Goal: Transaction & Acquisition: Book appointment/travel/reservation

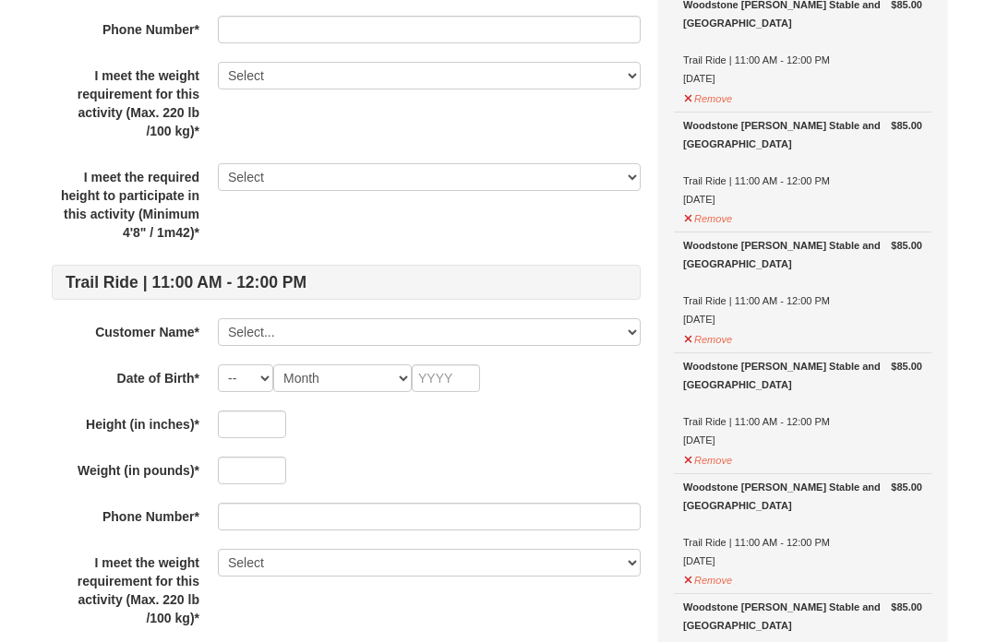
scroll to position [449, 0]
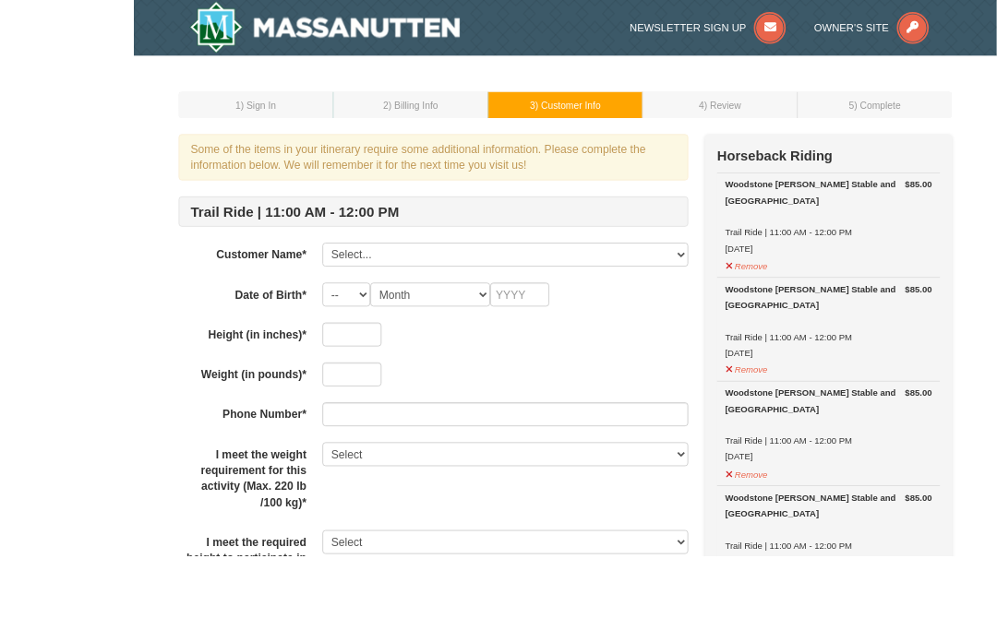
scroll to position [102, 0]
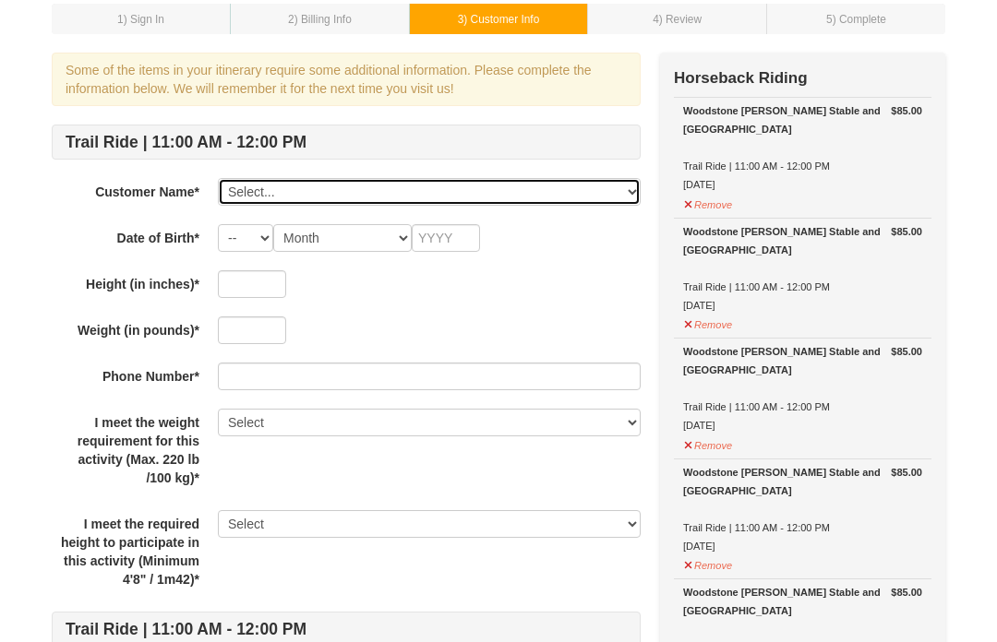
click at [261, 201] on select "Select... Harriet Elbaum Add New..." at bounding box center [429, 192] width 423 height 28
select select "28242465"
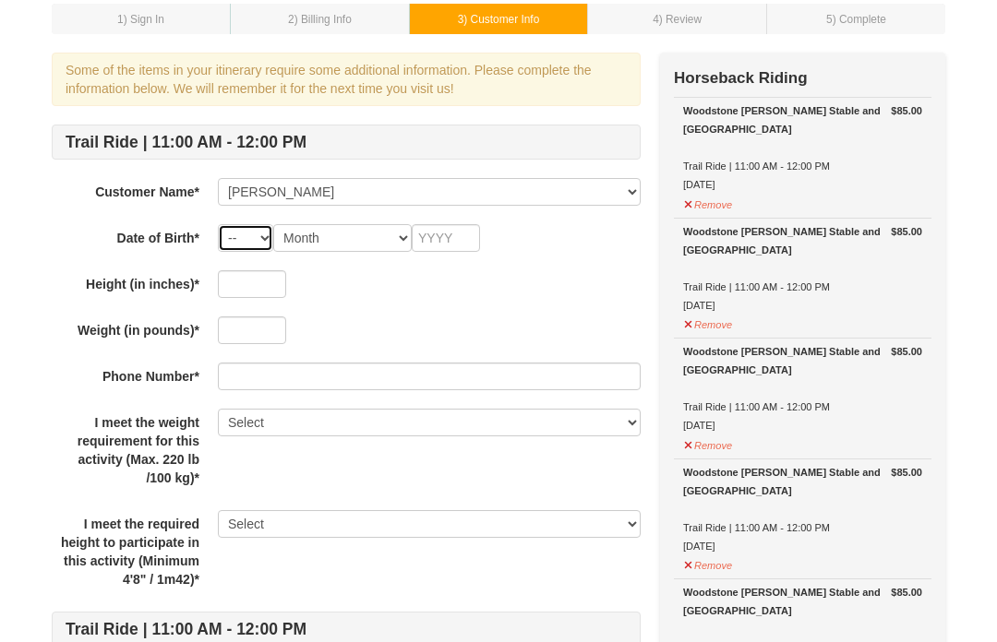
click at [253, 248] on select "-- 01 02 03 04 05 06 07 08 09 10 11 12 13 14 15 16 17 18 19 20 21 22 23 24 25 2…" at bounding box center [245, 238] width 55 height 28
select select "18"
click at [334, 246] on select "Month January February March April May June July August September October Novem…" at bounding box center [342, 238] width 138 height 28
select select "02"
click at [451, 240] on input "text" at bounding box center [446, 238] width 68 height 28
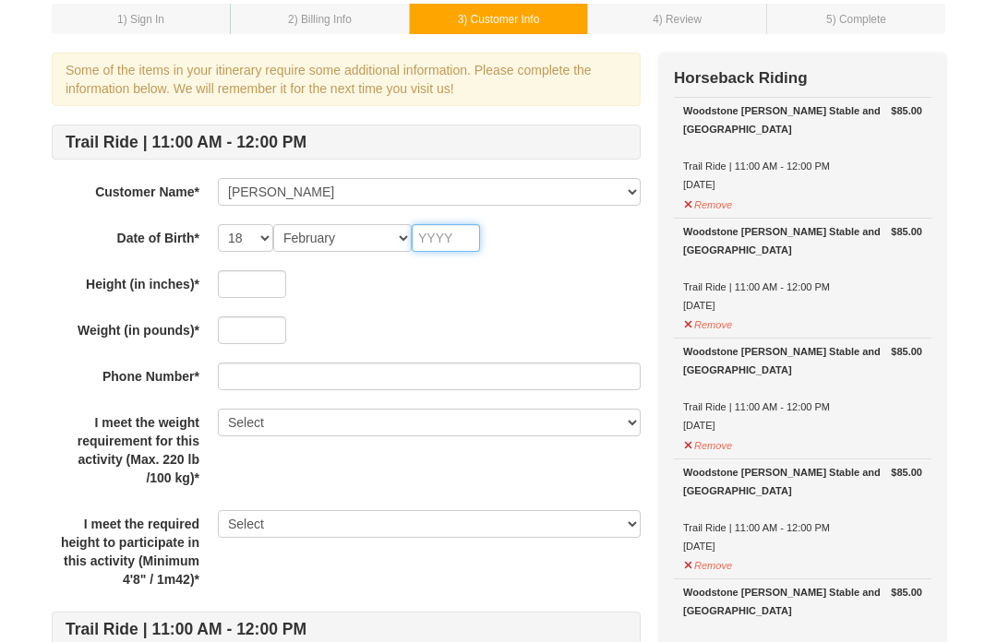
scroll to position [102, 0]
type input "1946"
click at [263, 293] on input "text" at bounding box center [252, 285] width 68 height 28
type input "57"
click at [270, 334] on input "text" at bounding box center [252, 331] width 68 height 28
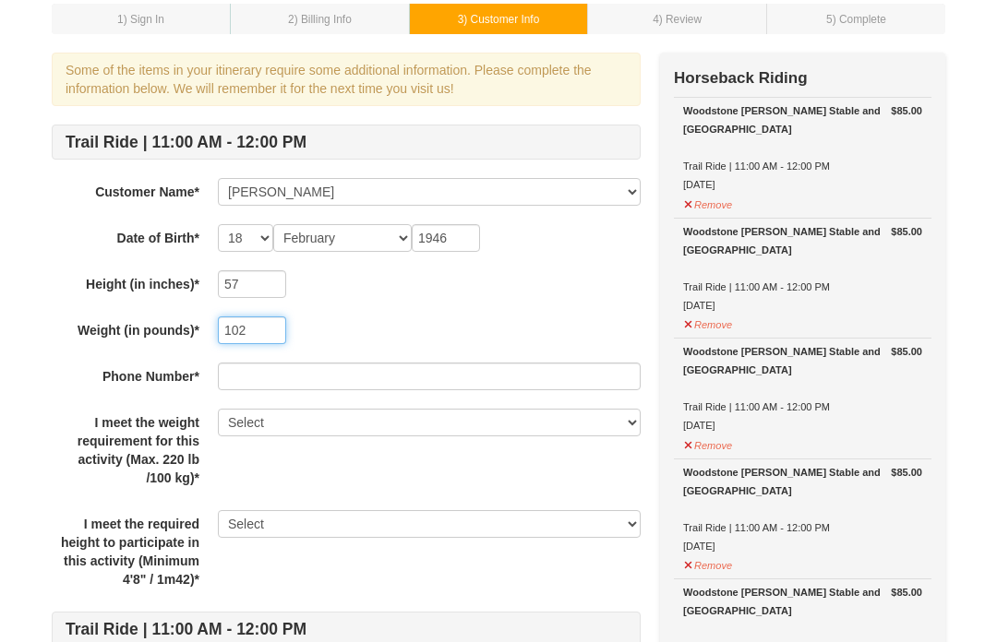
type input "102"
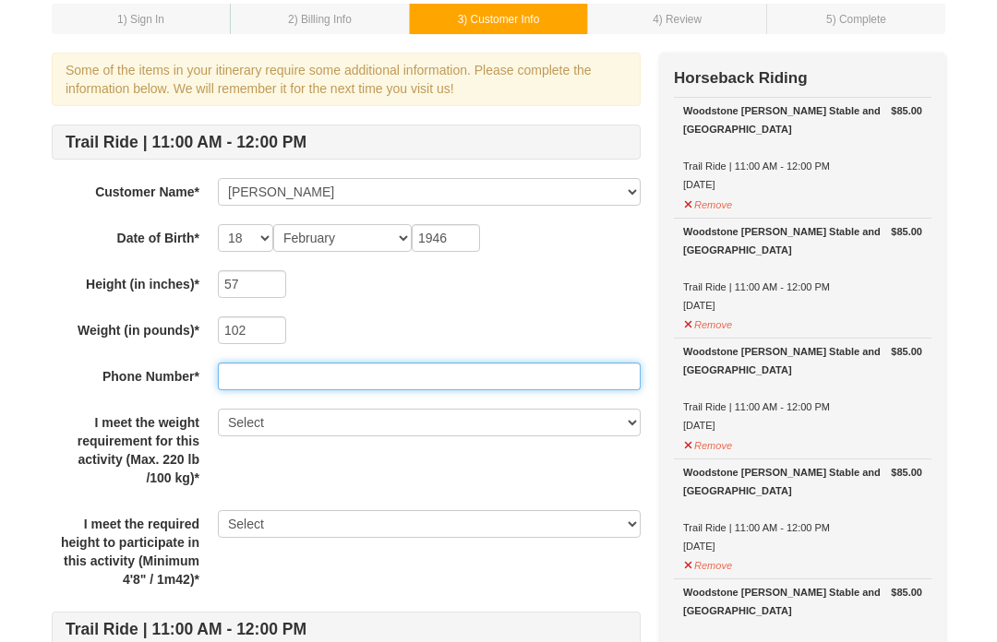
click at [268, 386] on input "text" at bounding box center [429, 378] width 423 height 28
type input "8602129743"
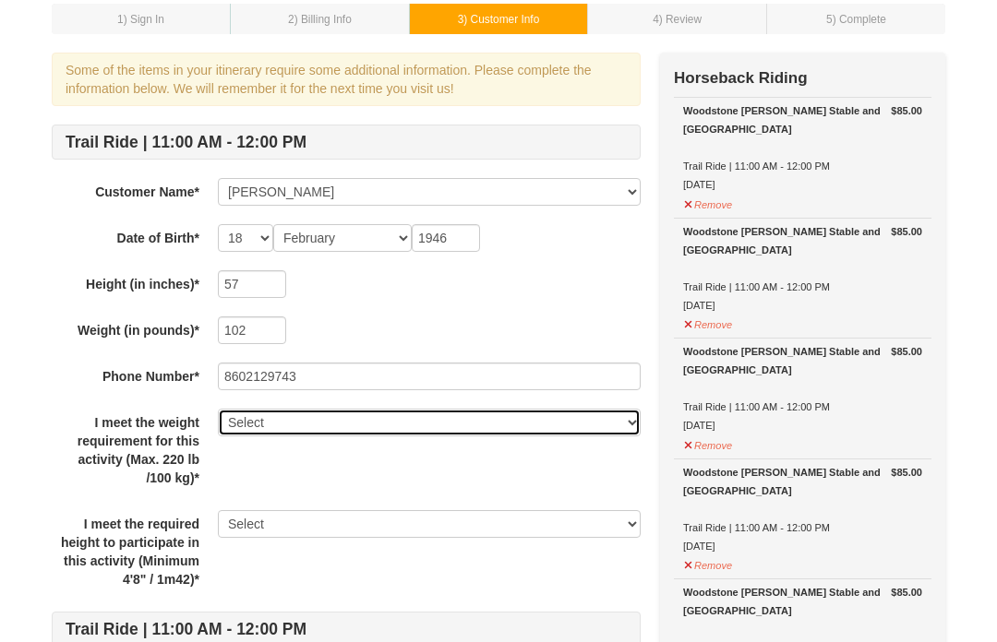
click at [315, 432] on select "Select Yes" at bounding box center [429, 424] width 423 height 28
select select "Yes"
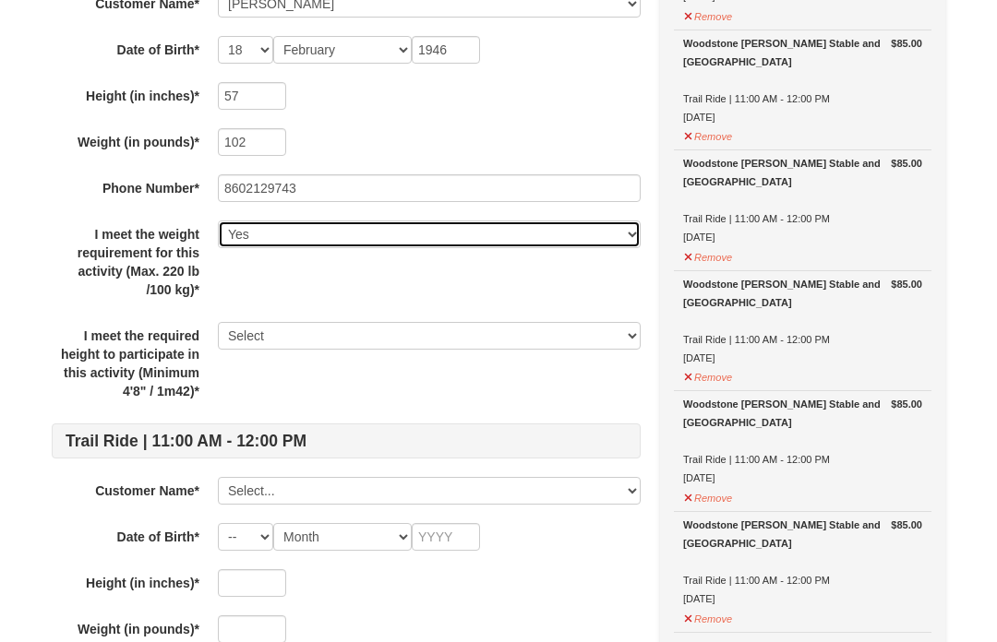
scroll to position [302, 0]
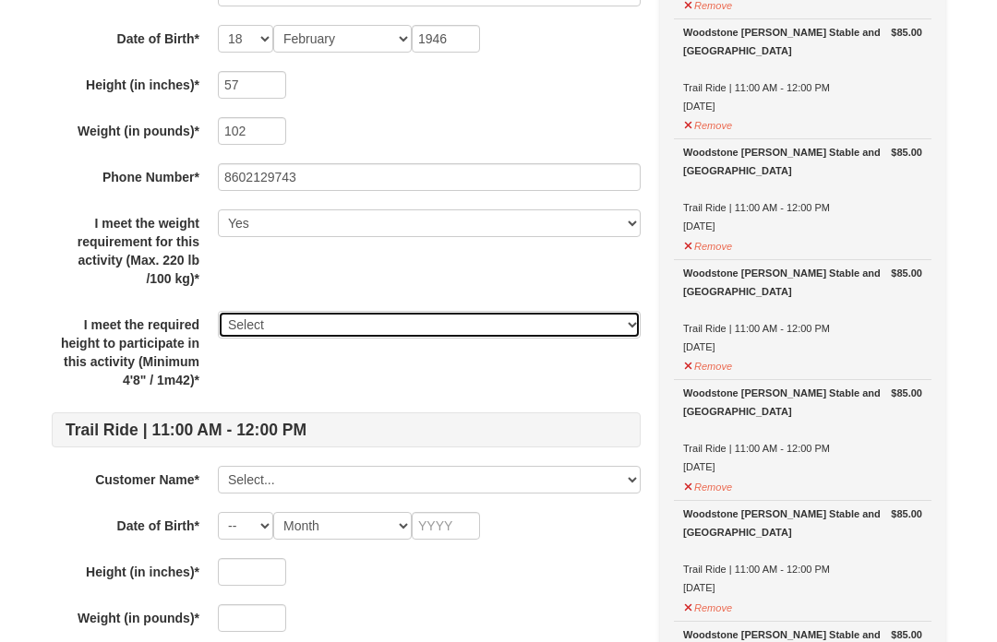
click at [269, 332] on select "Select Yes" at bounding box center [429, 325] width 423 height 28
select select "Yes"
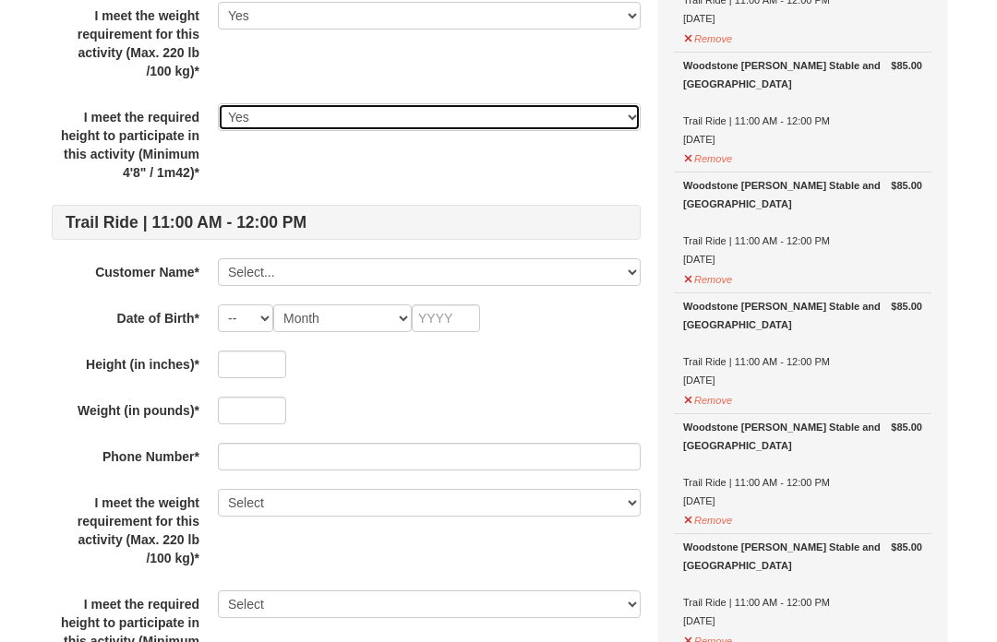
scroll to position [513, 0]
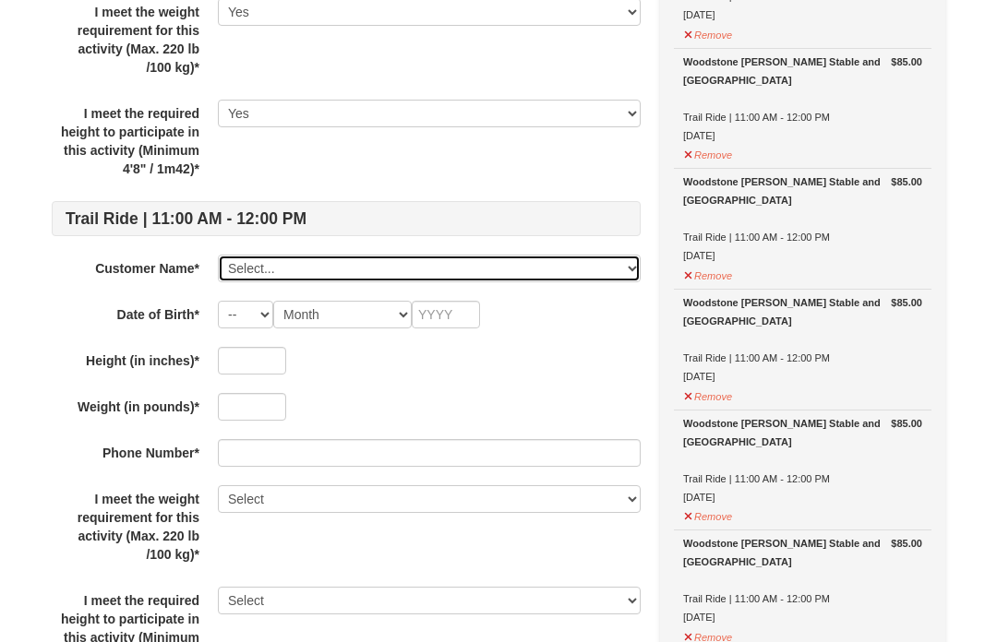
click at [285, 280] on select "Select... Harriet Elbaum Add New..." at bounding box center [429, 269] width 423 height 28
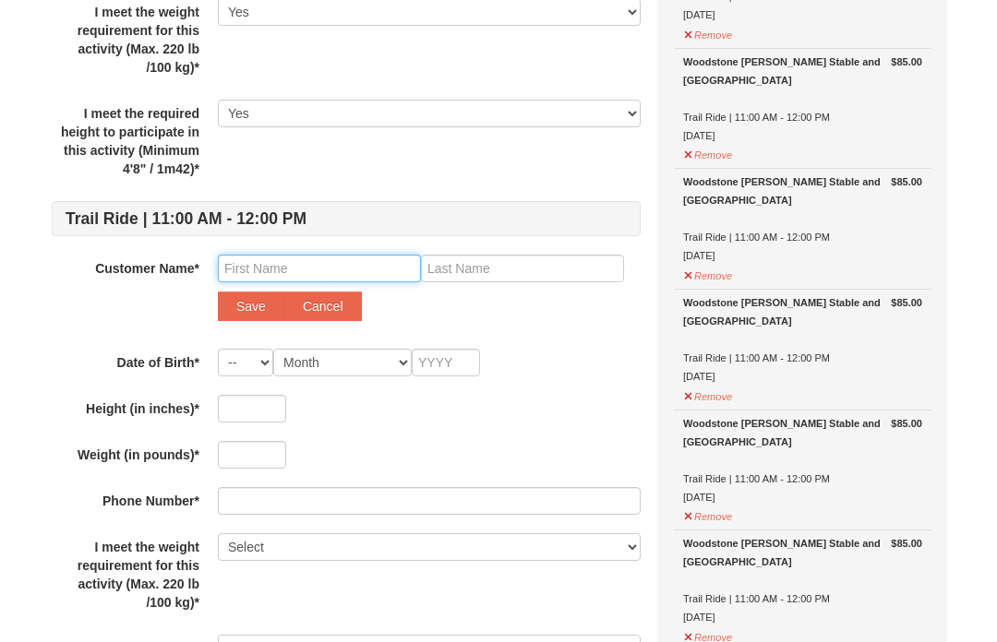
click at [319, 271] on input "text" at bounding box center [319, 269] width 203 height 28
type input "Meredith"
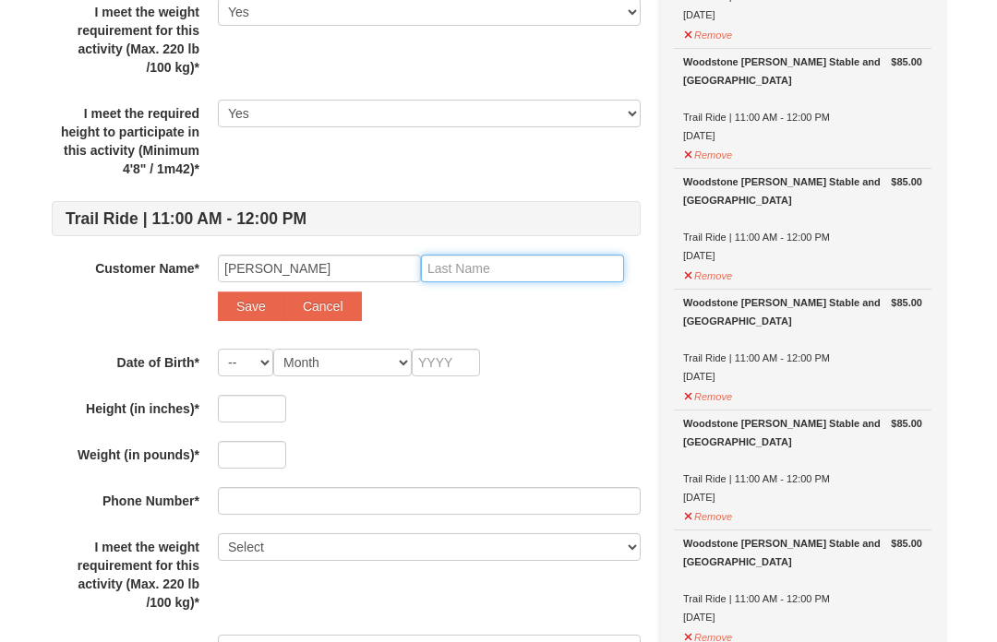
click at [480, 279] on input "text" at bounding box center [522, 269] width 203 height 28
type input "Elbaum"
click at [253, 372] on select "-- 01 02 03 04 05 06 07 08 09 10 11 12 13 14 15 16 17 18 19 20 21 22 23 24 25 2…" at bounding box center [245, 363] width 55 height 28
select select "28"
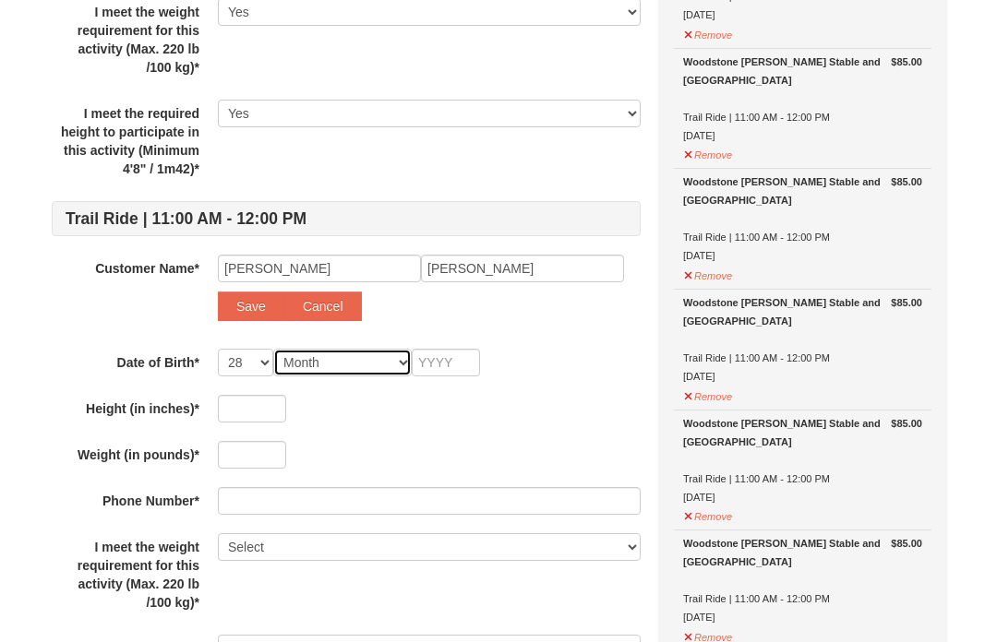
click at [333, 375] on select "Month January February March April May June July August September October Novem…" at bounding box center [342, 363] width 138 height 28
select select "04"
click at [460, 376] on input "text" at bounding box center [446, 363] width 68 height 28
type input "1975"
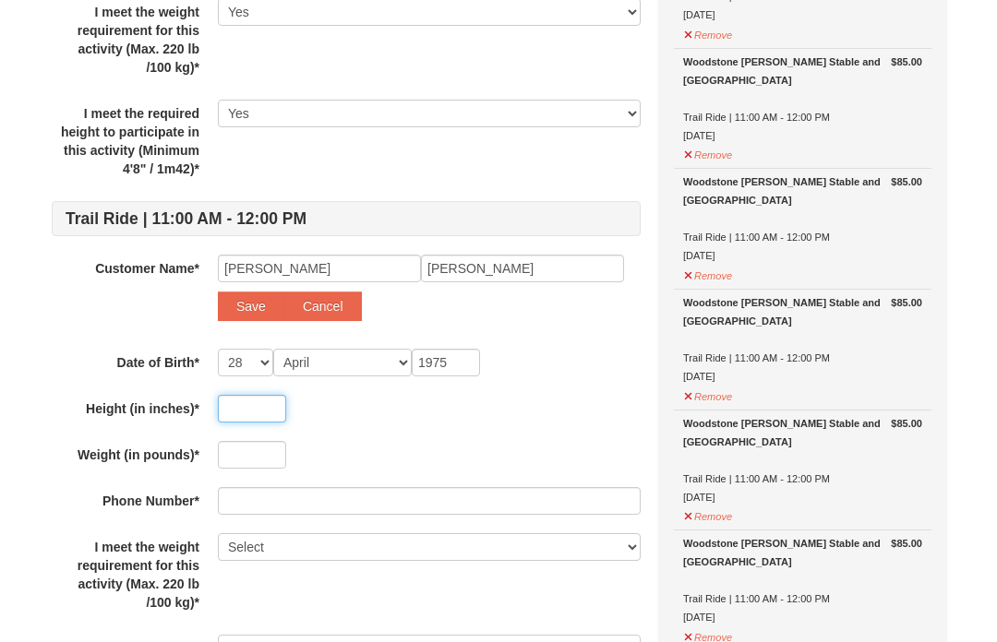
click at [266, 417] on input "text" at bounding box center [252, 409] width 68 height 28
type input "64"
click at [266, 463] on input "text" at bounding box center [252, 455] width 68 height 28
type input "200"
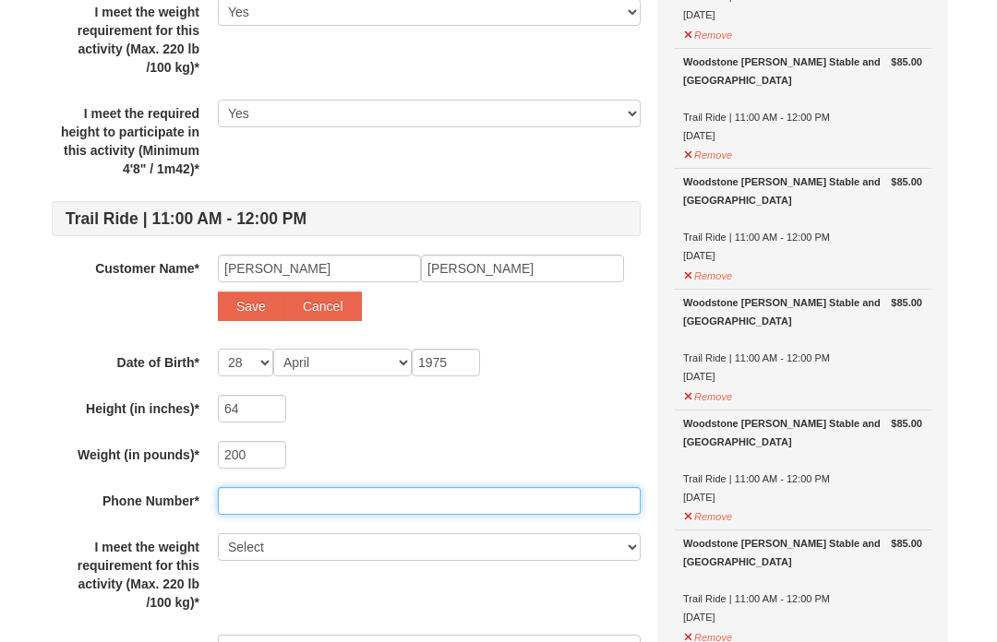
click at [346, 504] on input "text" at bounding box center [429, 501] width 423 height 28
type input "6178694616"
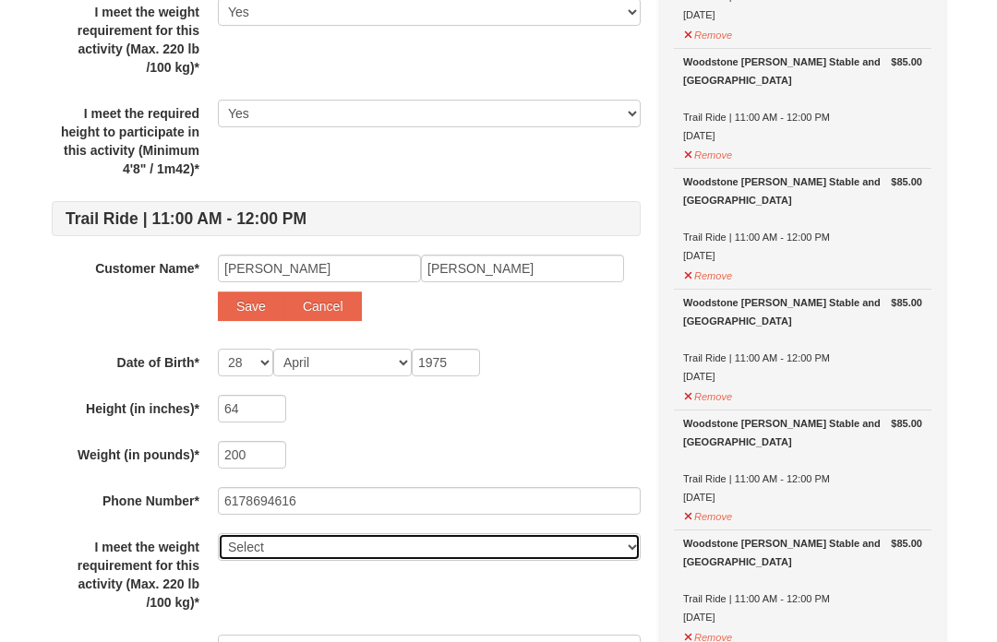
click at [322, 549] on select "Select Yes" at bounding box center [429, 547] width 423 height 28
select select "Yes"
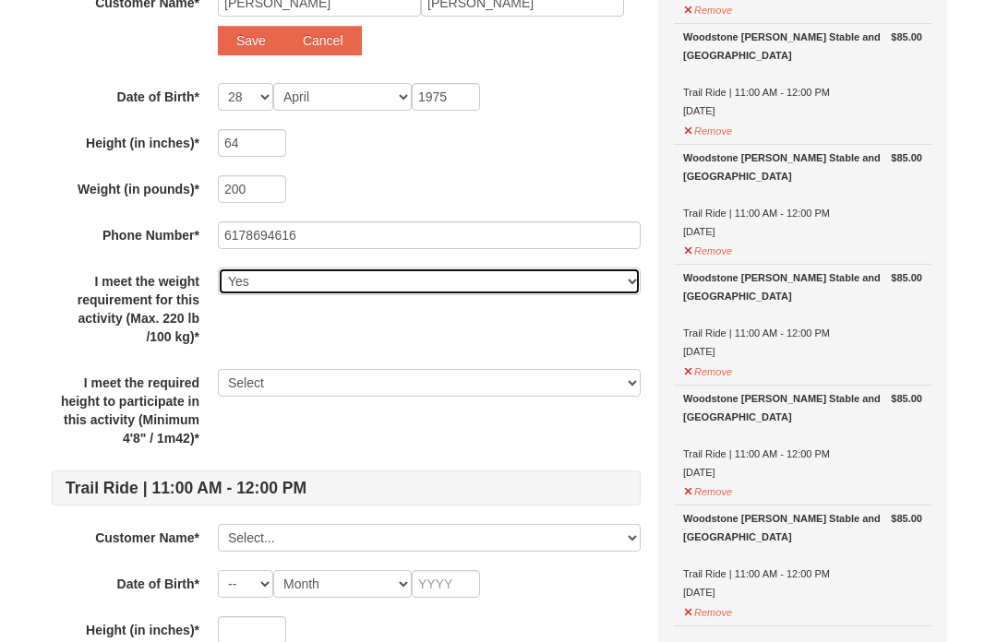
scroll to position [775, 0]
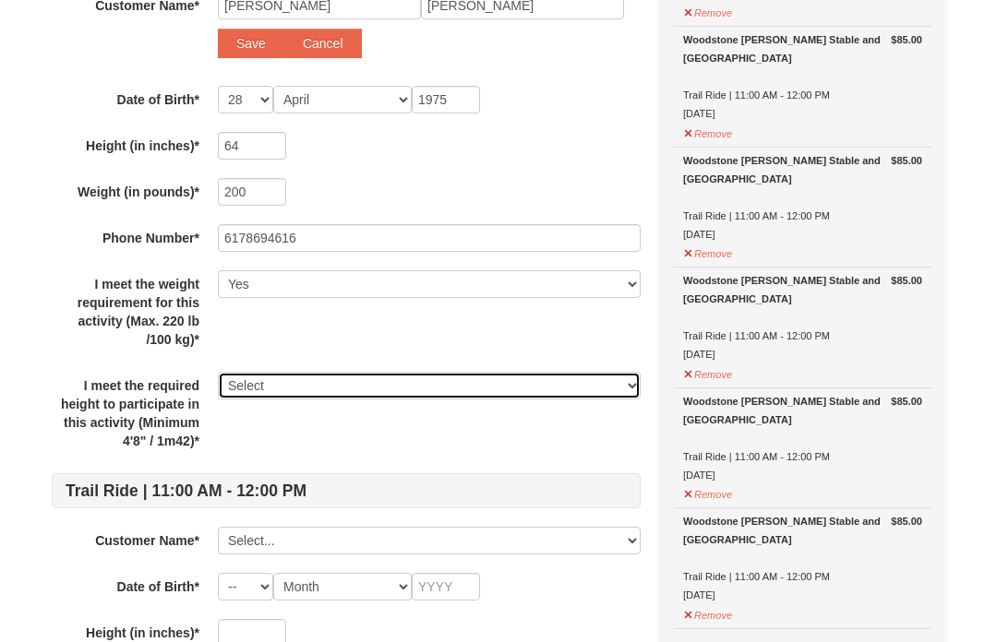
click at [266, 397] on select "Select Yes" at bounding box center [429, 387] width 423 height 28
select select "Yes"
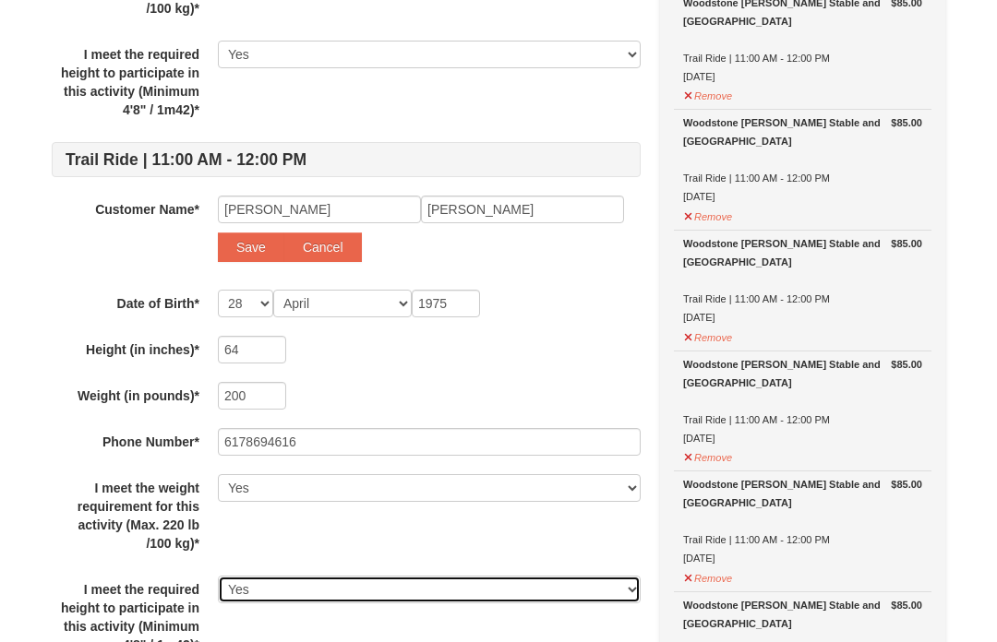
scroll to position [568, 0]
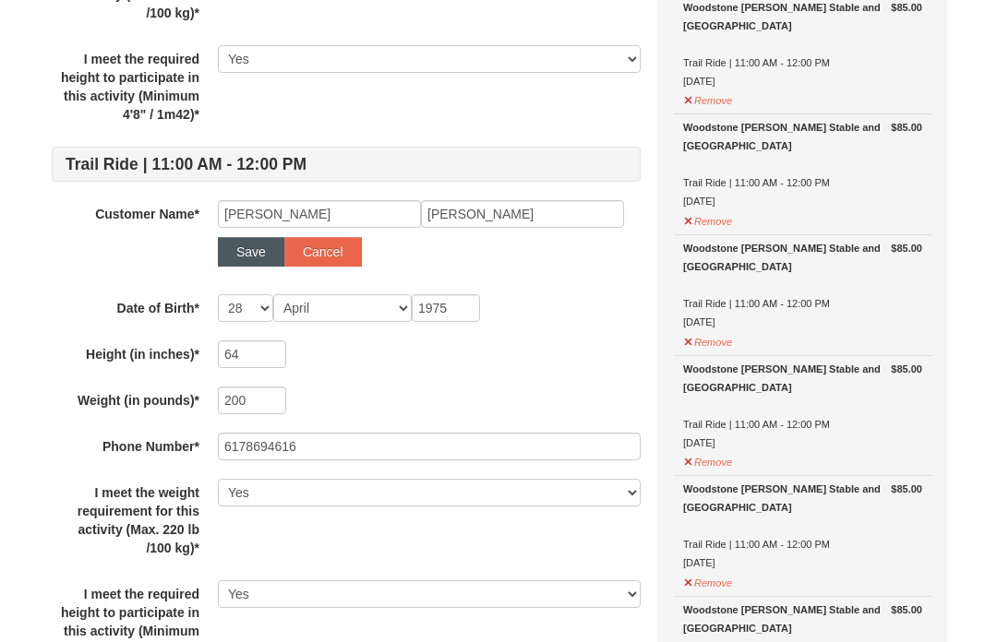
click at [244, 264] on button "Save" at bounding box center [251, 252] width 66 height 30
select select
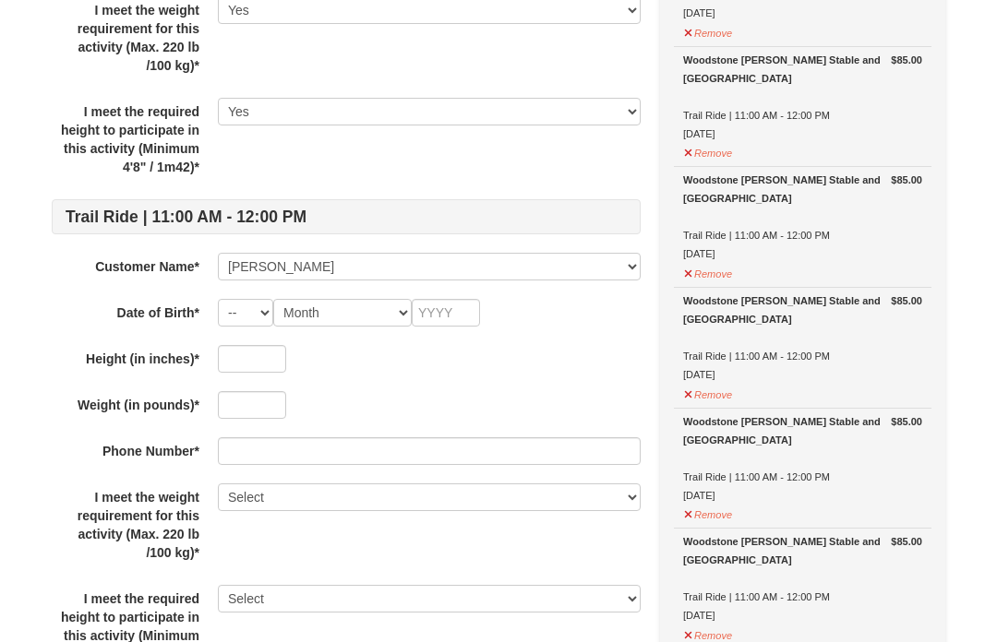
scroll to position [520, 0]
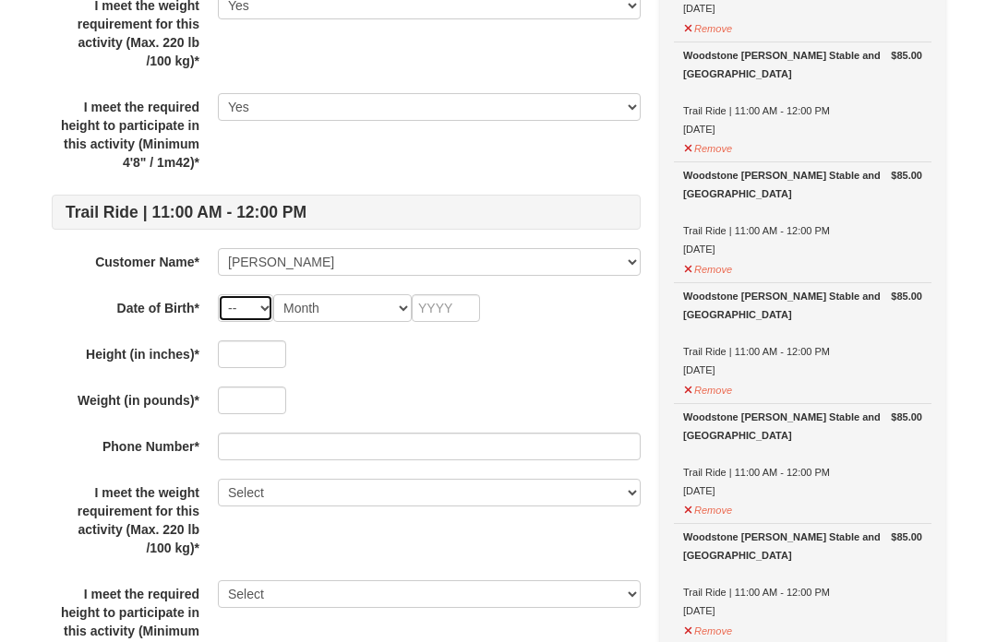
click at [259, 319] on select "-- 01 02 03 04 05 06 07 08 09 10 11 12 13 14 15 16 17 18 19 20 21 22 23 24 25 2…" at bounding box center [245, 308] width 55 height 28
select select "28"
click at [350, 319] on select "Month January February March April May June July August September October Novem…" at bounding box center [342, 308] width 138 height 28
select select "04"
click at [448, 319] on input "text" at bounding box center [446, 308] width 68 height 28
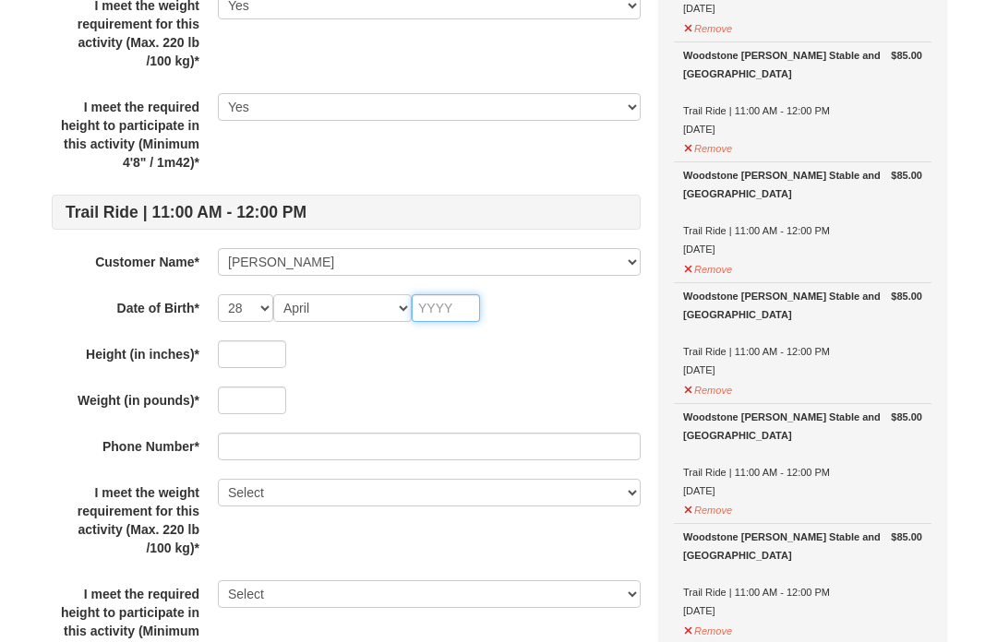
scroll to position [519, 0]
type input "1975"
click at [262, 362] on input "text" at bounding box center [252, 355] width 68 height 28
type input "64"
click at [257, 404] on input "text" at bounding box center [252, 402] width 68 height 28
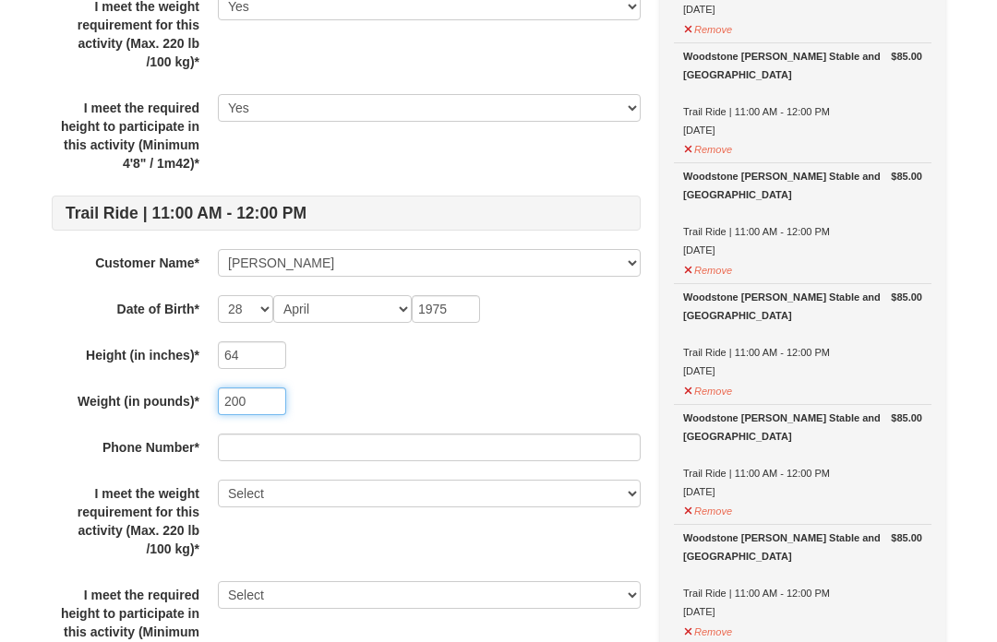
type input "200"
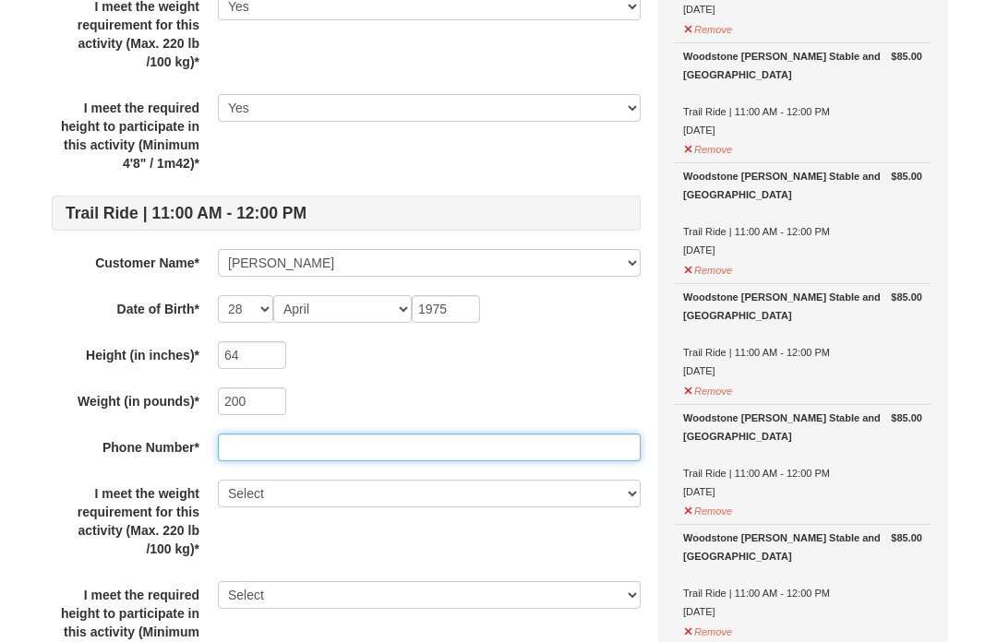
click at [264, 451] on input "text" at bounding box center [429, 448] width 423 height 28
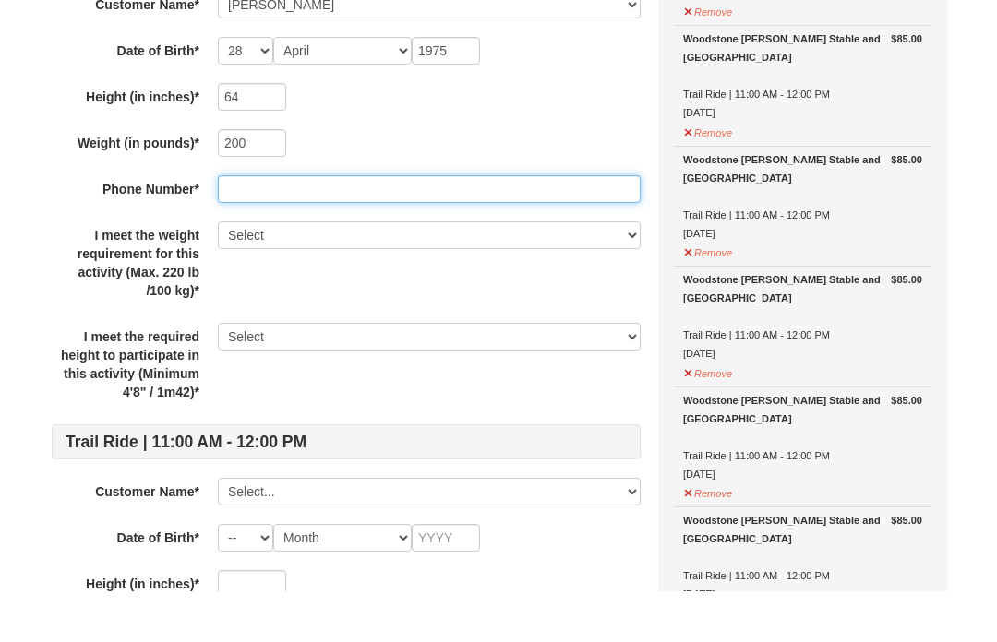
scroll to position [728, 0]
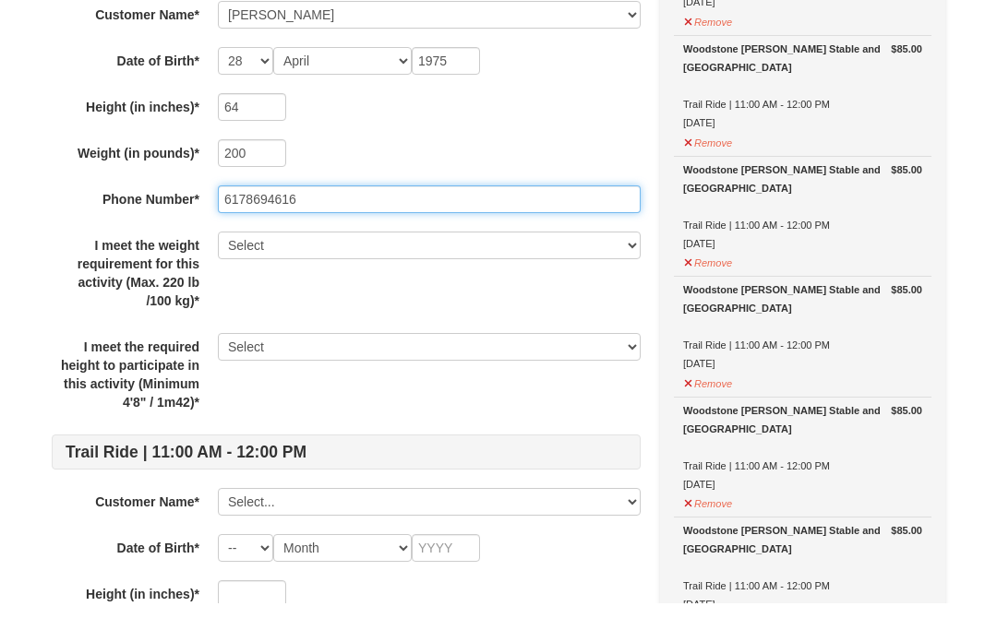
type input "6178694616"
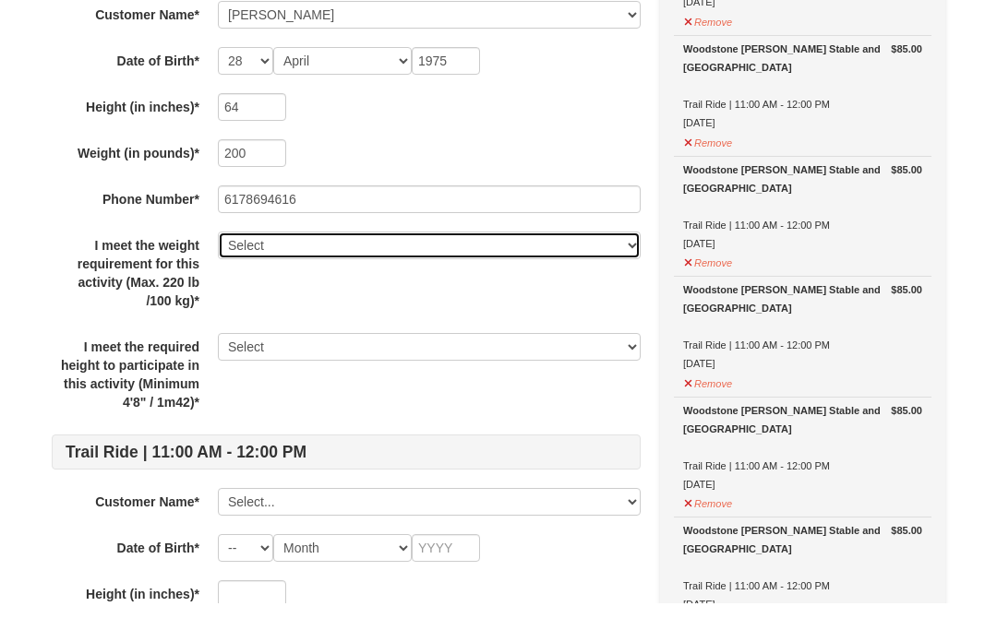
click at [244, 270] on select "Select Yes" at bounding box center [429, 284] width 423 height 28
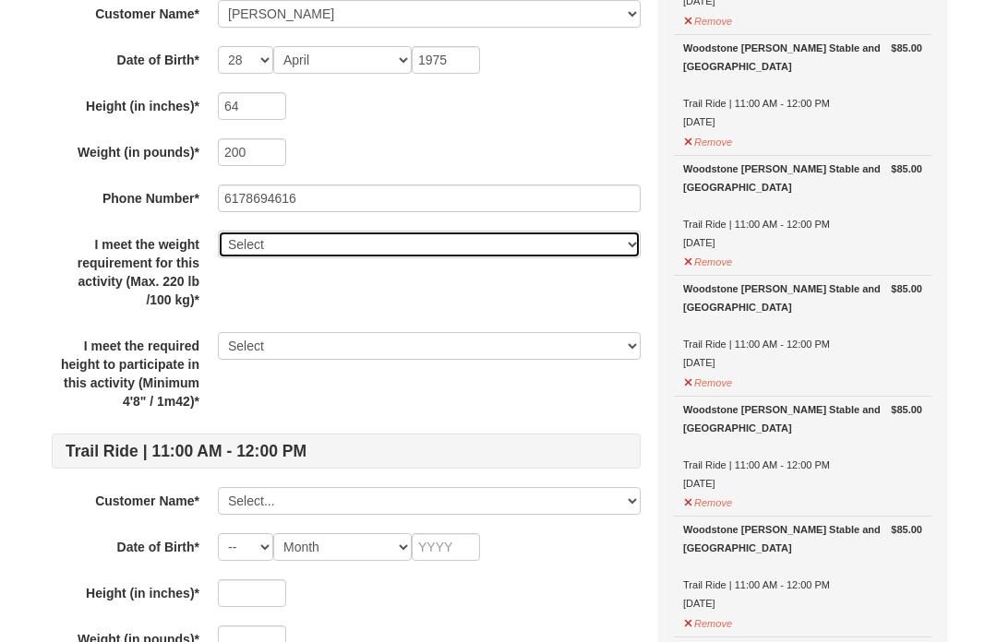
select select "Yes"
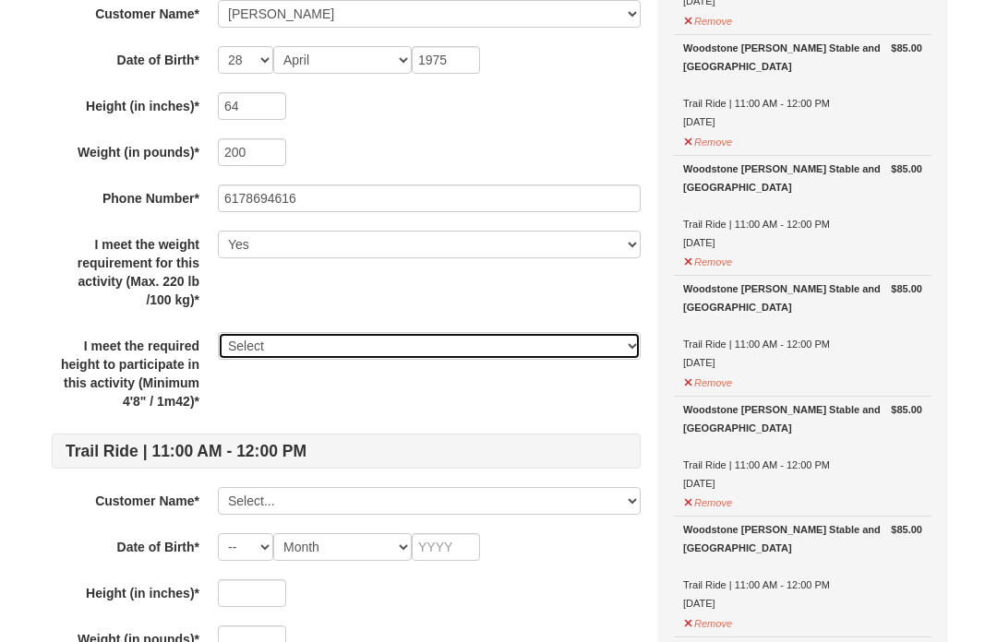
click at [269, 355] on select "Select Yes" at bounding box center [429, 346] width 423 height 28
select select "Yes"
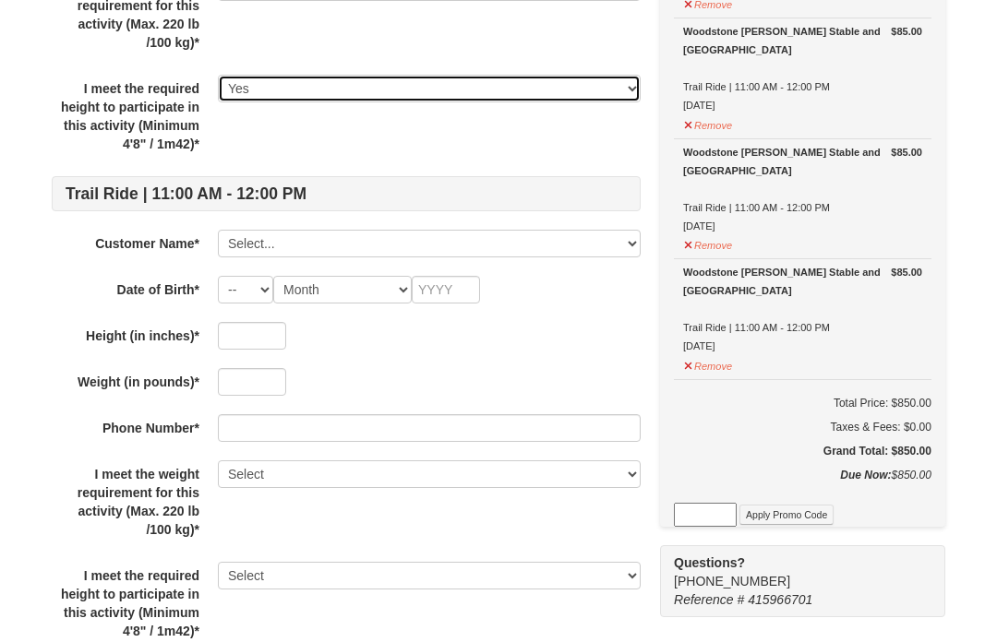
scroll to position [1032, 0]
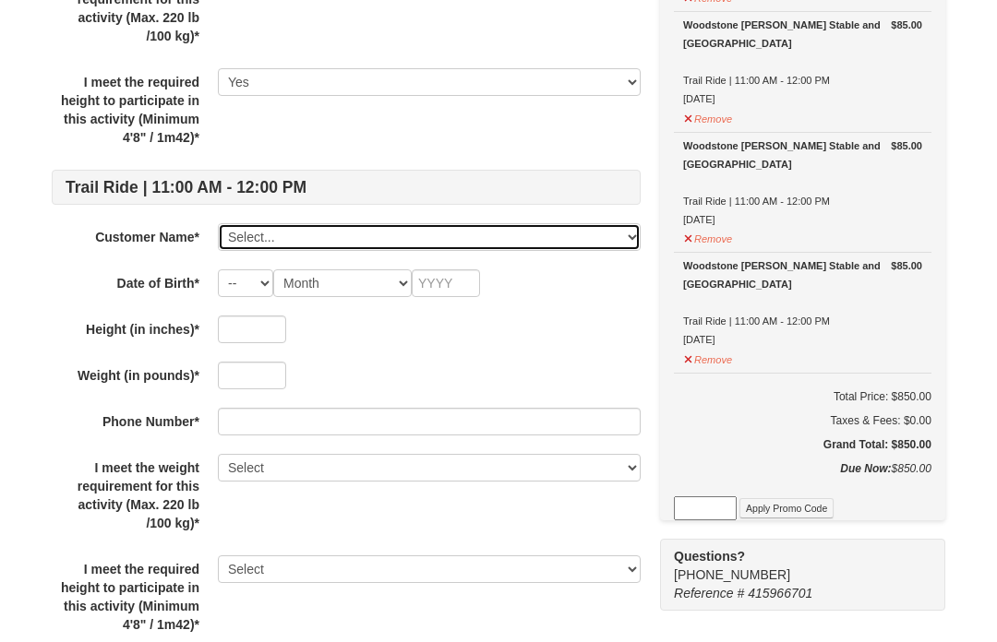
click at [240, 239] on select "Select... Harriet Elbaum Meredith Elbaum Add New..." at bounding box center [429, 237] width 423 height 28
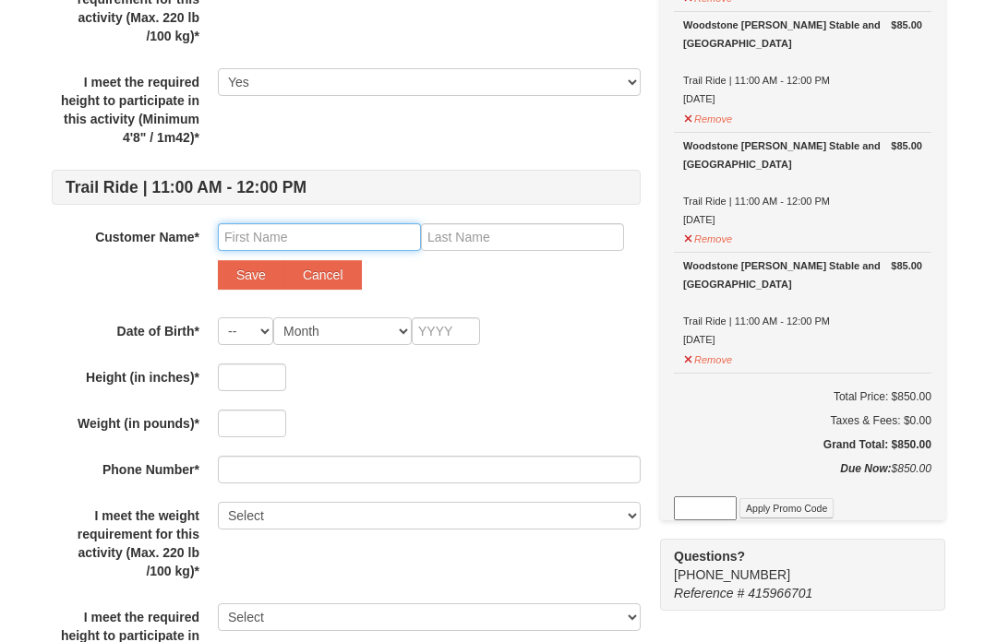
click at [270, 248] on input "text" at bounding box center [319, 237] width 203 height 28
type input "Aaron"
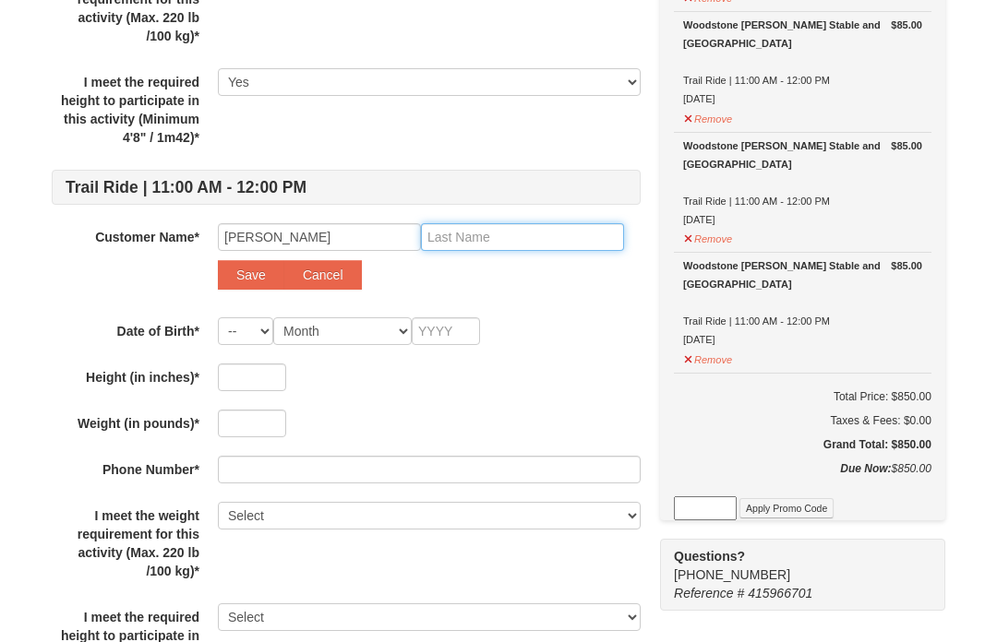
click at [489, 249] on input "text" at bounding box center [522, 237] width 203 height 28
type input "b"
type input "Block"
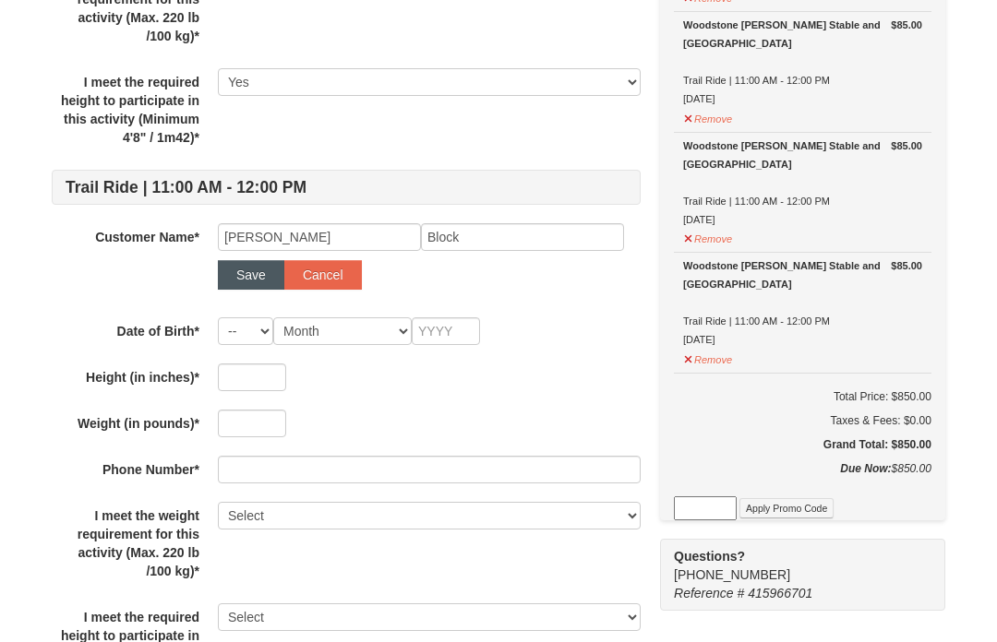
click at [247, 273] on button "Save" at bounding box center [251, 275] width 66 height 30
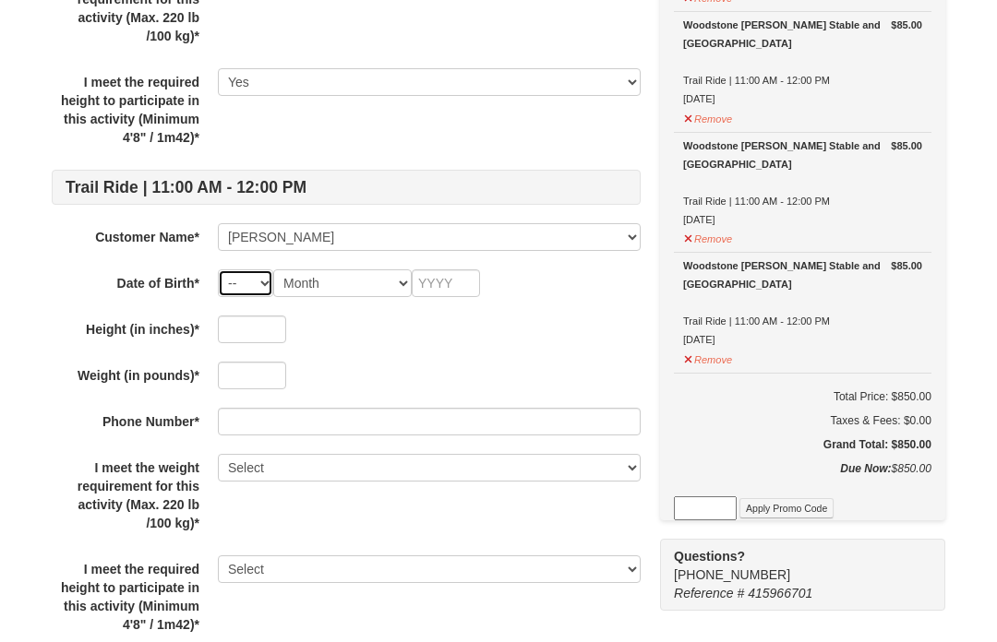
click at [262, 288] on select "-- 01 02 03 04 05 06 07 08 09 10 11 12 13 14 15 16 17 18 19 20 21 22 23 24 25 2…" at bounding box center [245, 283] width 55 height 28
select select "24"
click at [359, 288] on select "Month January February March April May June July August September October Novem…" at bounding box center [342, 283] width 138 height 28
select select "10"
click at [446, 292] on input "text" at bounding box center [446, 283] width 68 height 28
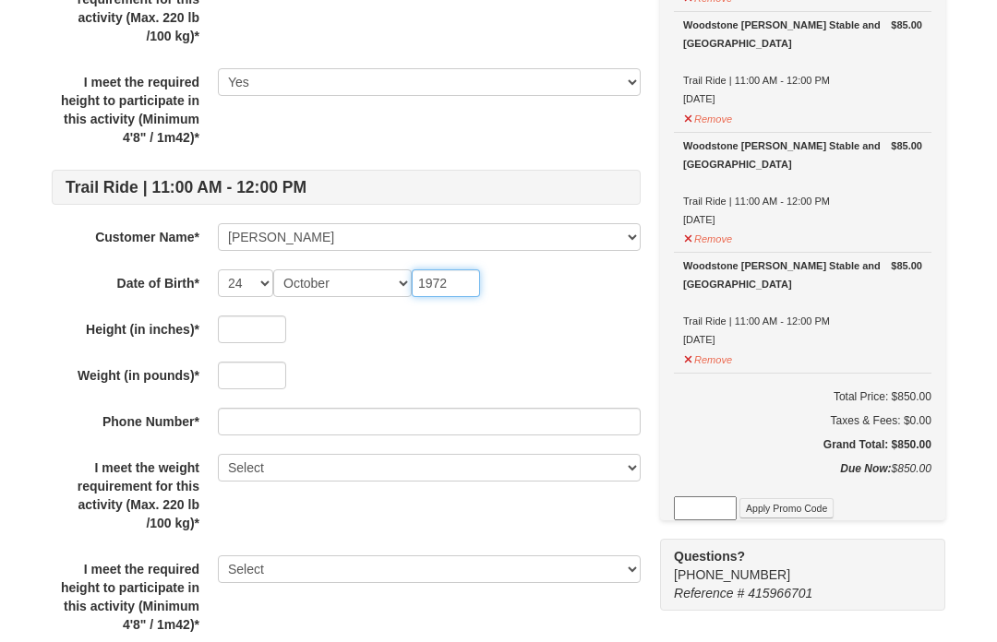
type input "1972"
click at [257, 340] on input "text" at bounding box center [252, 330] width 68 height 28
type input "70"
click at [234, 380] on input "text" at bounding box center [252, 376] width 68 height 28
type input "215"
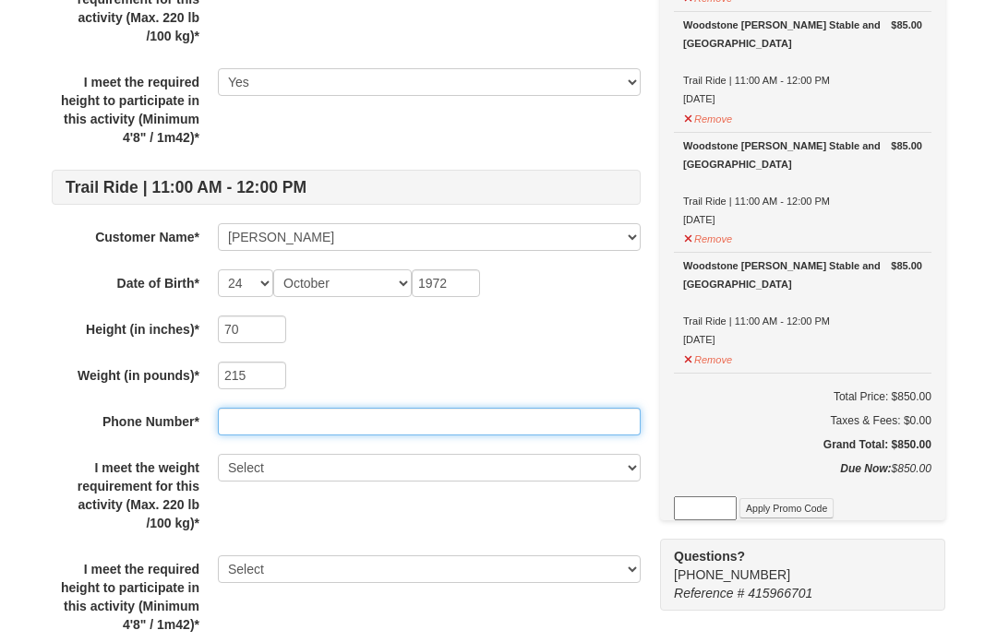
click at [334, 432] on input "text" at bounding box center [429, 422] width 423 height 28
type input "6178185104"
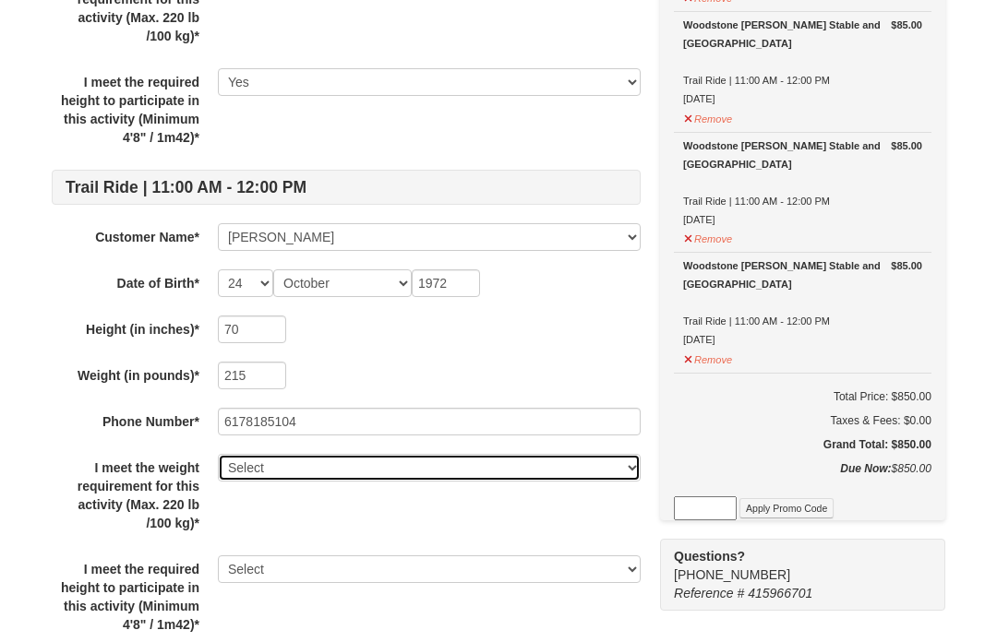
click at [260, 476] on select "Select Yes" at bounding box center [429, 468] width 423 height 28
select select "Yes"
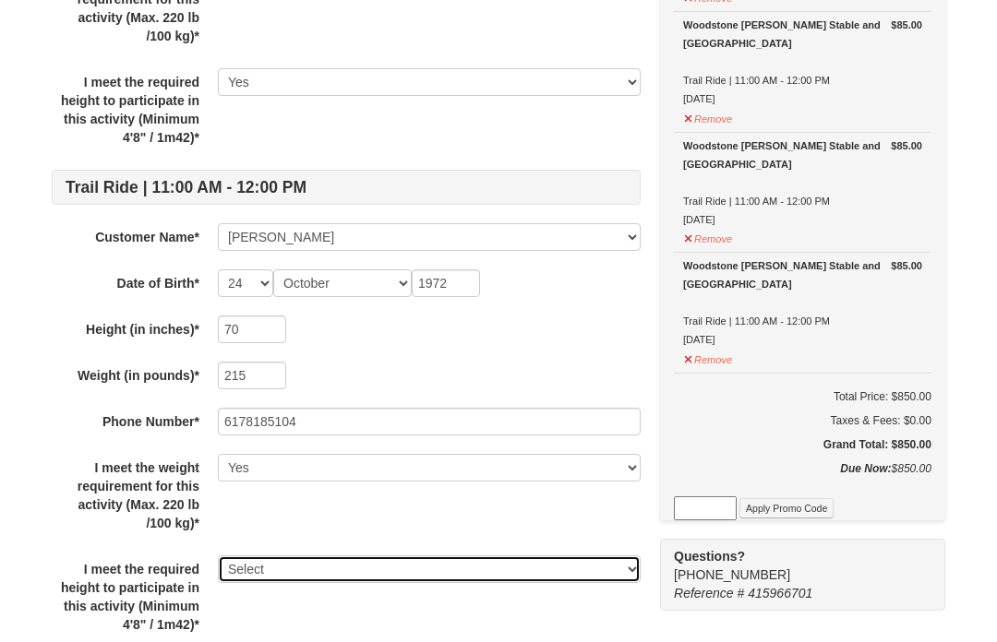
click at [294, 578] on select "Select Yes" at bounding box center [429, 570] width 423 height 28
select select "Yes"
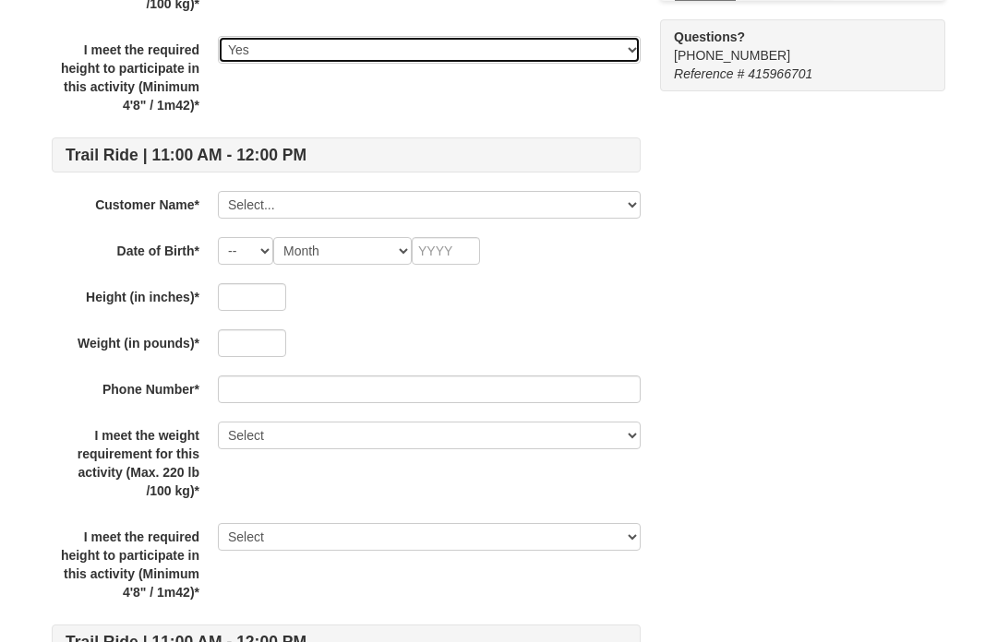
scroll to position [1551, 0]
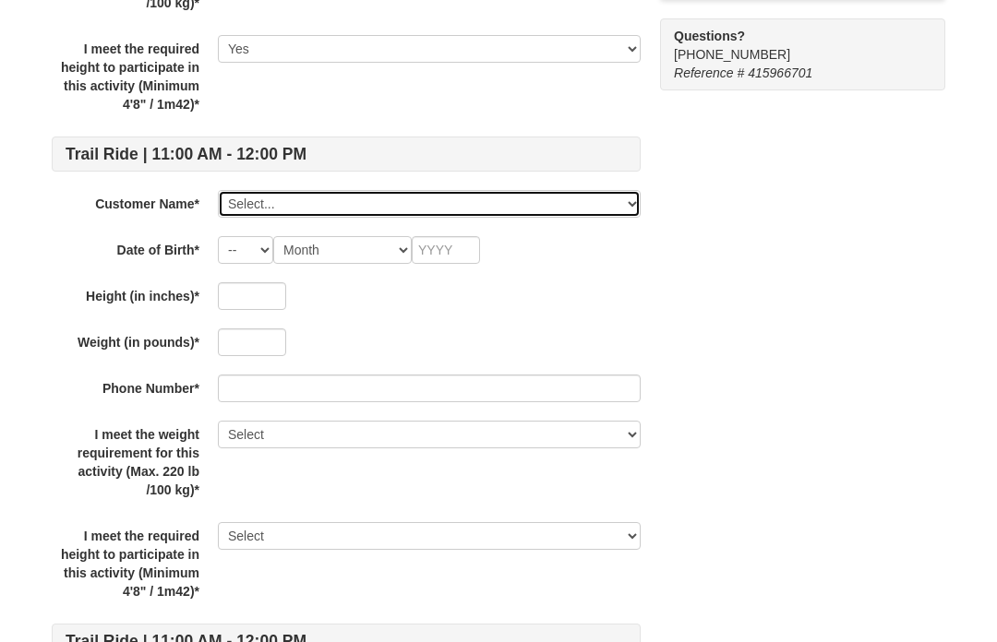
click at [263, 210] on select "Select... Harriet Elbaum Meredith Elbaum Aaron Block Add New..." at bounding box center [429, 205] width 423 height 28
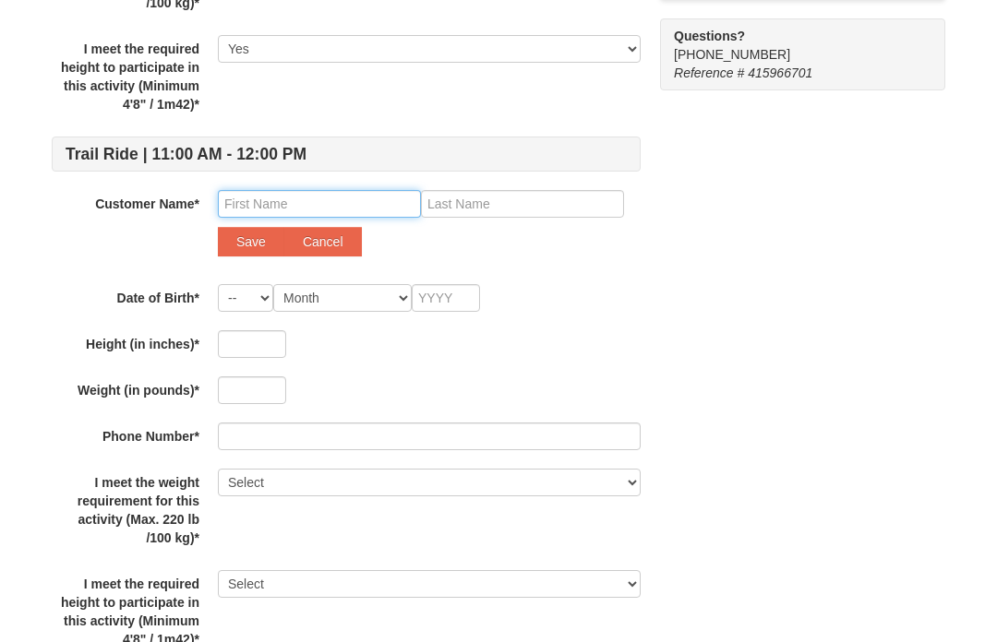
click at [293, 203] on input "text" at bounding box center [319, 204] width 203 height 28
type input "Eli"
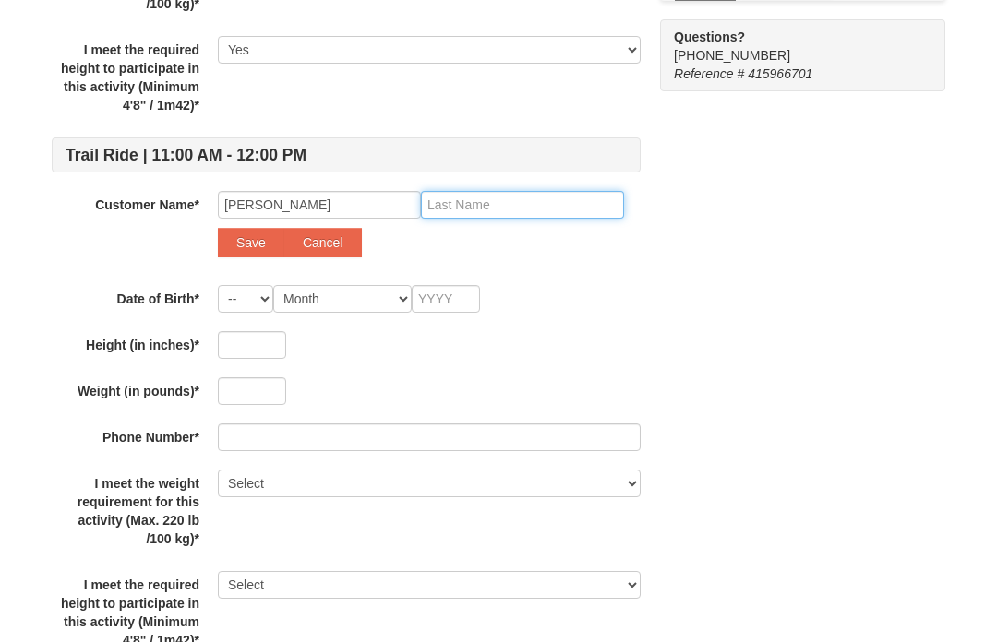
click at [482, 217] on input "text" at bounding box center [522, 205] width 203 height 28
type input "Block"
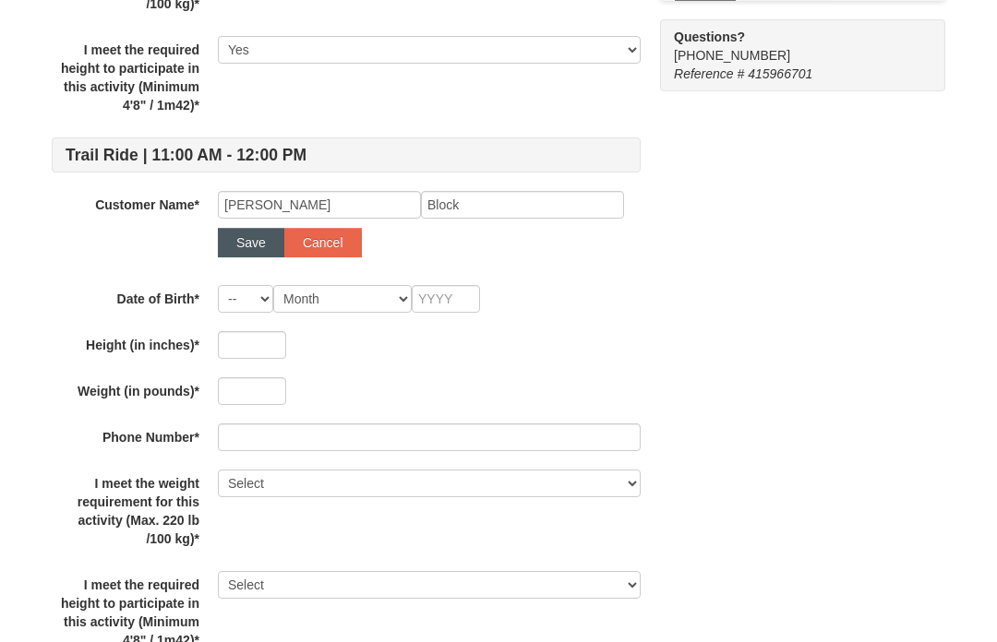
click at [253, 236] on button "Save" at bounding box center [251, 243] width 66 height 30
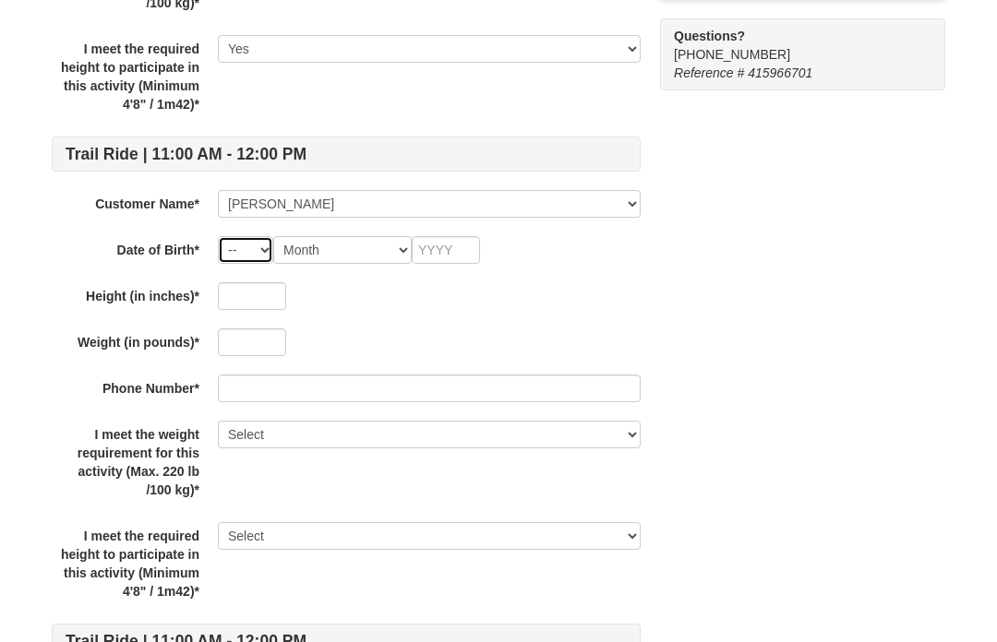
click at [249, 260] on select "-- 01 02 03 04 05 06 07 08 09 10 11 12 13 14 15 16 17 18 19 20 21 22 23 24 25 2…" at bounding box center [245, 250] width 55 height 28
select select "14"
click at [341, 257] on select "Month January February March April May June July August September October Novem…" at bounding box center [342, 250] width 138 height 28
select select "02"
click at [451, 263] on input "text" at bounding box center [446, 250] width 68 height 28
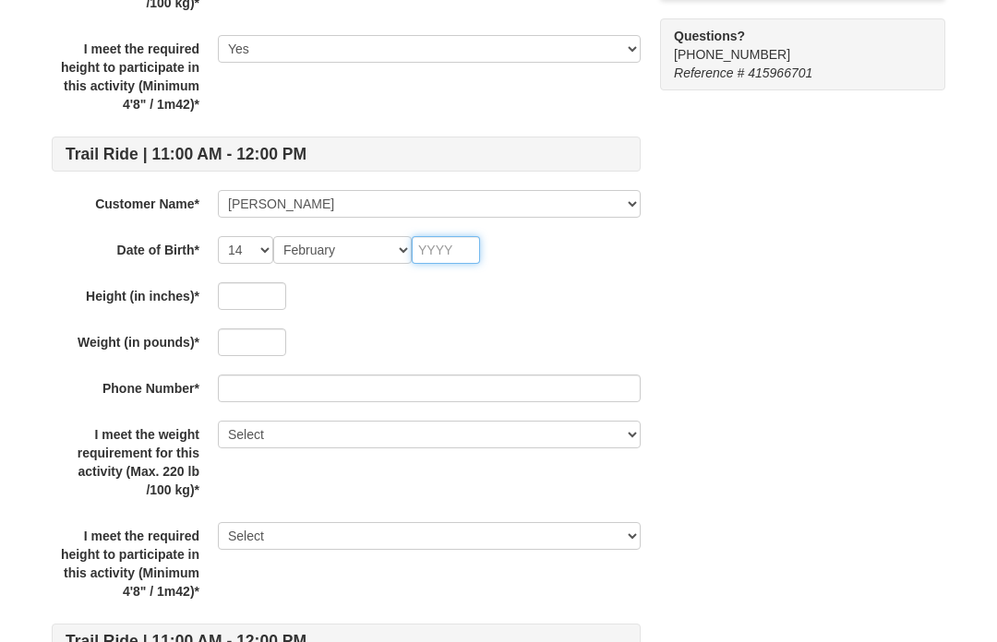
scroll to position [1551, 0]
type input "2015"
click at [264, 309] on input "text" at bounding box center [252, 297] width 68 height 28
type input "58"
click at [247, 353] on input "text" at bounding box center [252, 343] width 68 height 28
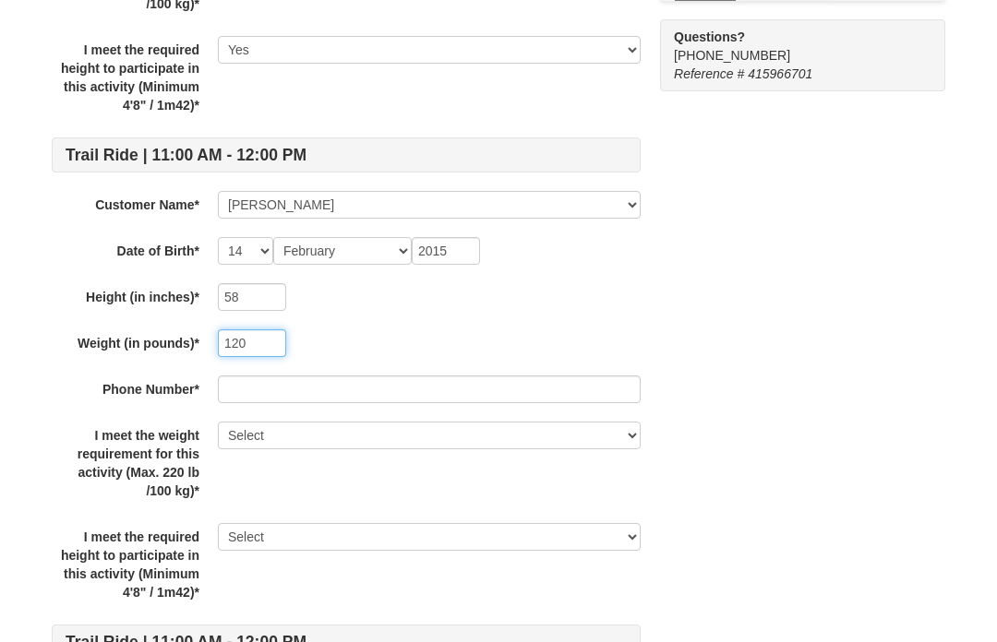
type input "120"
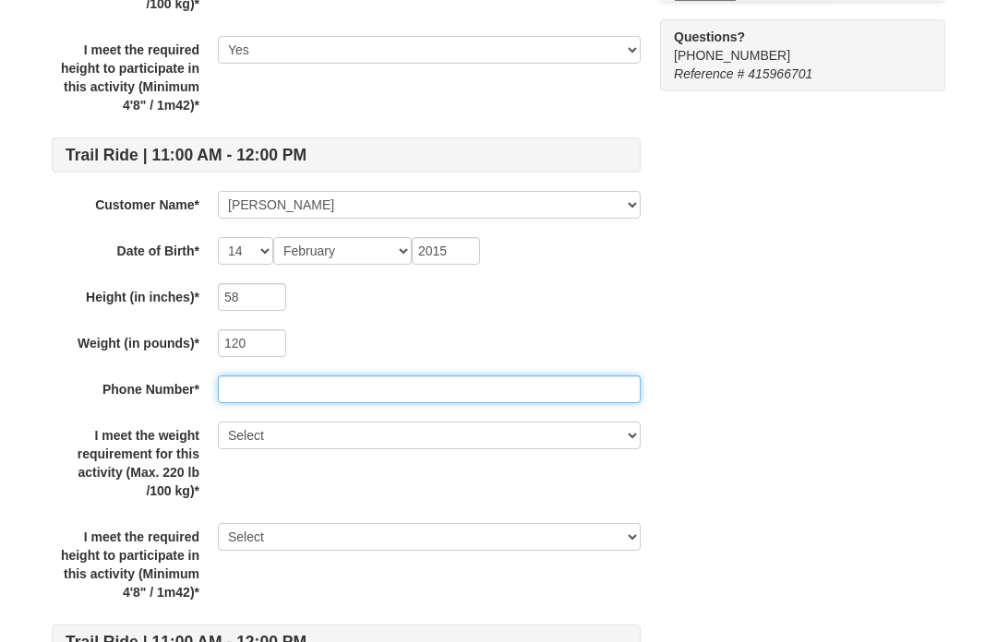
click at [369, 400] on input "text" at bounding box center [429, 390] width 423 height 28
type input "6178694616"
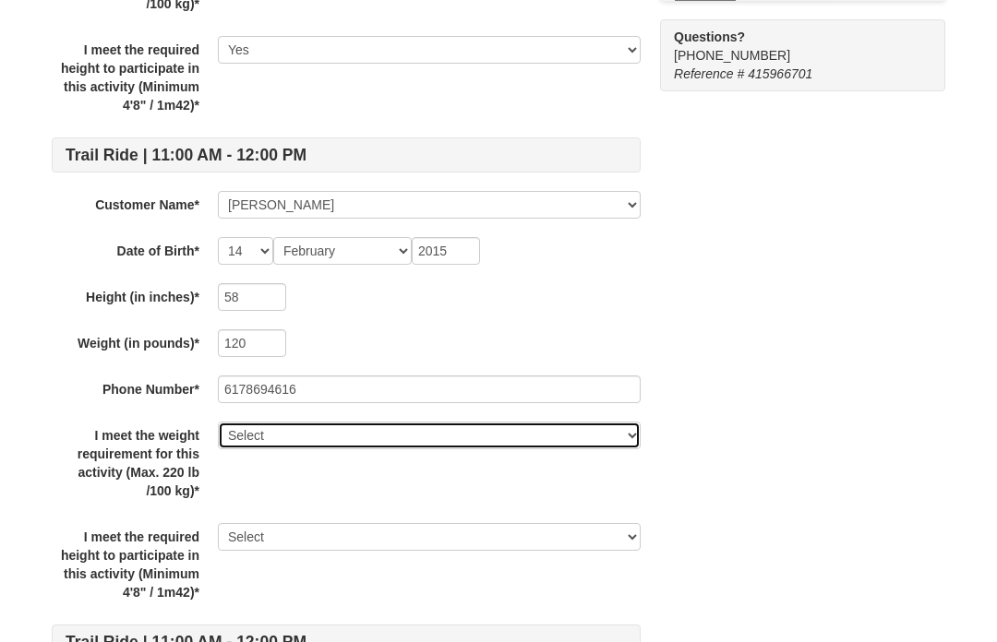
click at [284, 428] on select "Select Yes" at bounding box center [429, 436] width 423 height 28
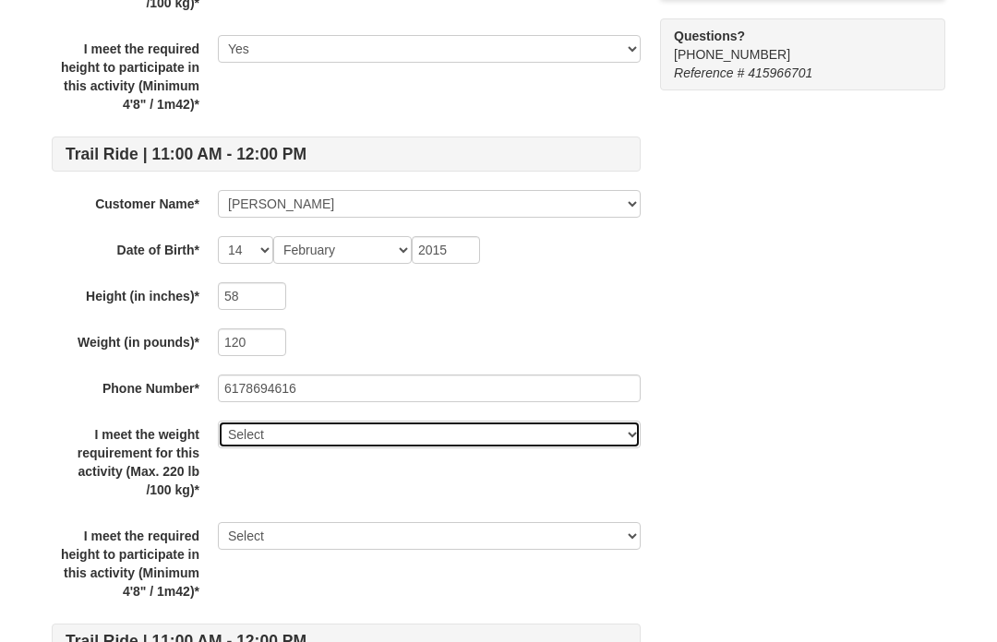
select select "Yes"
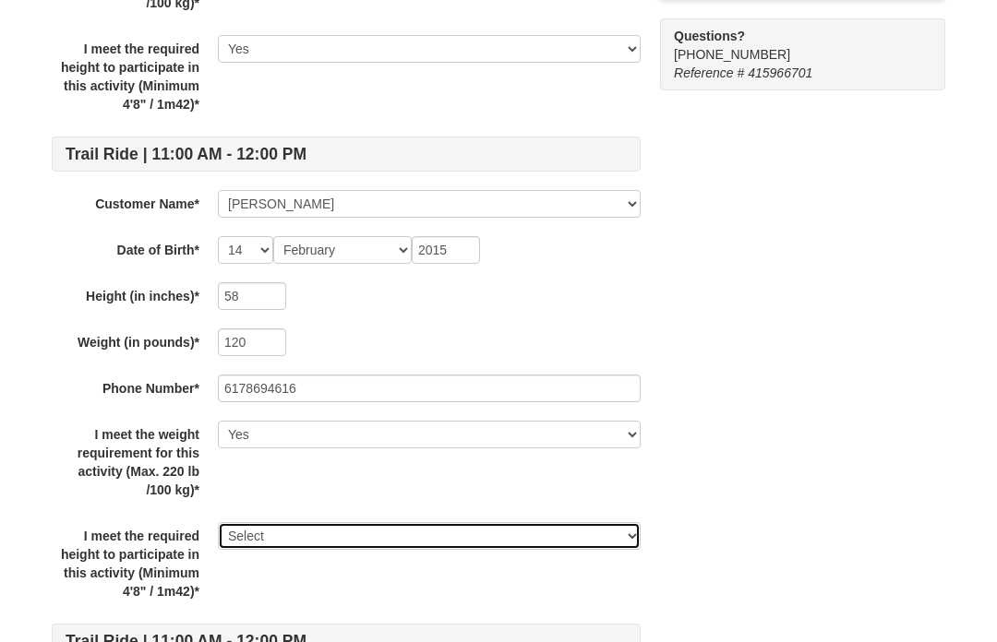
click at [280, 541] on select "Select Yes" at bounding box center [429, 536] width 423 height 28
select select "Yes"
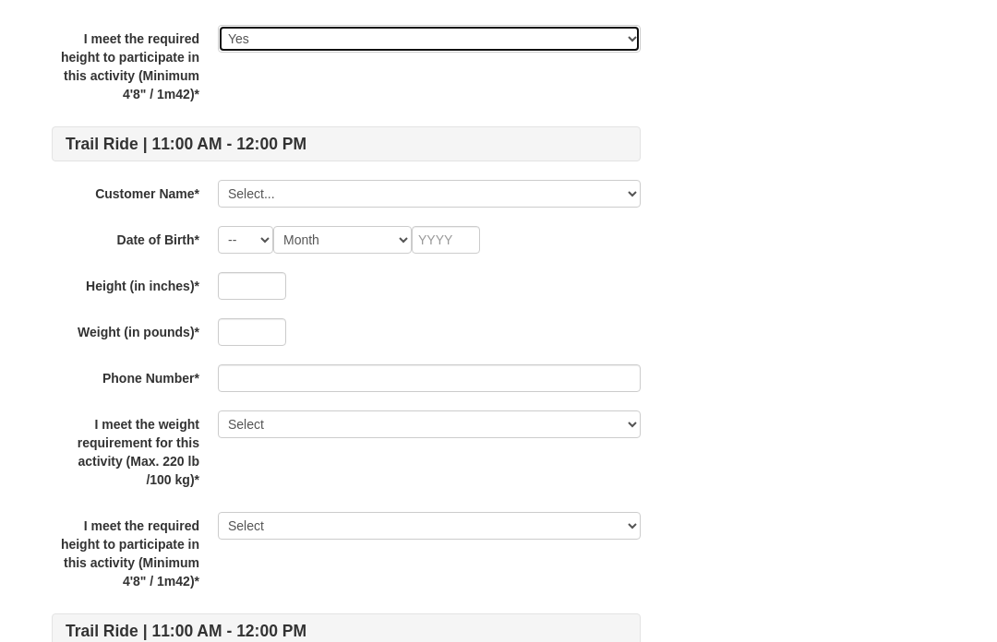
scroll to position [2051, 0]
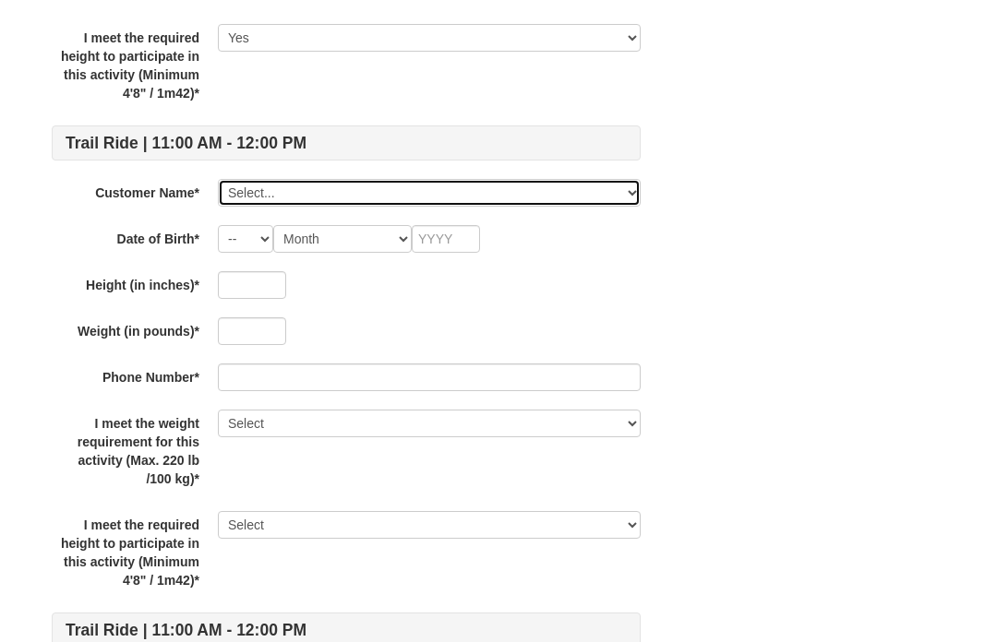
click at [246, 200] on select "Select... Harriet Elbaum Meredith Elbaum Aaron Block Eli Block Add New..." at bounding box center [429, 193] width 423 height 28
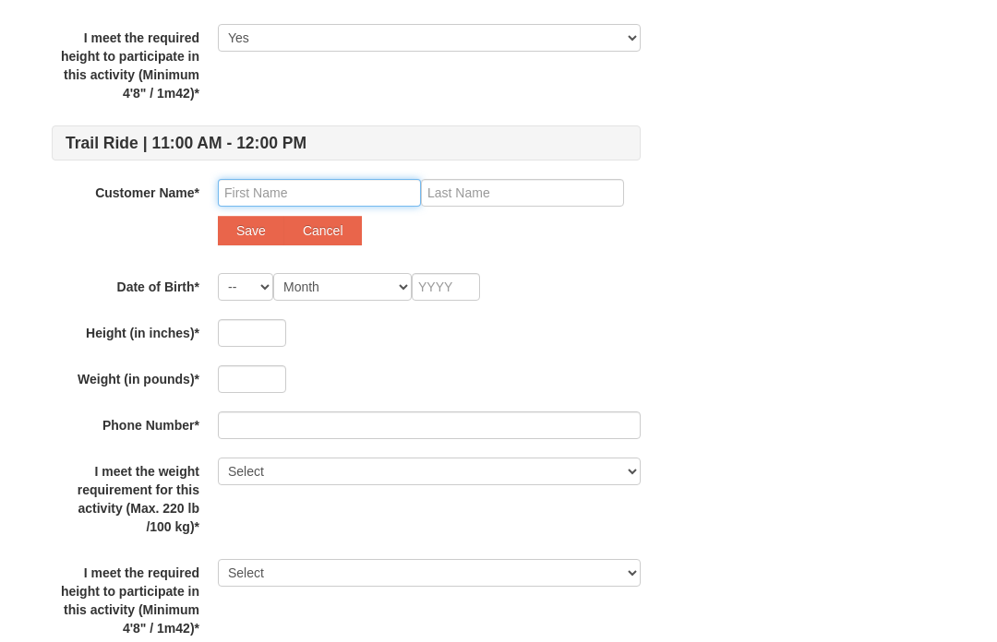
click at [255, 188] on input "text" at bounding box center [319, 193] width 203 height 28
type input "Ari"
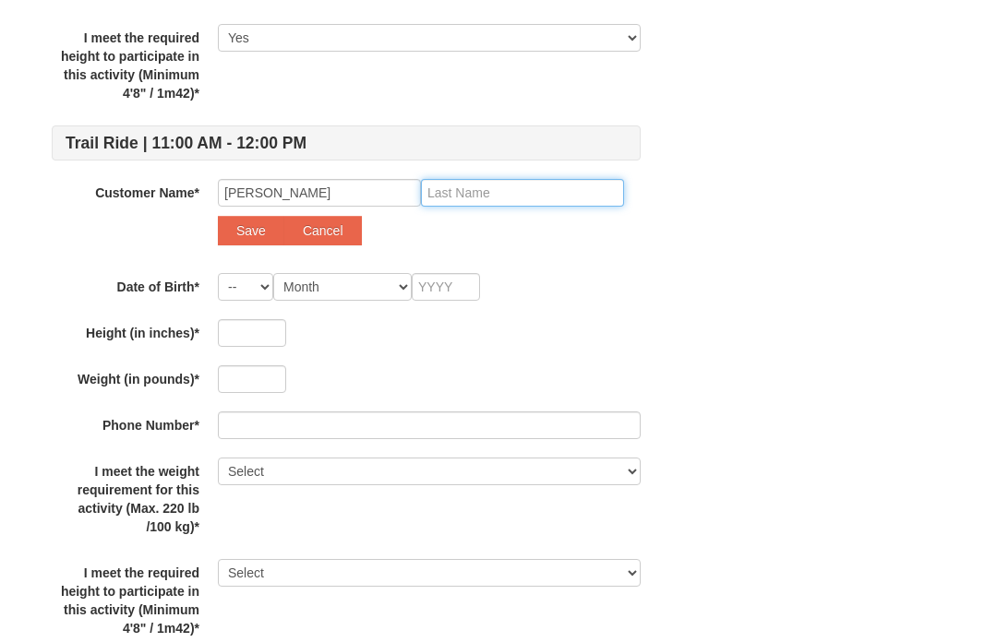
click at [513, 205] on input "text" at bounding box center [522, 193] width 203 height 28
type input "Block"
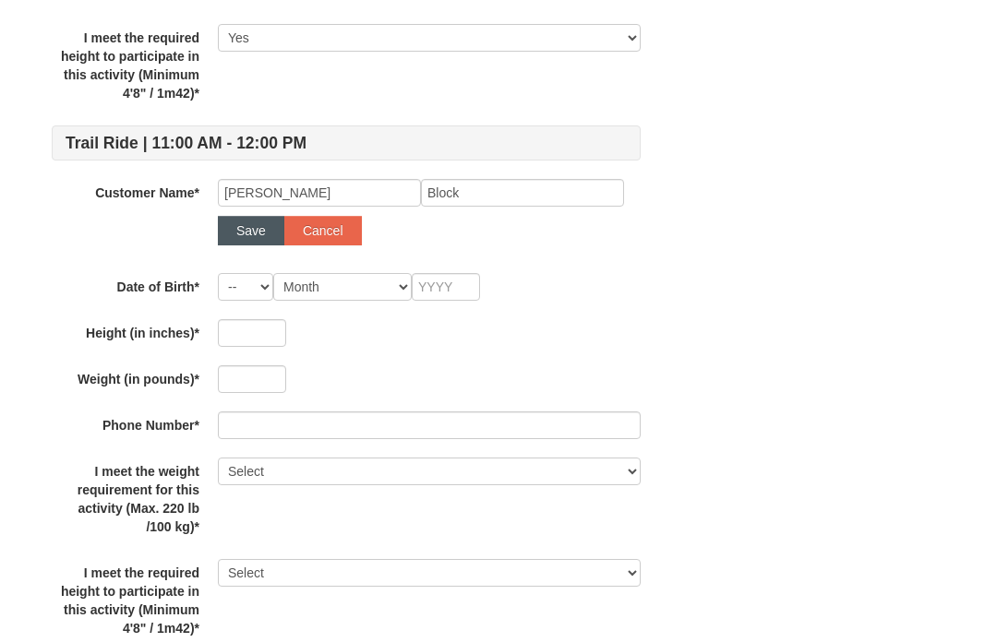
click at [256, 232] on button "Save" at bounding box center [251, 231] width 66 height 30
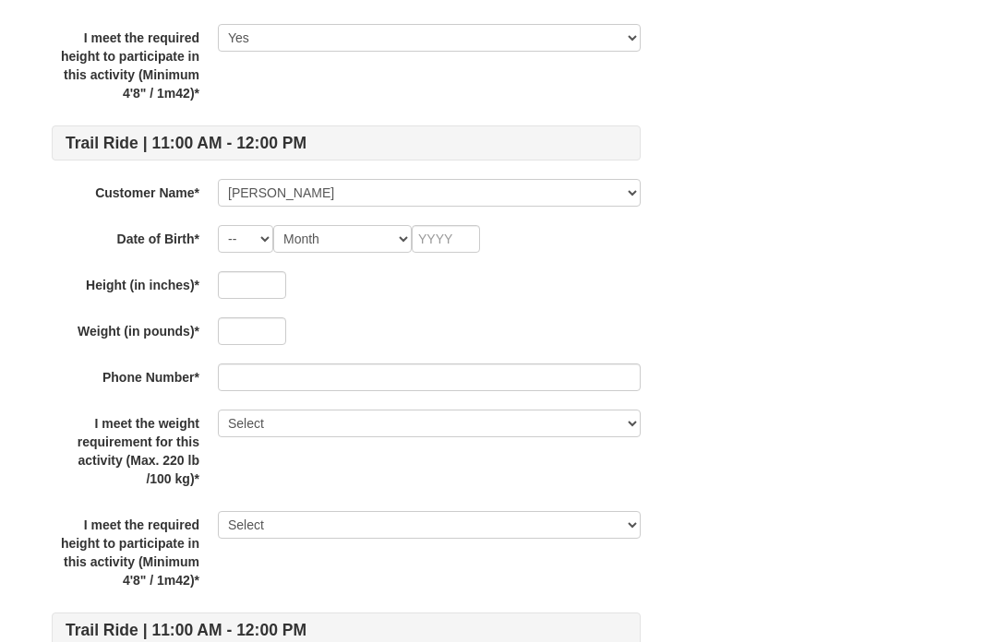
scroll to position [2114, 0]
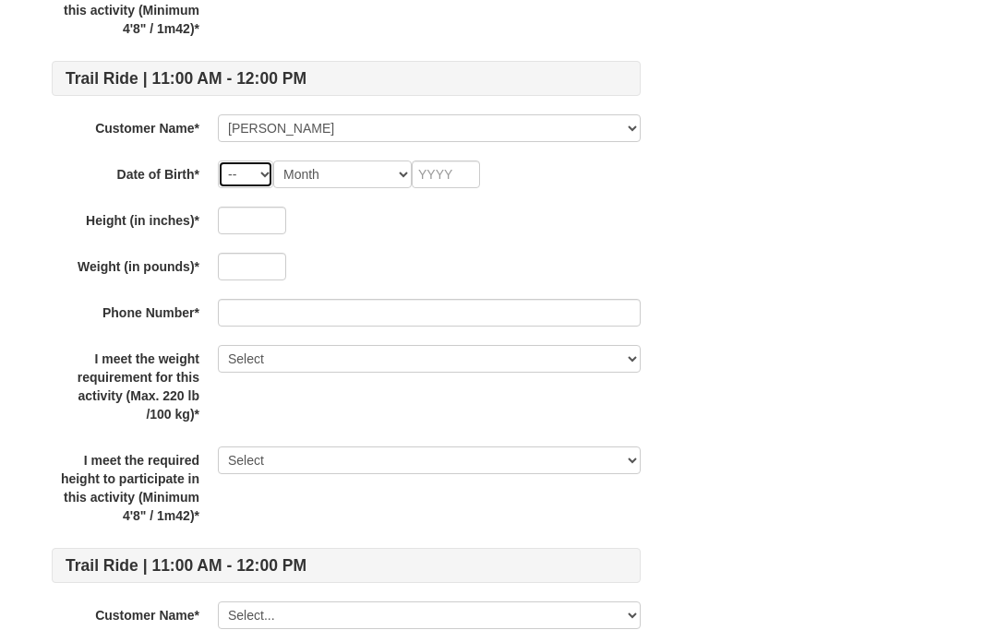
click at [258, 170] on select "-- 01 02 03 04 05 06 07 08 09 10 11 12 13 14 15 16 17 18 19 20 21 22 23 24 25 2…" at bounding box center [245, 175] width 55 height 28
select select "13"
click at [330, 185] on select "Month January February March April May June July August September October Novem…" at bounding box center [342, 175] width 138 height 28
select select "04"
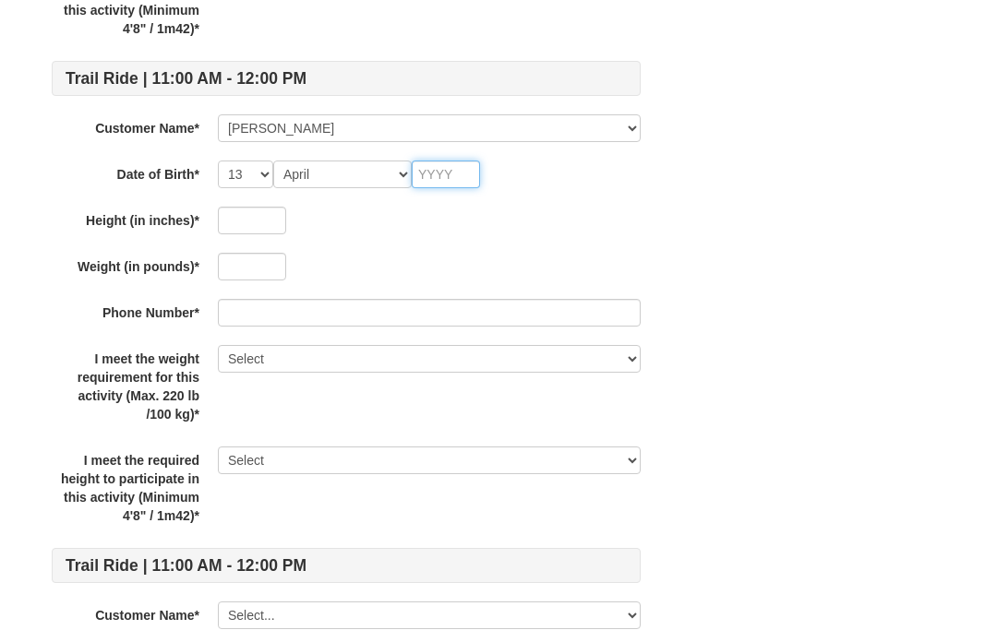
click at [445, 178] on input "text" at bounding box center [446, 175] width 68 height 28
type input "2012"
click at [272, 228] on input "text" at bounding box center [252, 222] width 68 height 28
type input "62"
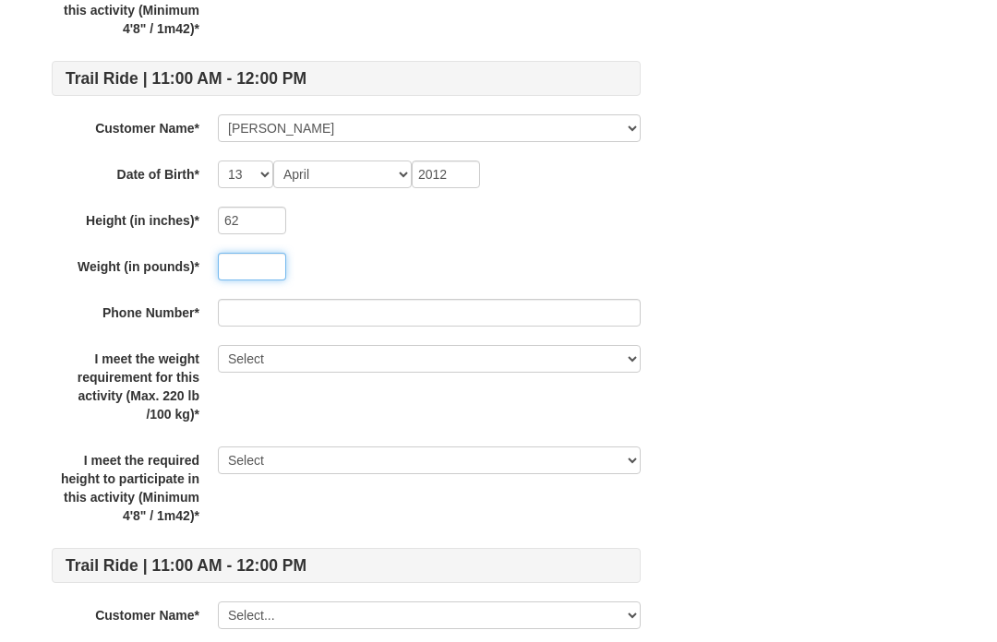
click at [245, 272] on input "text" at bounding box center [252, 268] width 68 height 28
type input "145"
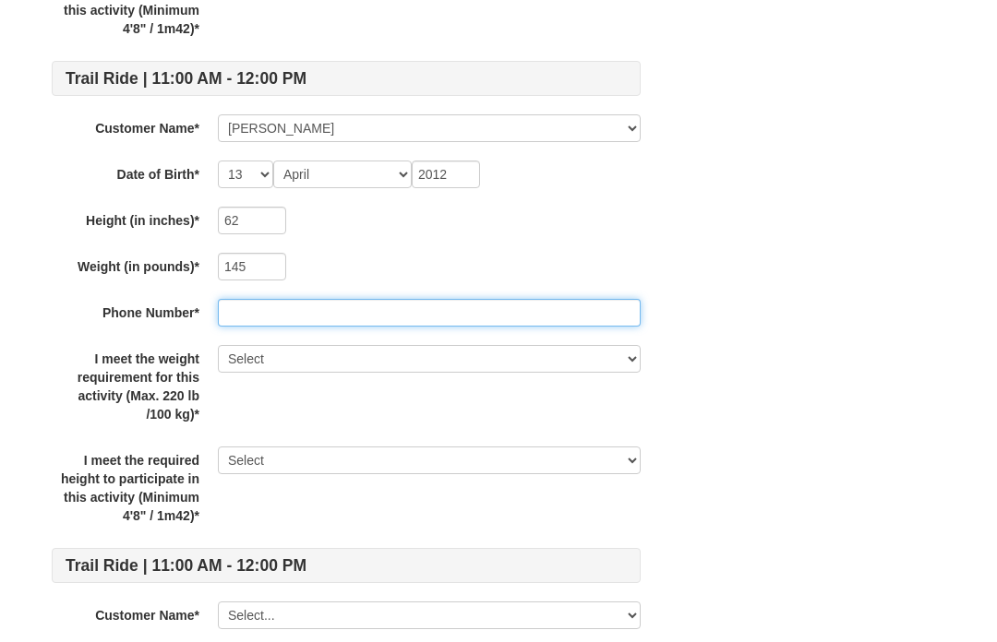
click at [316, 319] on input "text" at bounding box center [429, 314] width 423 height 28
type input "6178694616"
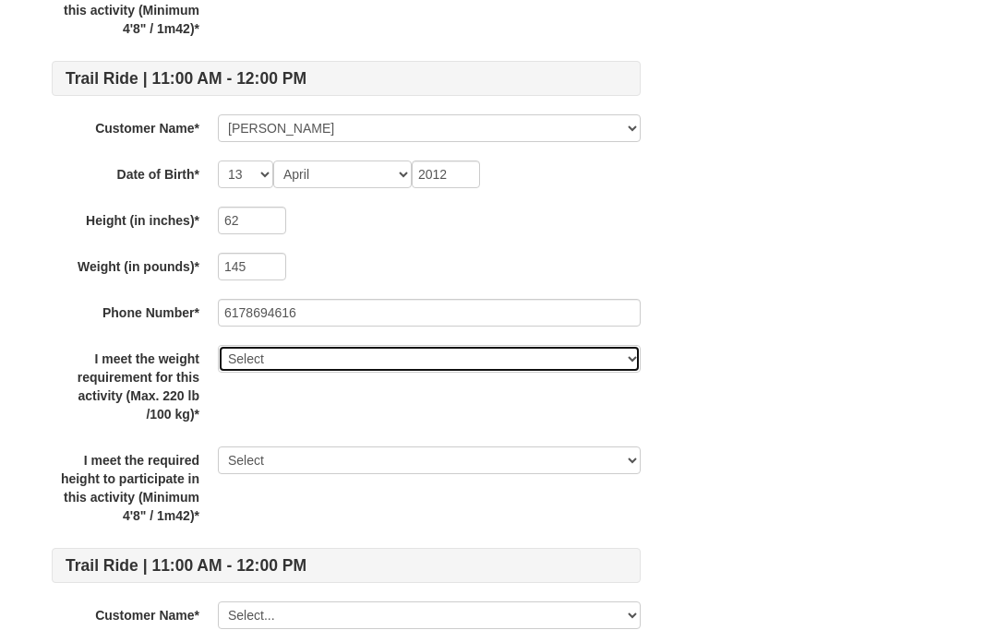
click at [268, 368] on select "Select Yes" at bounding box center [429, 360] width 423 height 28
select select "Yes"
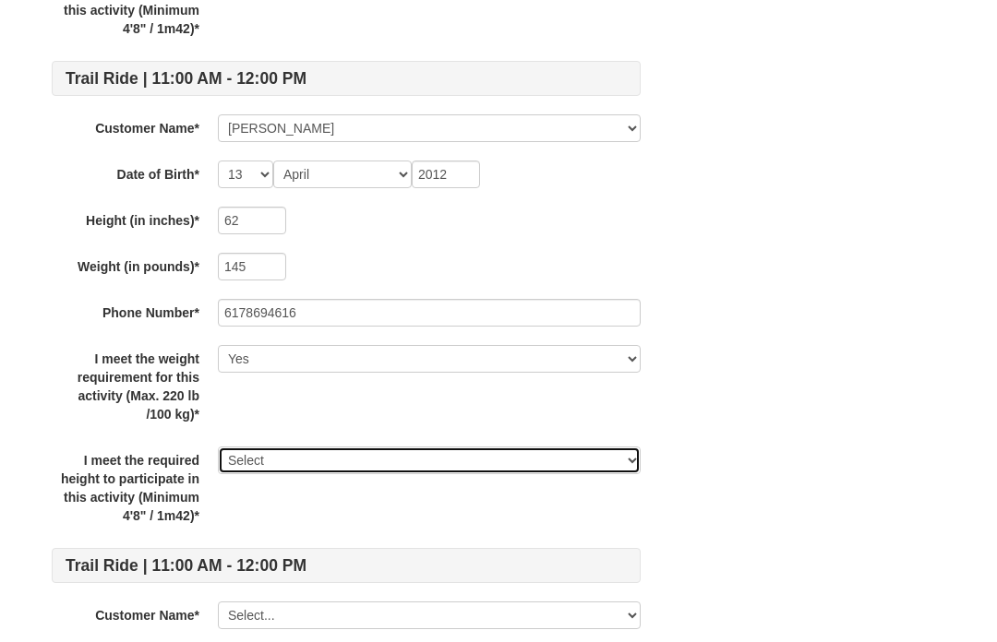
click at [276, 470] on select "Select Yes" at bounding box center [429, 461] width 423 height 28
select select "Yes"
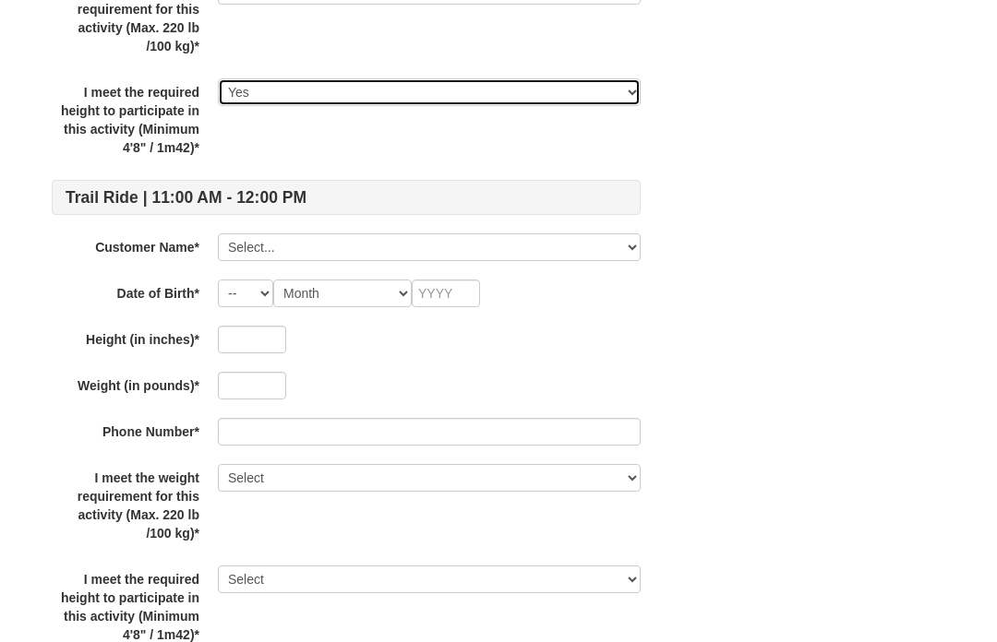
scroll to position [2478, 0]
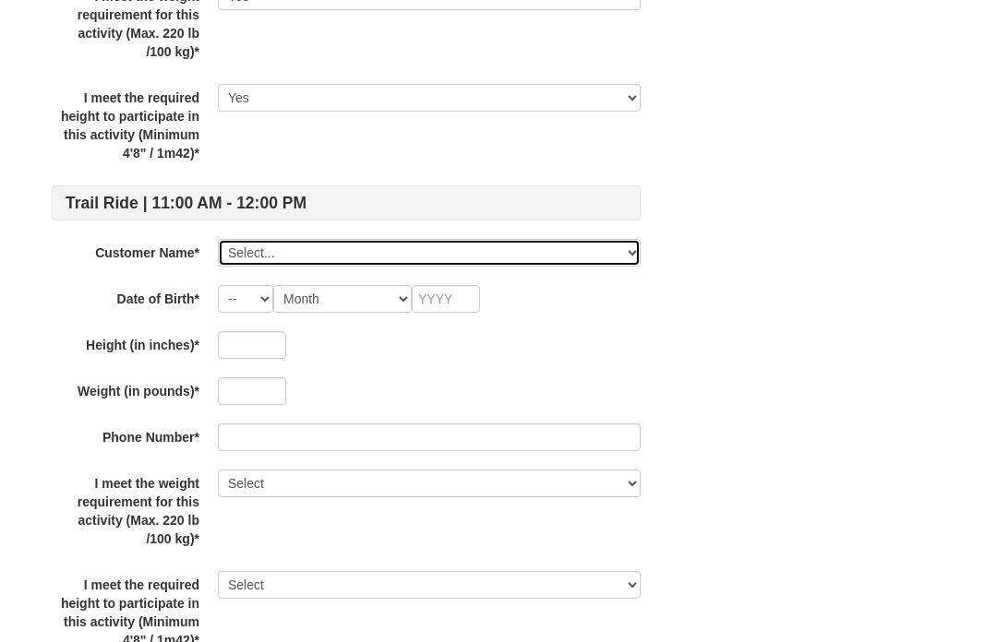
click at [271, 262] on select "Select... Harriet Elbaum Meredith Elbaum Aaron Block Eli Block Ari Block Add Ne…" at bounding box center [429, 253] width 423 height 28
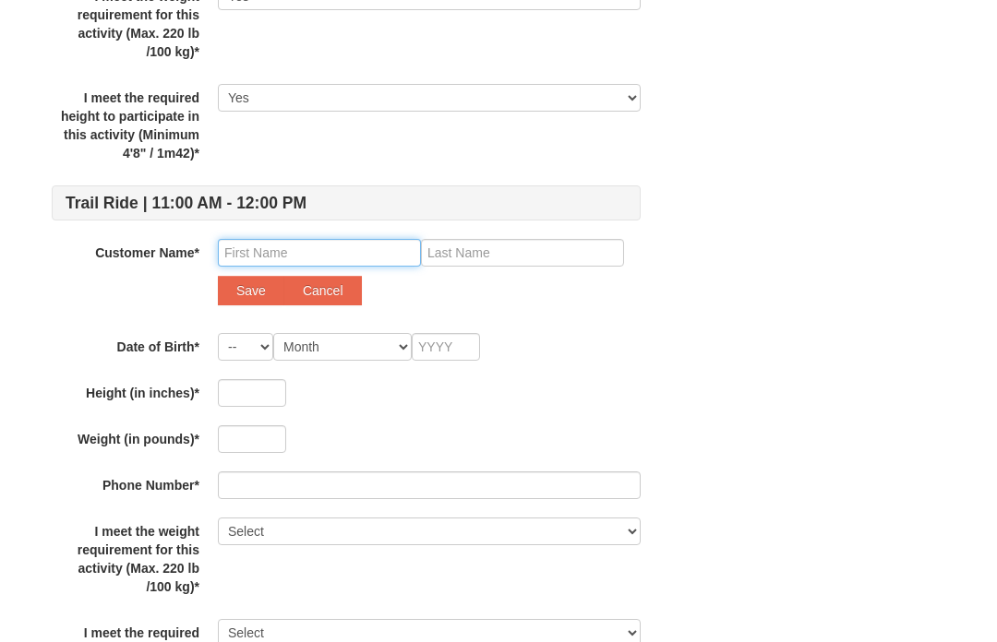
click at [262, 263] on input "text" at bounding box center [319, 253] width 203 height 28
type input "Jeff"
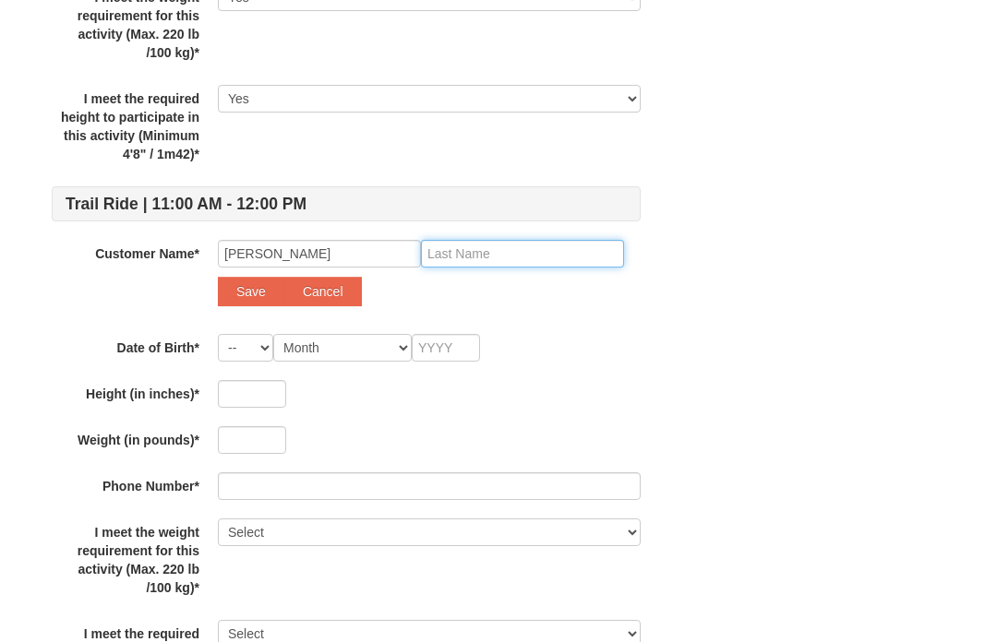
click at [479, 265] on input "text" at bounding box center [522, 254] width 203 height 28
type input "Elbaum"
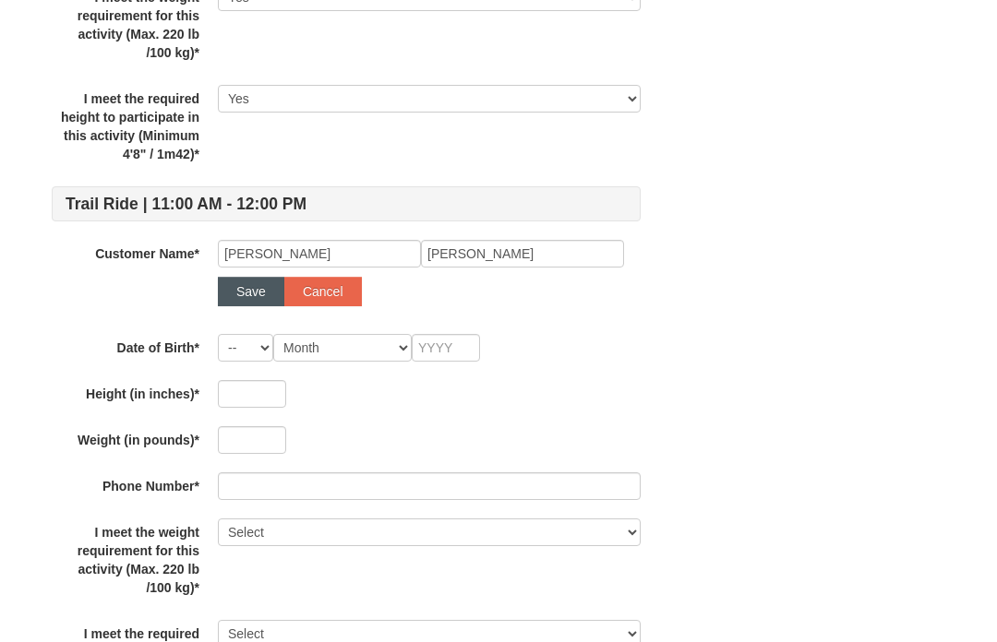
click at [257, 283] on button "Save" at bounding box center [251, 292] width 66 height 30
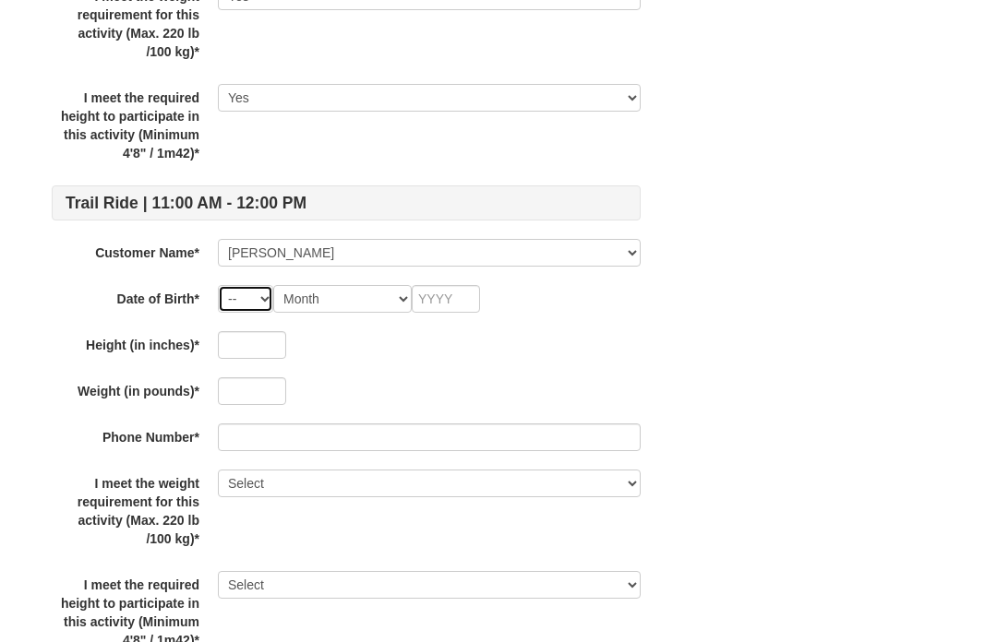
click at [258, 310] on select "-- 01 02 03 04 05 06 07 08 09 10 11 12 13 14 15 16 17 18 19 20 21 22 23 24 25 2…" at bounding box center [245, 300] width 55 height 28
select select "30"
click at [337, 295] on select "Month January February March April May June July August September October Novem…" at bounding box center [342, 299] width 138 height 28
select select "10"
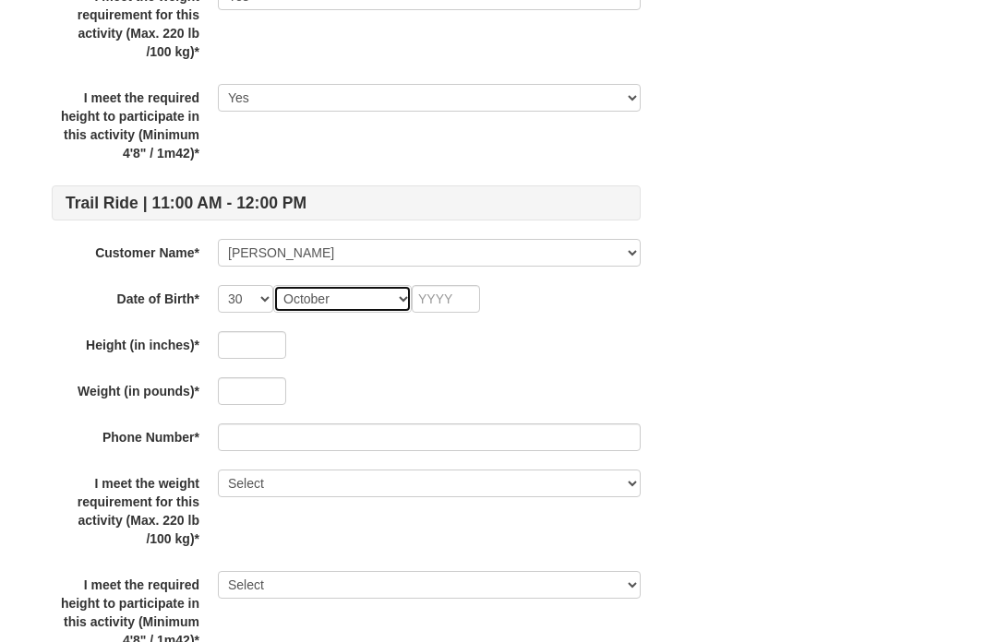
scroll to position [2474, 0]
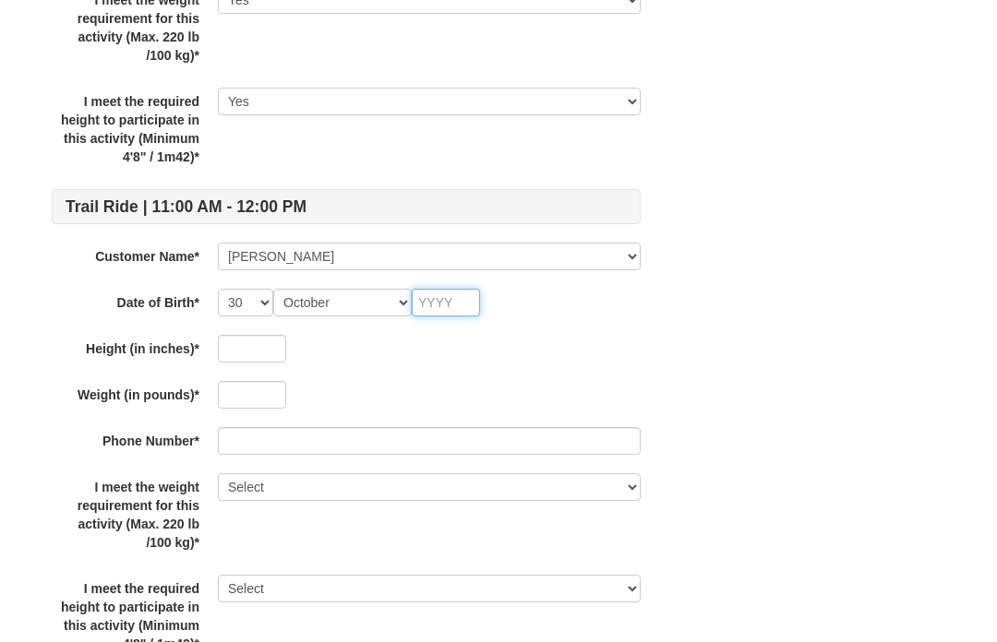
click at [449, 316] on input "text" at bounding box center [446, 303] width 68 height 28
type input "1971"
click at [264, 360] on input "text" at bounding box center [252, 349] width 68 height 28
type input "65"
click at [270, 406] on input "text" at bounding box center [252, 395] width 68 height 28
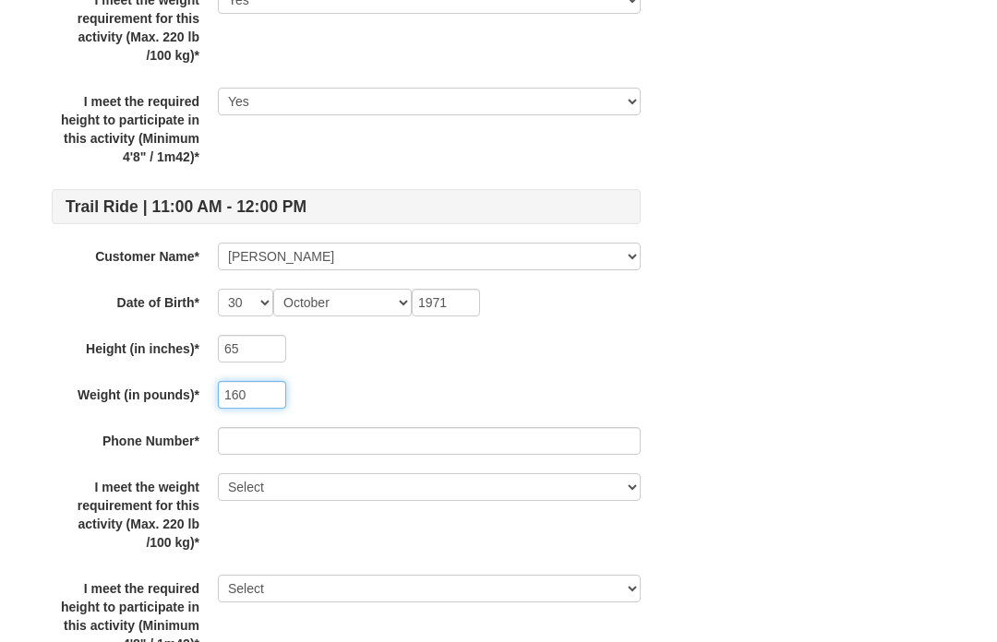
type input "160"
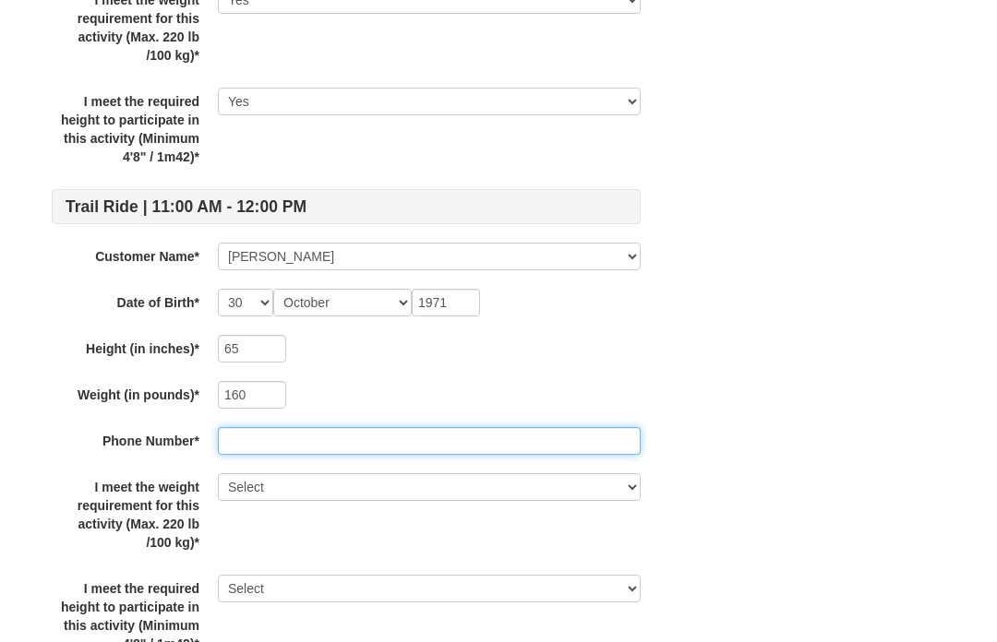
click at [335, 446] on input "text" at bounding box center [429, 441] width 423 height 28
type input "7033381548"
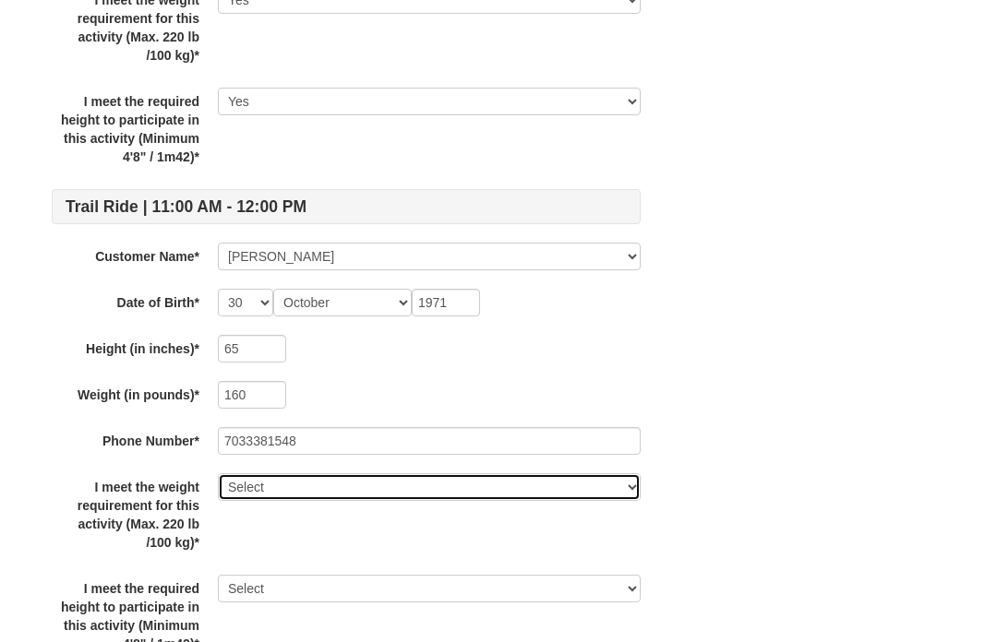
click at [257, 489] on select "Select Yes" at bounding box center [429, 487] width 423 height 28
select select "Yes"
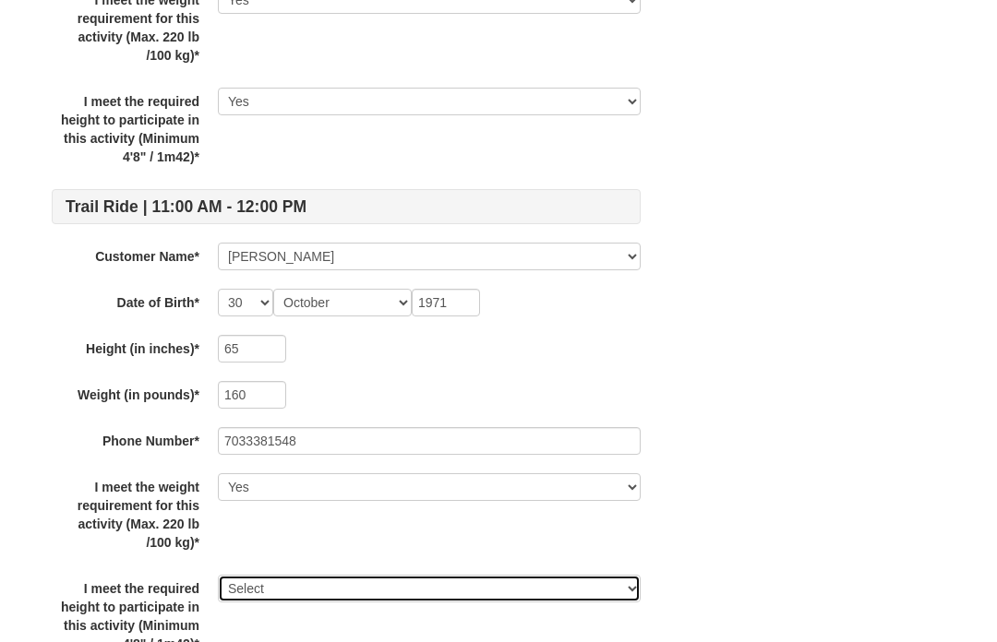
click at [270, 599] on select "Select Yes" at bounding box center [429, 589] width 423 height 28
select select "Yes"
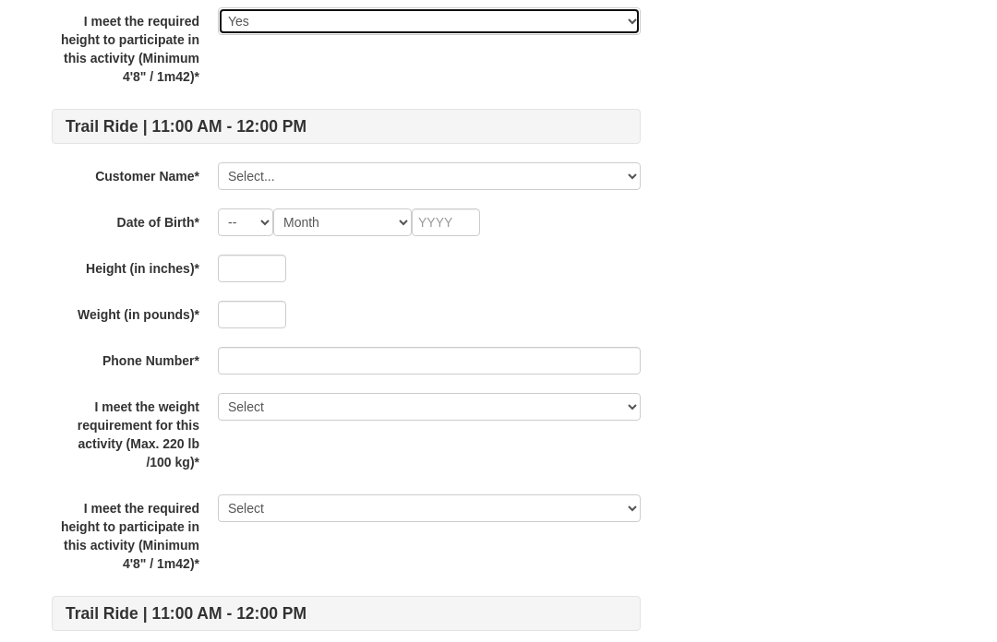
scroll to position [3016, 0]
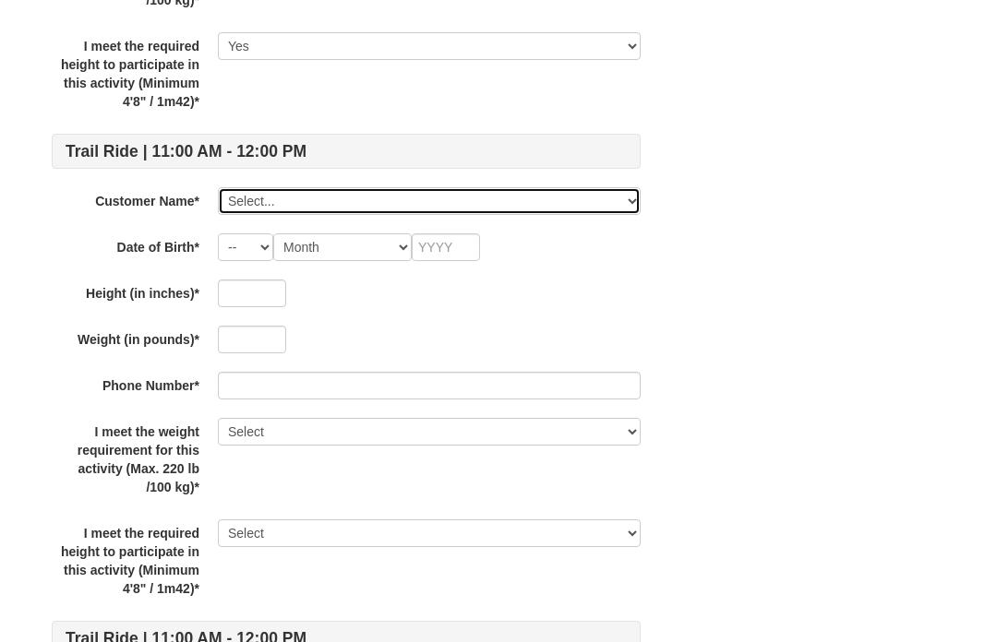
click at [265, 210] on select "Select... Harriet Elbaum Meredith Elbaum Aaron Block Eli Block Ari Block Jeff E…" at bounding box center [429, 202] width 423 height 28
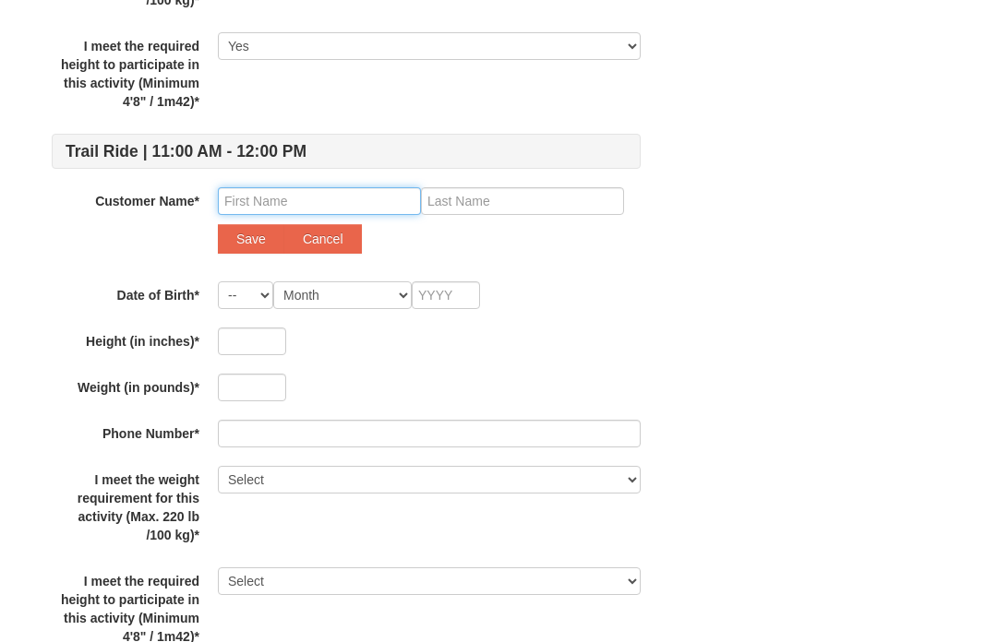
click at [248, 210] on input "text" at bounding box center [319, 201] width 203 height 28
type input "Andrea"
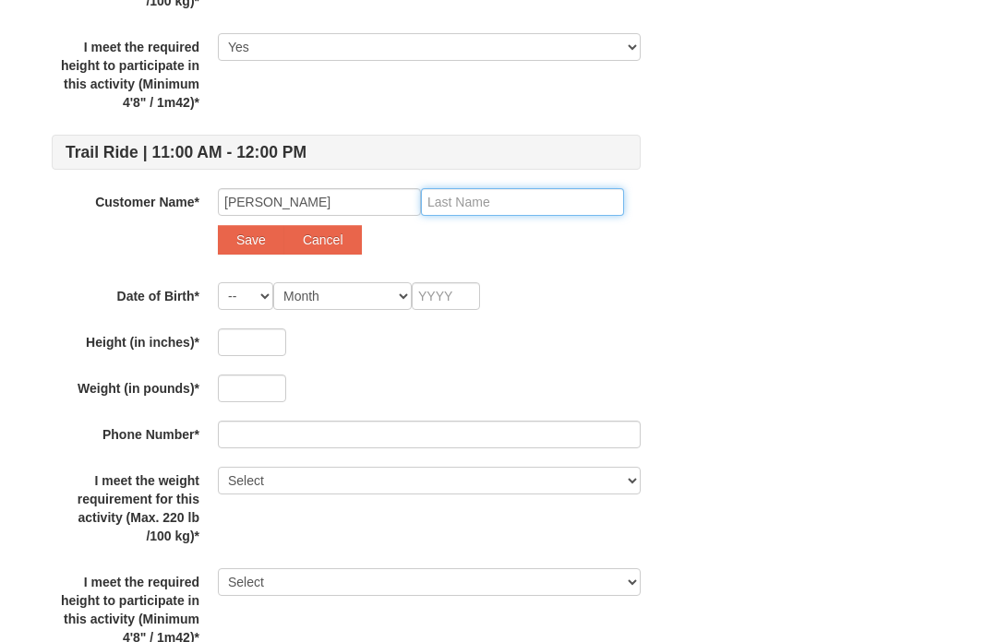
click at [504, 214] on input "text" at bounding box center [522, 202] width 203 height 28
click at [513, 222] on div "Andrea Save Cancel" at bounding box center [429, 221] width 423 height 66
click at [486, 202] on input "text" at bounding box center [522, 201] width 203 height 28
type input "Elbaum"
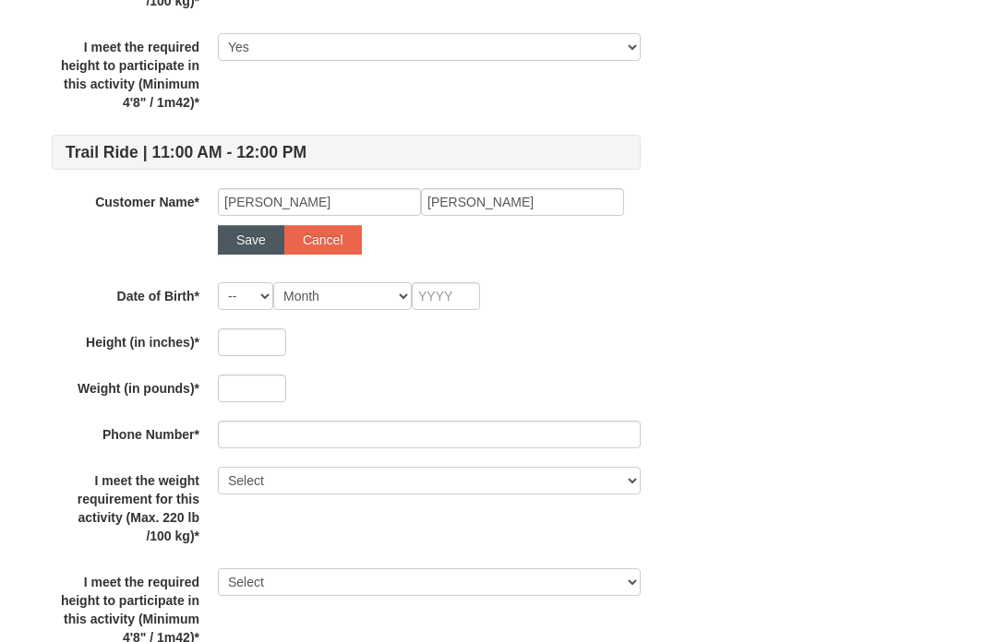
click at [263, 237] on button "Save" at bounding box center [251, 240] width 66 height 30
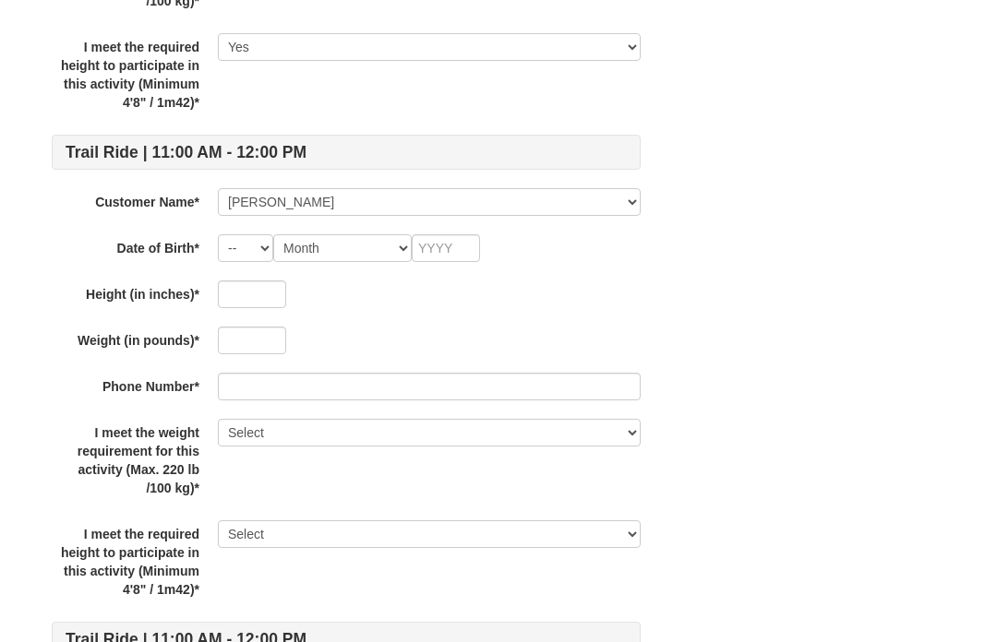
scroll to position [3017, 0]
click at [256, 245] on select "-- 01 02 03 04 05 06 07 08 09 10 11 12 13 14 15 16 17 18 19 20 21 22 23 24 25 2…" at bounding box center [245, 247] width 55 height 28
select select "23"
click at [362, 259] on select "Month January February March April May June July August September October Novem…" at bounding box center [342, 247] width 138 height 28
select select "04"
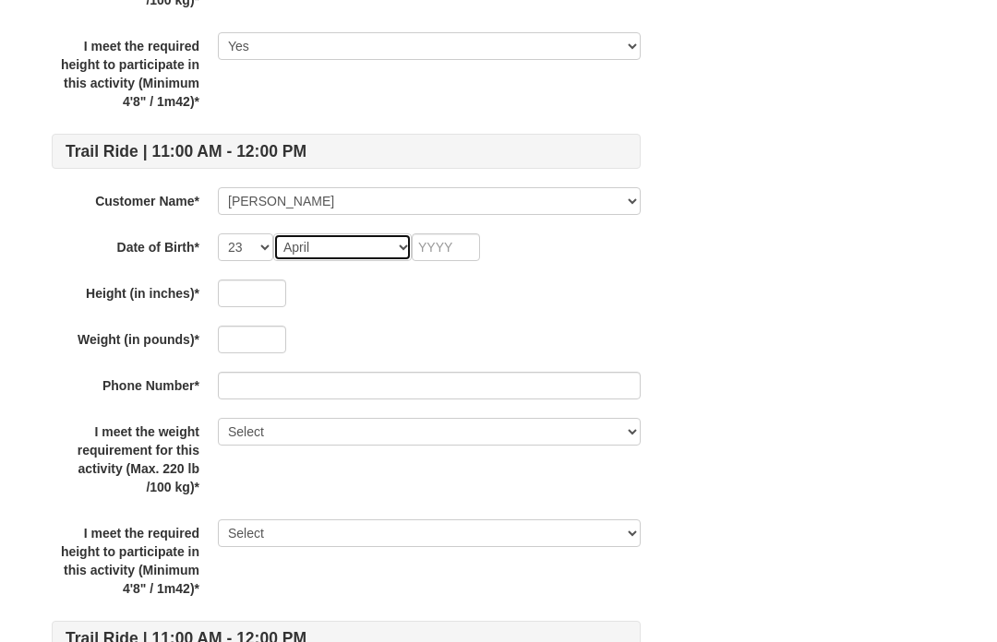
scroll to position [3016, 0]
click at [449, 248] on input "text" at bounding box center [446, 248] width 68 height 28
type input "1972"
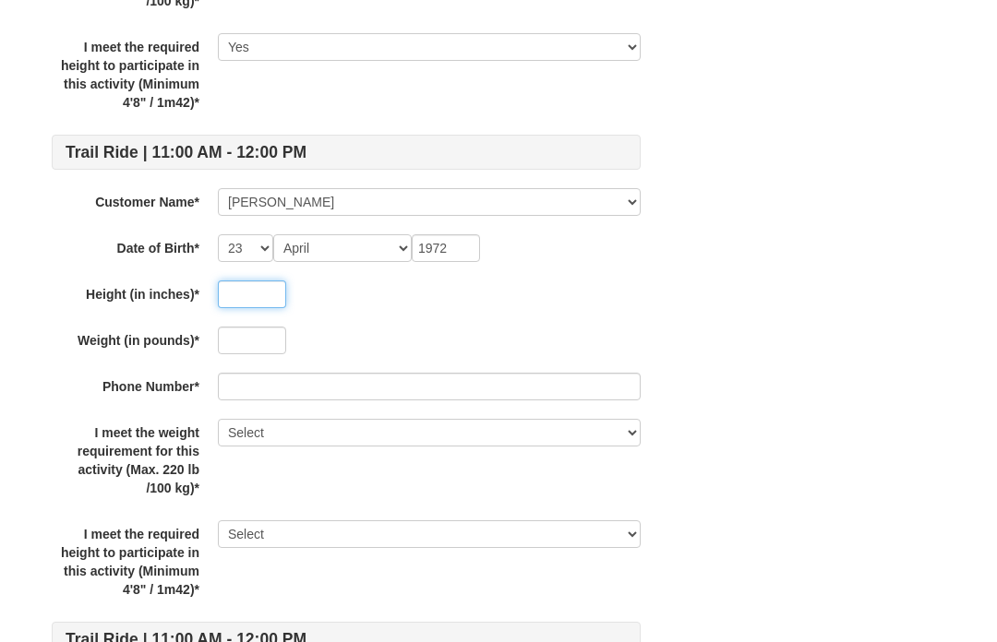
click at [257, 293] on input "text" at bounding box center [252, 295] width 68 height 28
type input "63"
click at [261, 344] on input "text" at bounding box center [252, 341] width 68 height 28
type input "120"
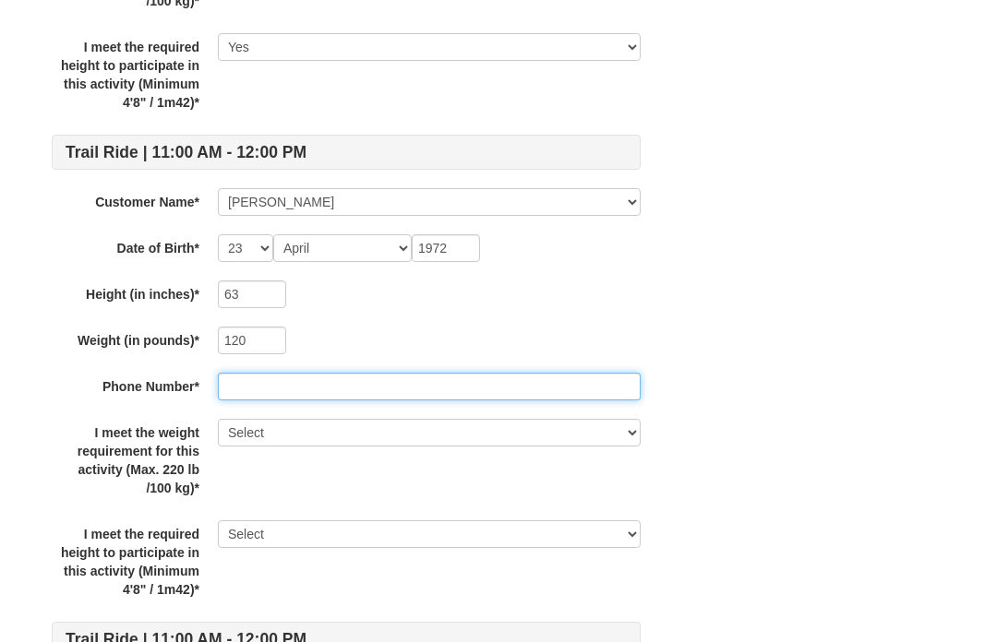
click at [277, 400] on input "text" at bounding box center [429, 387] width 423 height 28
type input "7035853430"
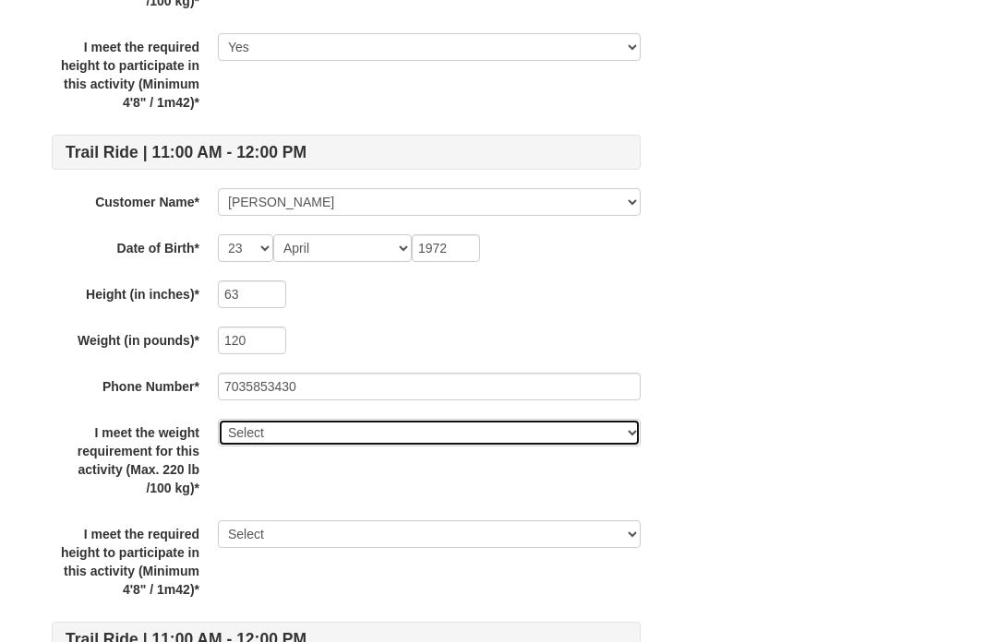
click at [248, 440] on select "Select Yes" at bounding box center [429, 433] width 423 height 28
select select "Yes"
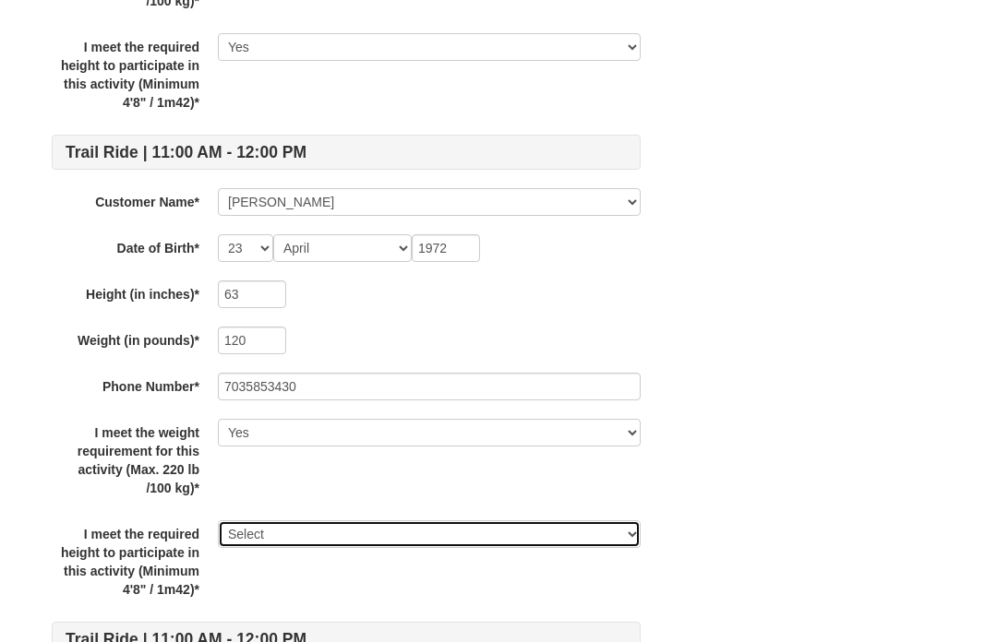
click at [286, 539] on select "Select Yes" at bounding box center [429, 534] width 423 height 28
select select "Yes"
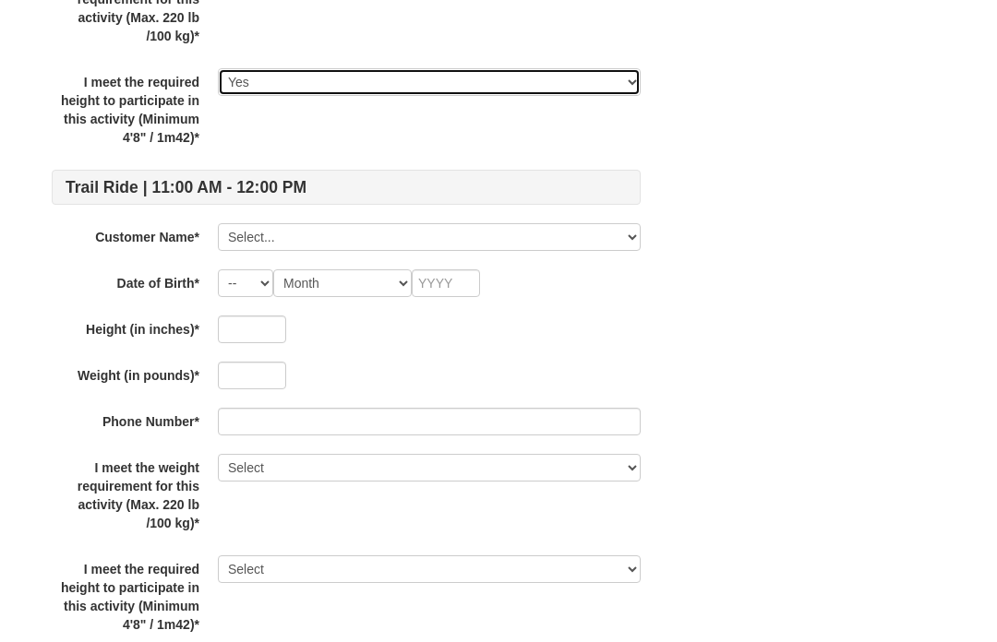
scroll to position [3469, 0]
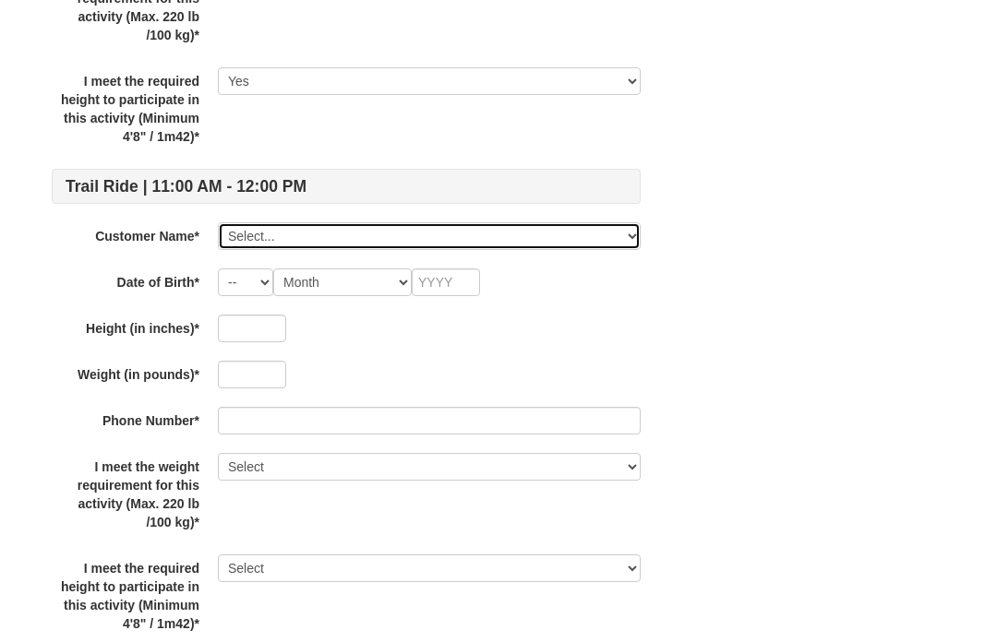
click at [255, 243] on select "Select... Harriet Elbaum Meredith Elbaum Aaron Block Eli Block Ari Block Jeff E…" at bounding box center [429, 236] width 423 height 28
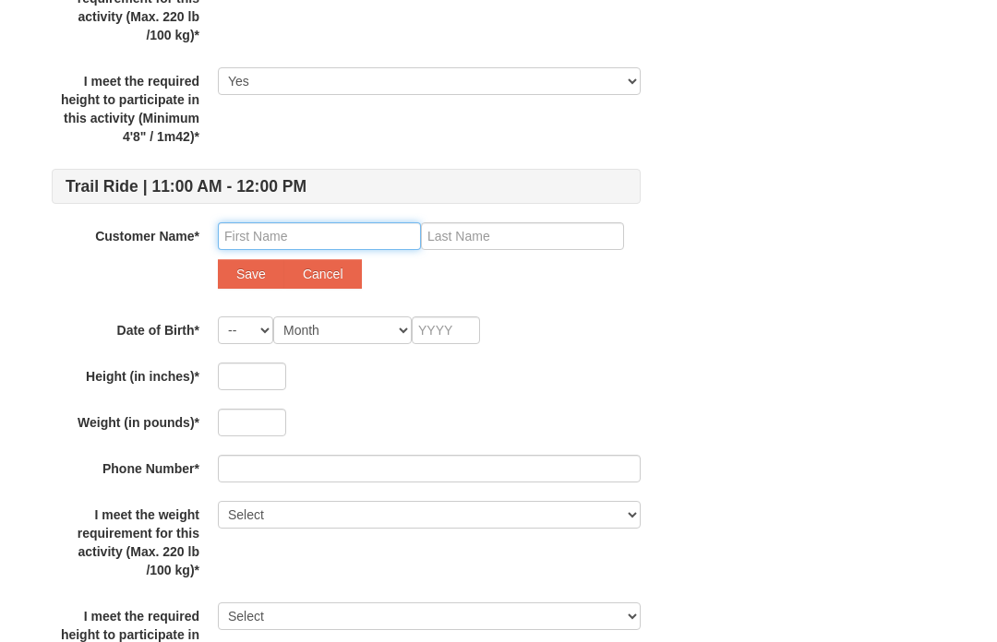
click at [239, 241] on input "text" at bounding box center [319, 236] width 203 height 28
type input "Dara"
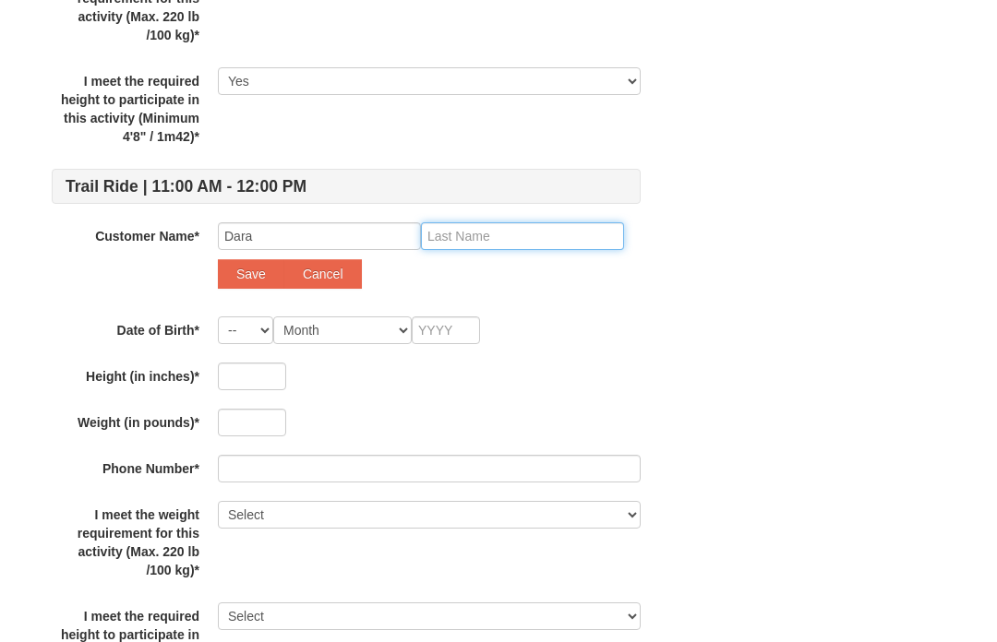
click at [484, 248] on input "text" at bounding box center [522, 236] width 203 height 28
type input "Elbaum"
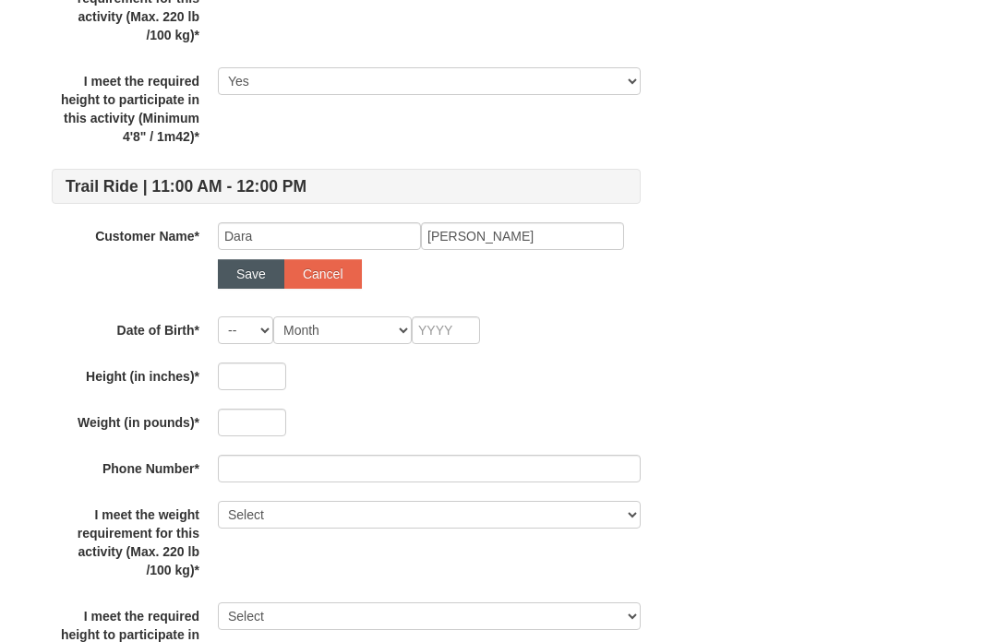
click at [258, 286] on button "Save" at bounding box center [251, 274] width 66 height 30
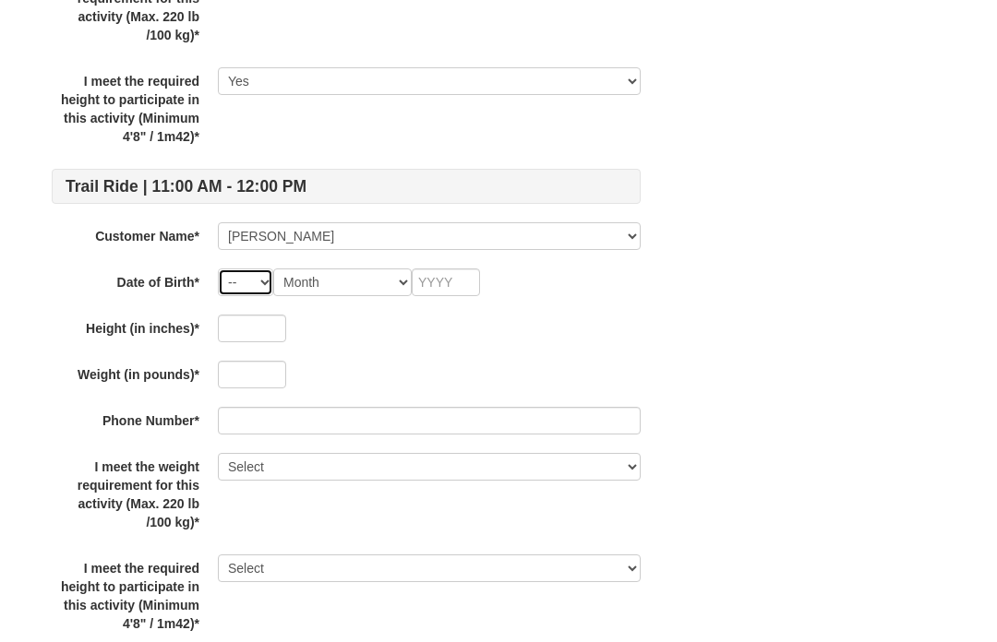
click at [251, 294] on select "-- 01 02 03 04 05 06 07 08 09 10 11 12 13 14 15 16 17 18 19 20 21 22 23 24 25 2…" at bounding box center [245, 283] width 55 height 28
select select "10"
click at [341, 291] on select "Month January February March April May June July August September October Novem…" at bounding box center [342, 283] width 138 height 28
select select "02"
click at [460, 291] on input "text" at bounding box center [446, 283] width 68 height 28
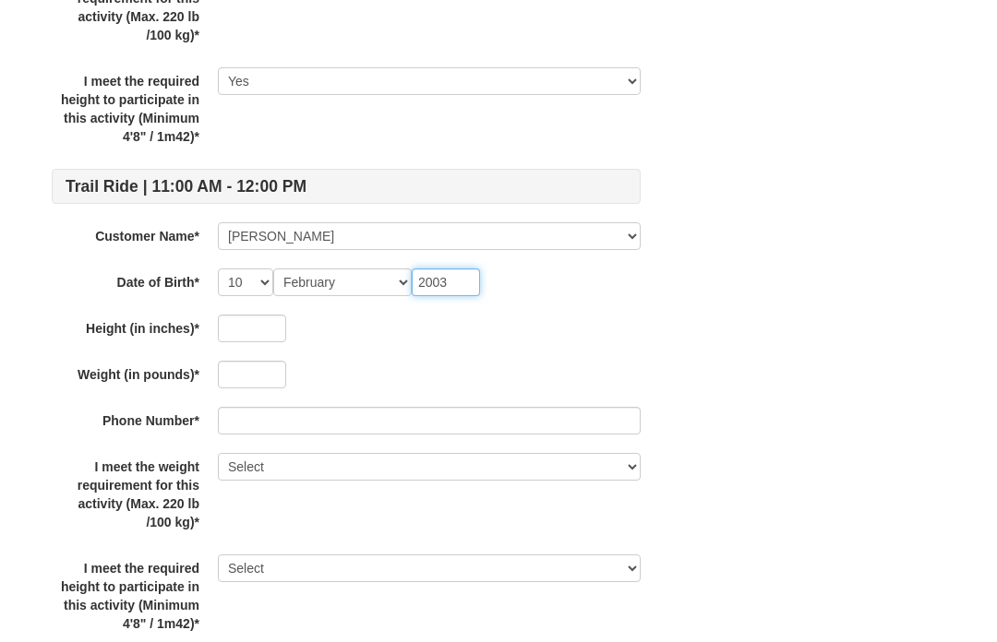
type input "2003"
click at [261, 341] on input "text" at bounding box center [252, 329] width 68 height 28
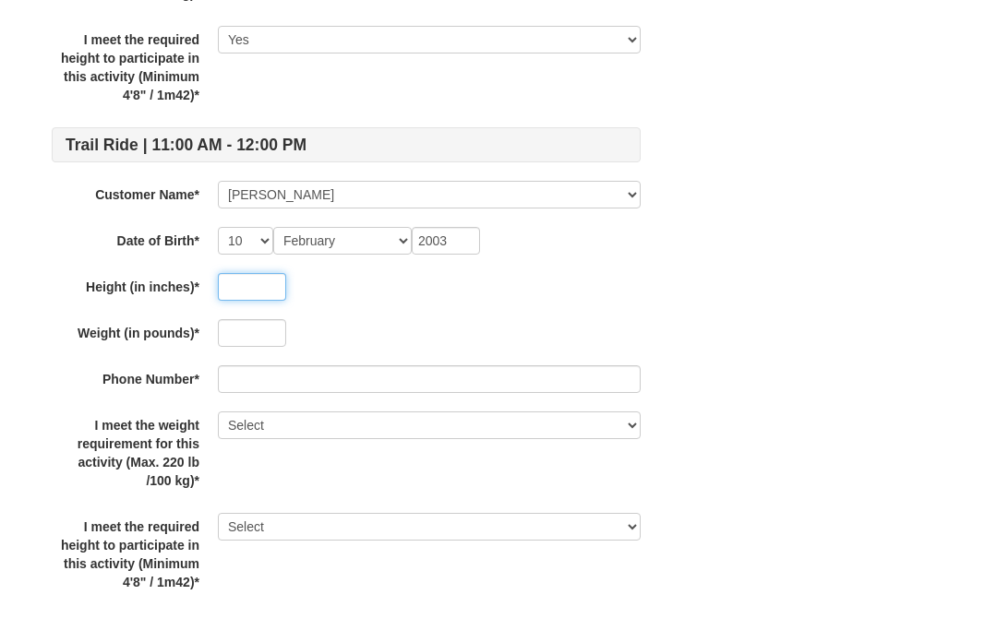
scroll to position [3461, 0]
type input "66"
click at [264, 369] on input "text" at bounding box center [252, 383] width 68 height 28
type input "140"
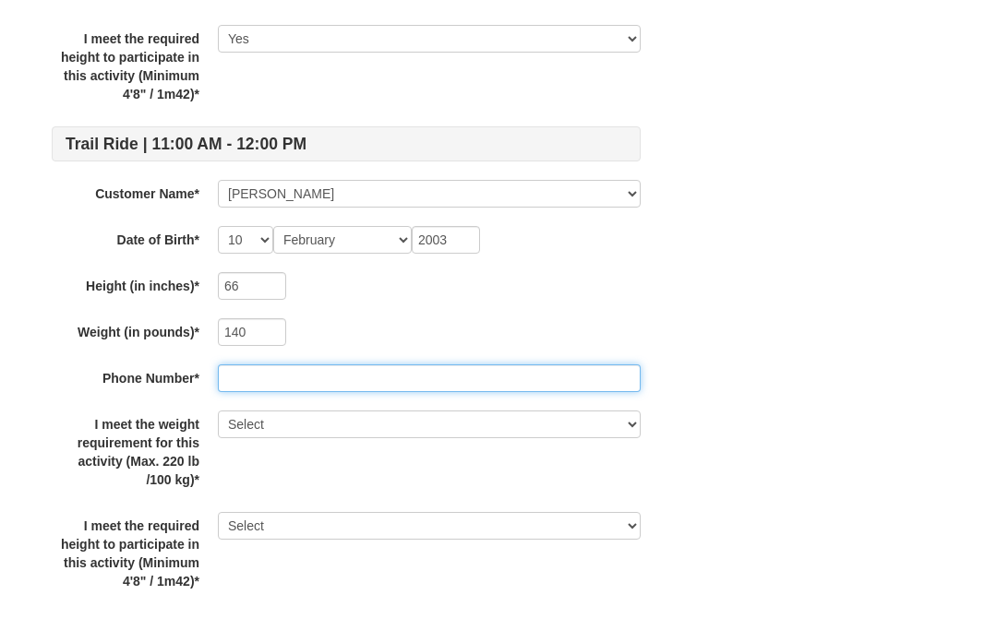
click at [304, 415] on input "text" at bounding box center [429, 429] width 423 height 28
type input "7032971258"
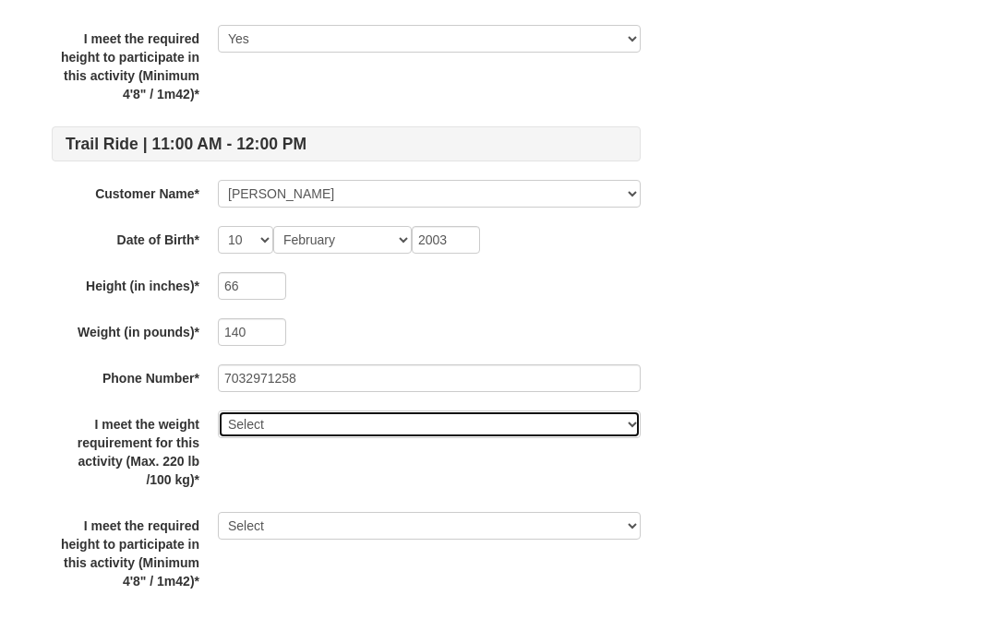
click at [279, 461] on select "Select Yes" at bounding box center [429, 475] width 423 height 28
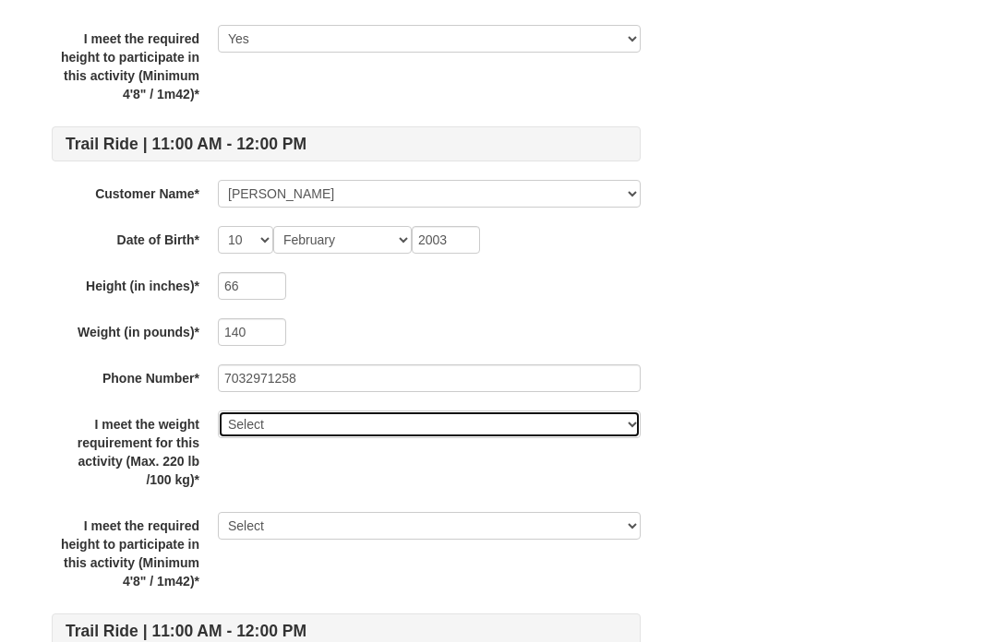
select select "Yes"
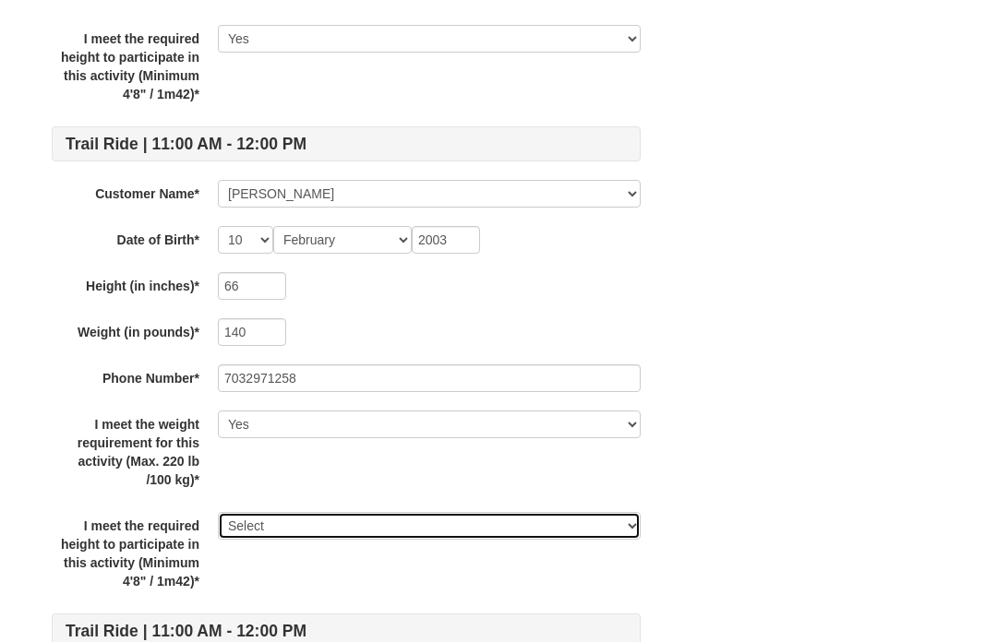
click at [285, 519] on select "Select Yes" at bounding box center [429, 526] width 423 height 28
select select "Yes"
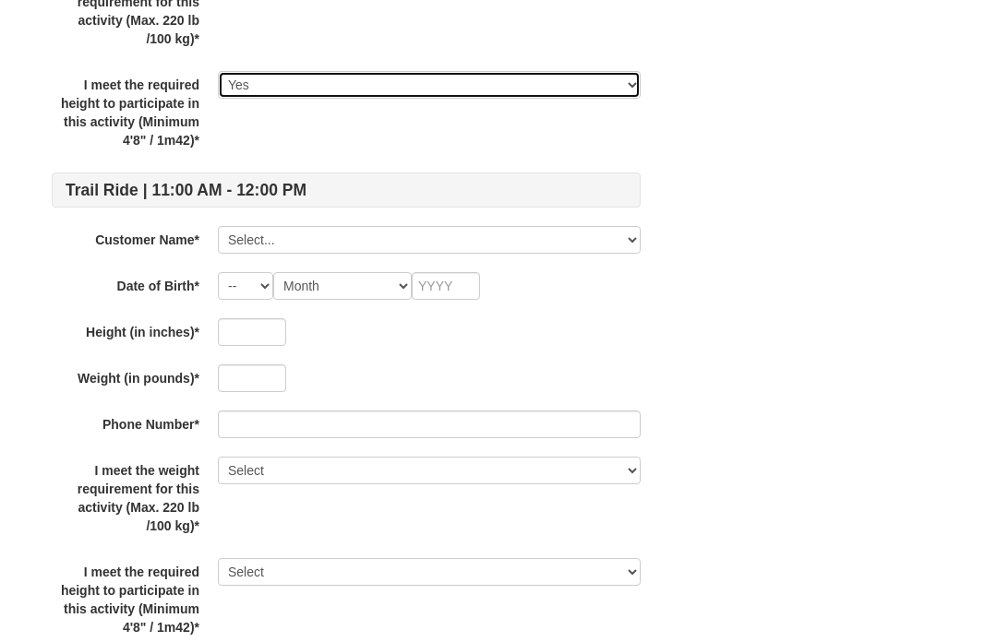
scroll to position [3952, 0]
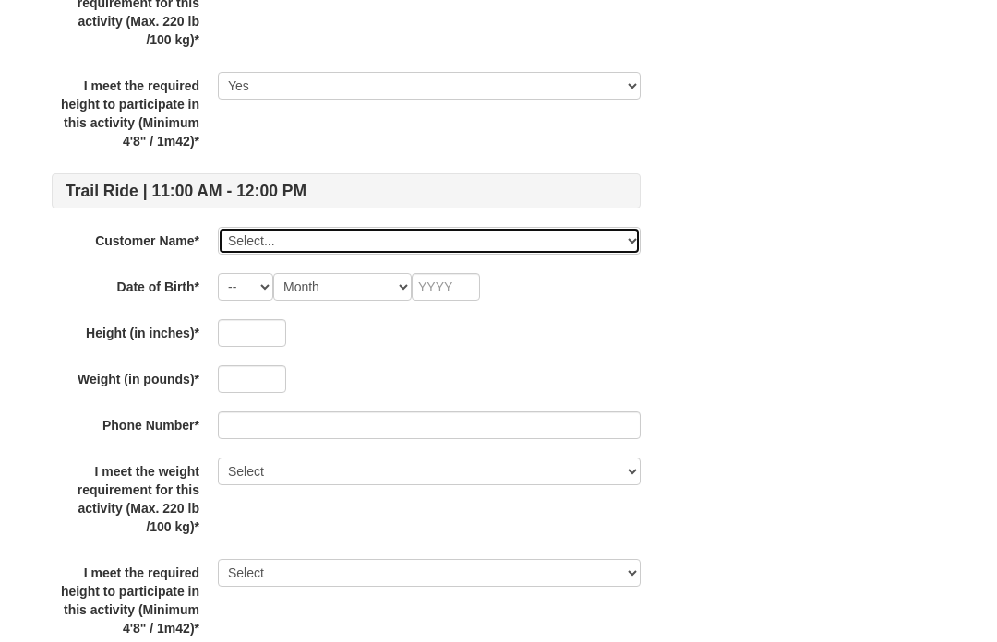
click at [245, 248] on select "Select... Harriet Elbaum Meredith Elbaum Aaron Block Eli Block Ari Block Jeff E…" at bounding box center [429, 241] width 423 height 28
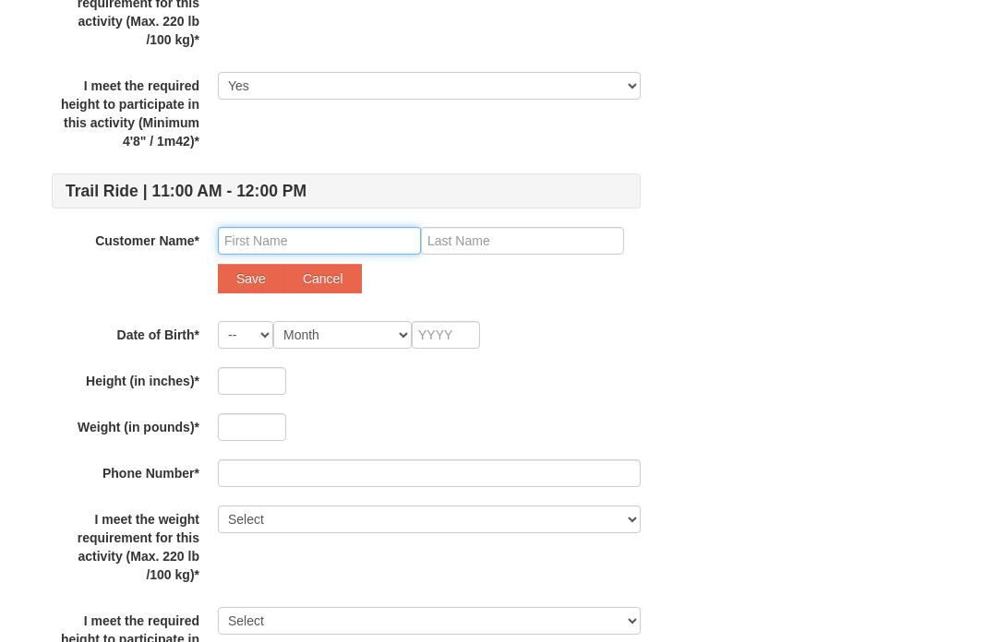
click at [290, 242] on input "text" at bounding box center [319, 241] width 203 height 28
type input "Shayna"
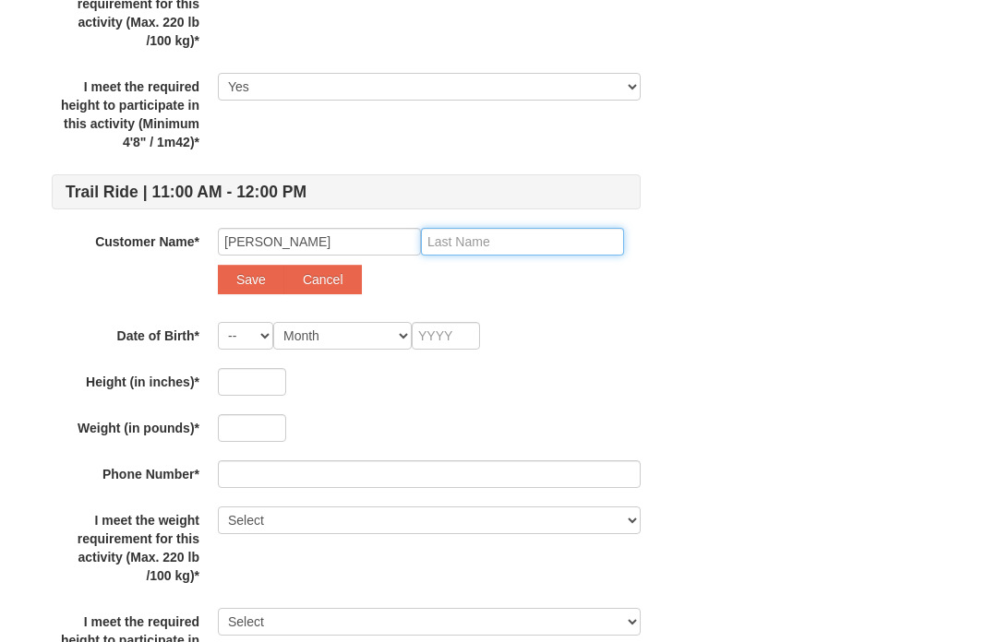
click at [501, 248] on input "text" at bounding box center [522, 242] width 203 height 28
type input "Elbaum"
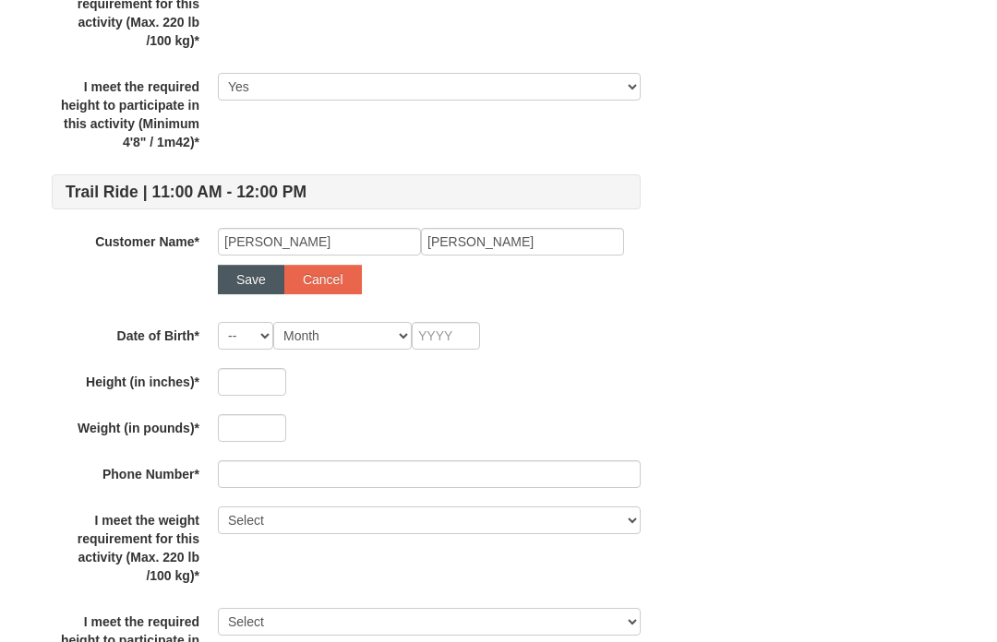
click at [252, 269] on button "Save" at bounding box center [251, 280] width 66 height 30
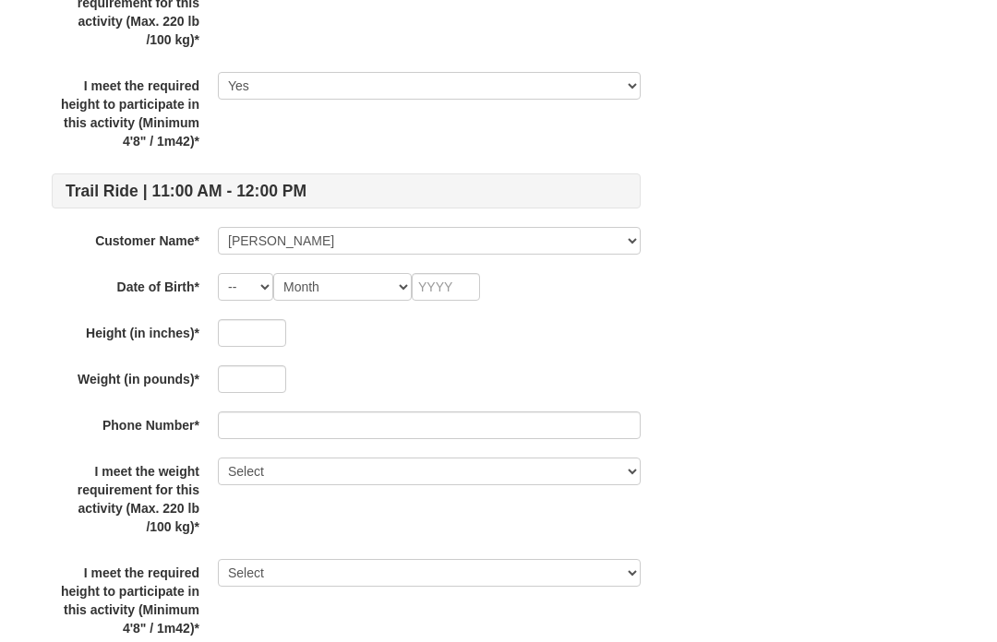
scroll to position [3952, 0]
click at [255, 284] on select "-- 01 02 03 04 05 06 07 08 09 10 11 12 13 14 15 16 17 18 19 20 21 22 23 24 25 2…" at bounding box center [245, 287] width 55 height 28
select select "12"
click at [342, 299] on select "Month January February March April May June July August September October Novem…" at bounding box center [342, 287] width 138 height 28
select select "04"
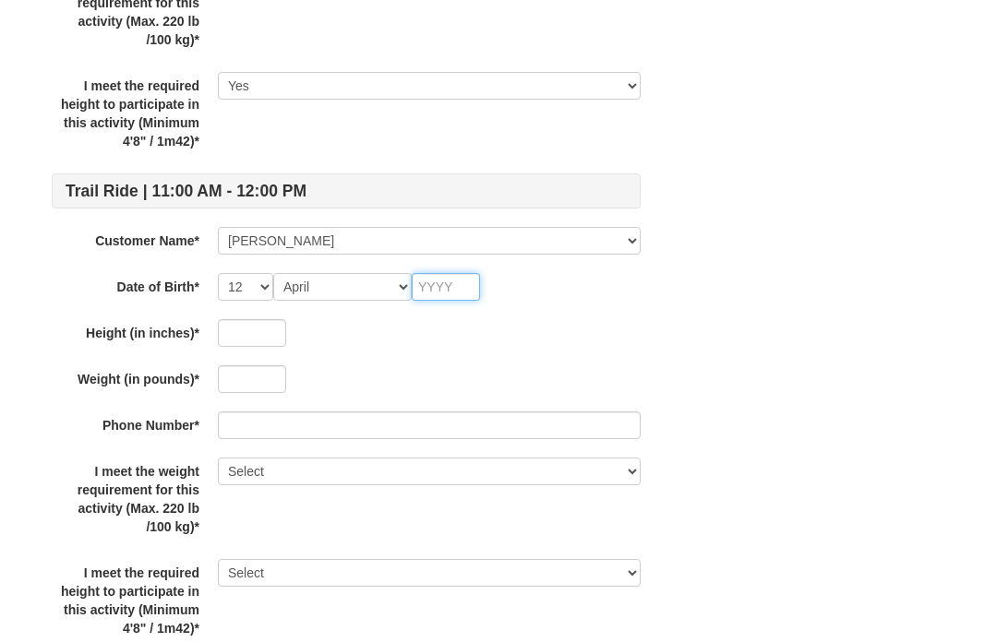
click at [463, 300] on input "text" at bounding box center [446, 287] width 68 height 28
type input "2005"
click at [260, 339] on input "text" at bounding box center [252, 333] width 68 height 28
type input "63"
click at [255, 390] on input "text" at bounding box center [252, 379] width 68 height 28
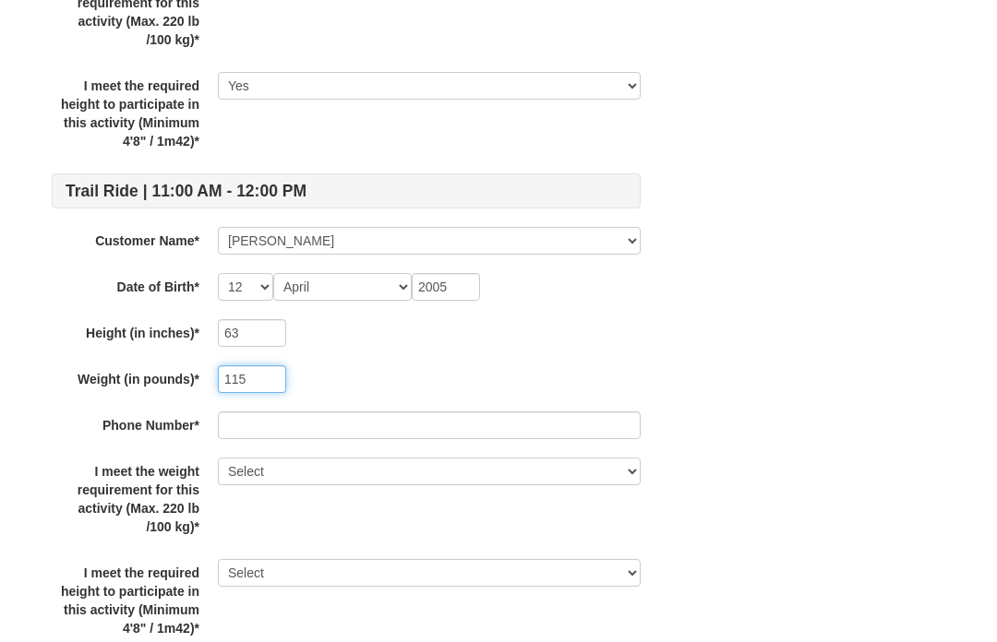
type input "115"
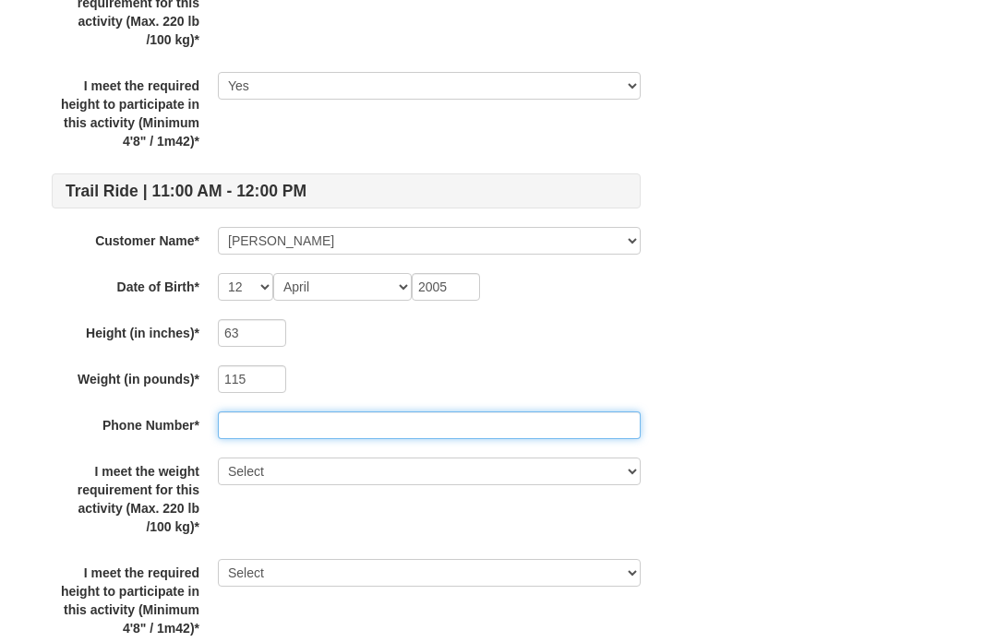
click at [299, 437] on input "text" at bounding box center [429, 426] width 423 height 28
type input "7033711129"
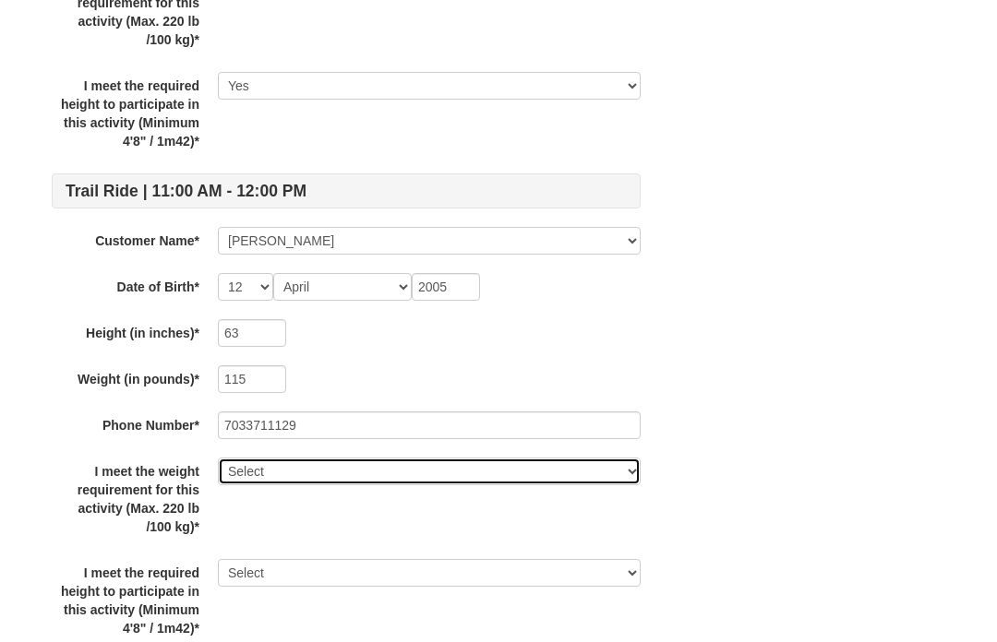
click at [275, 478] on select "Select Yes" at bounding box center [429, 472] width 423 height 28
select select "Yes"
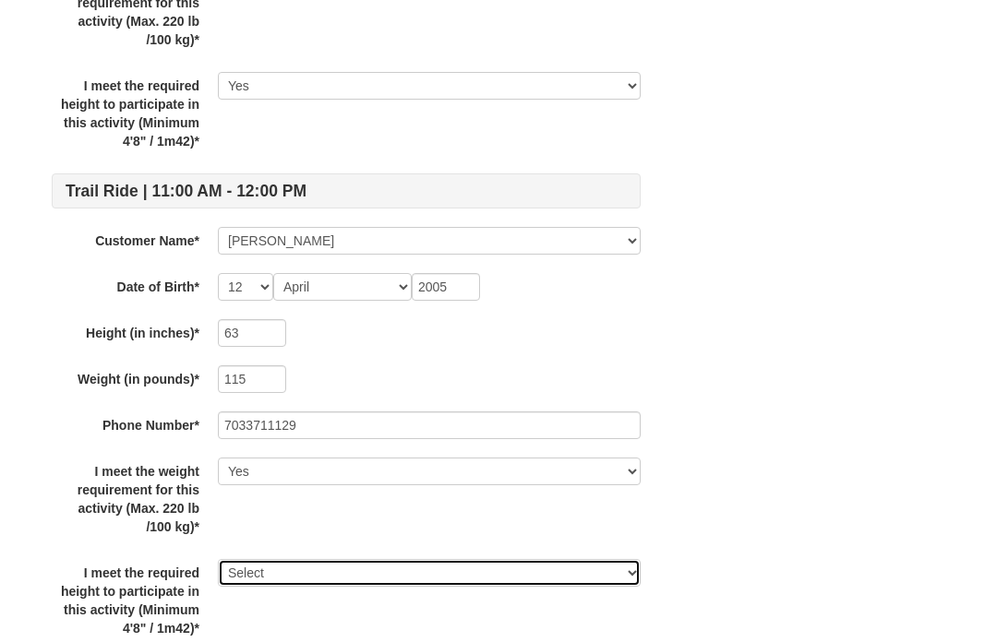
click at [276, 584] on select "Select Yes" at bounding box center [429, 573] width 423 height 28
select select "Yes"
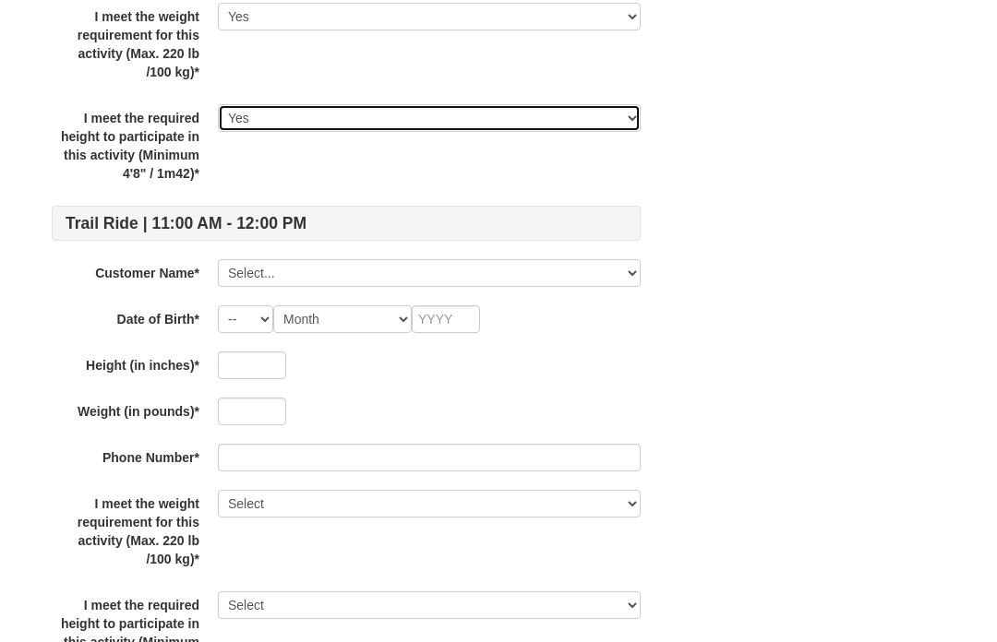
scroll to position [4408, 0]
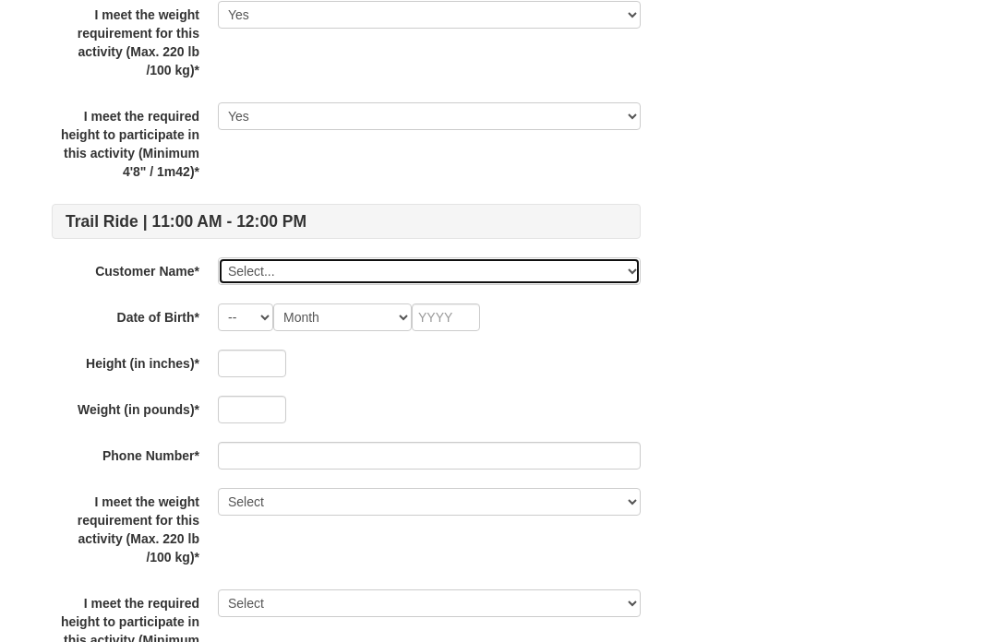
click at [490, 277] on select "Select... Harriet Elbaum Meredith Elbaum Aaron Block Eli Block Ari Block Jeff E…" at bounding box center [429, 271] width 423 height 28
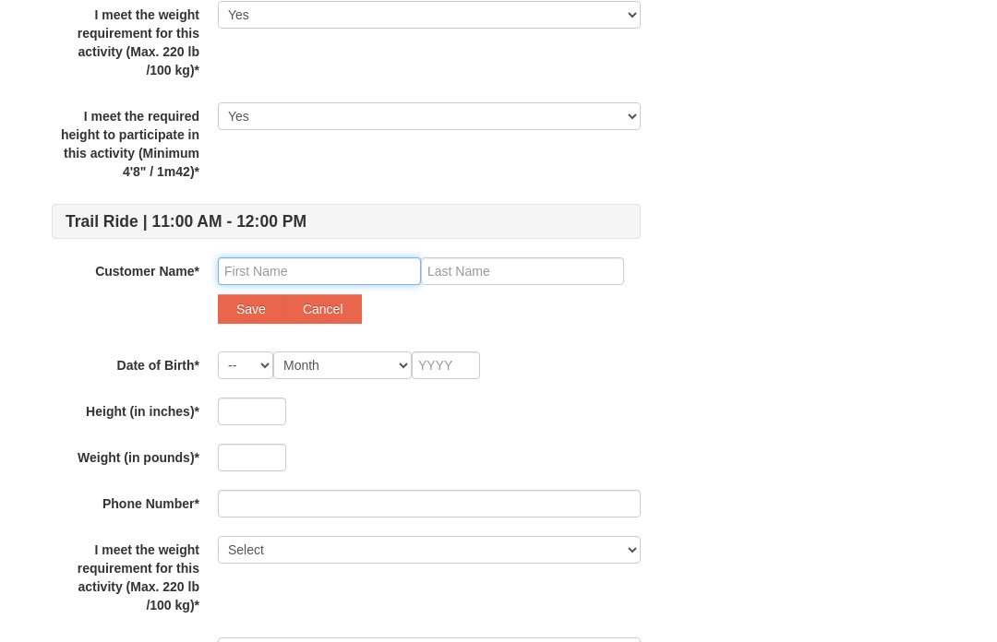
click at [238, 269] on input "text" at bounding box center [319, 271] width 203 height 28
type input "Bethany"
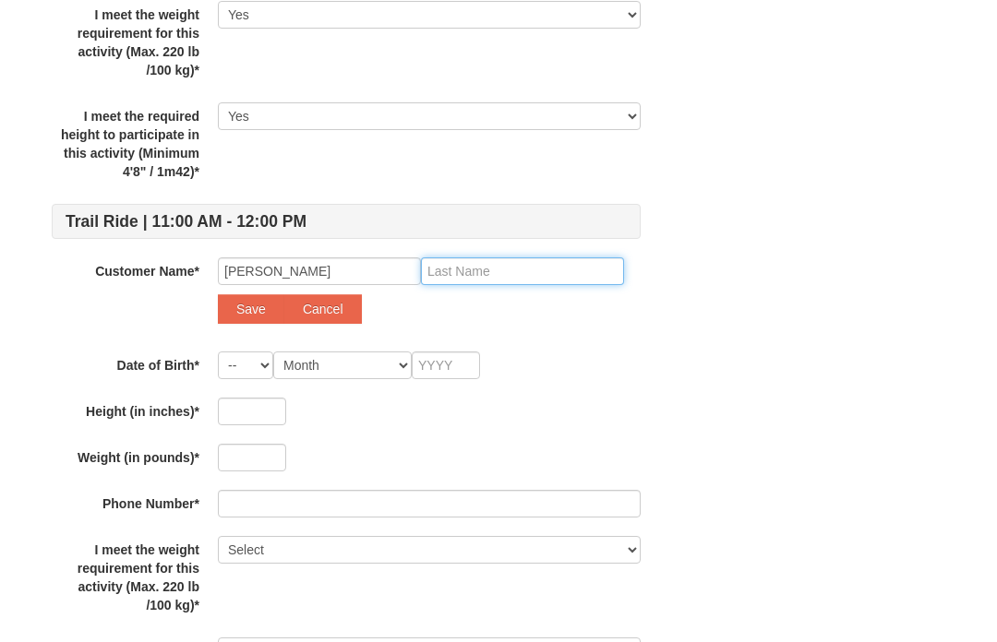
click at [508, 281] on input "text" at bounding box center [522, 271] width 203 height 28
type input "Elbaum"
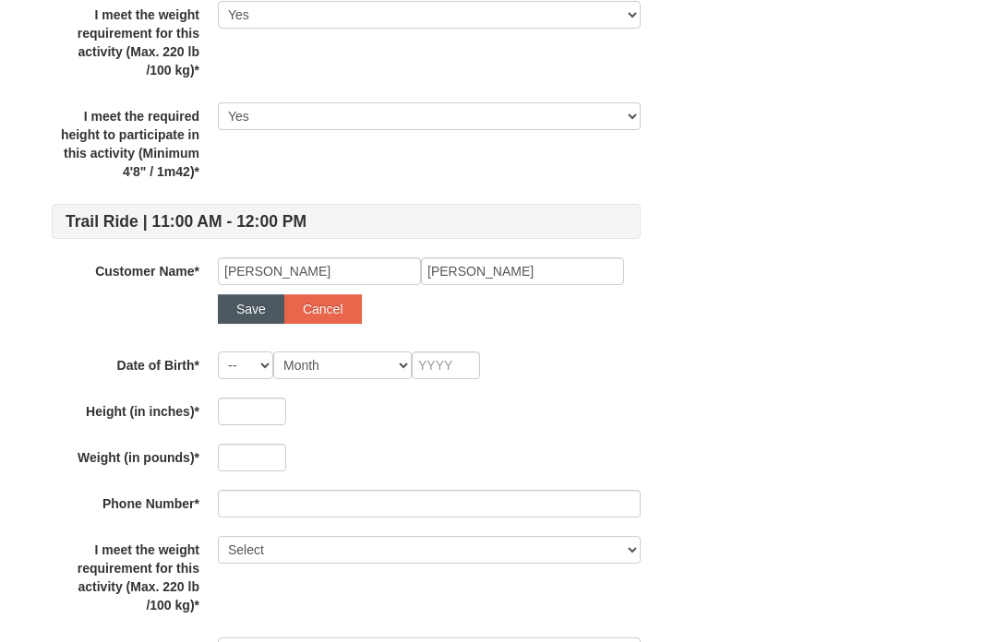
click at [258, 297] on button "Save" at bounding box center [251, 309] width 66 height 30
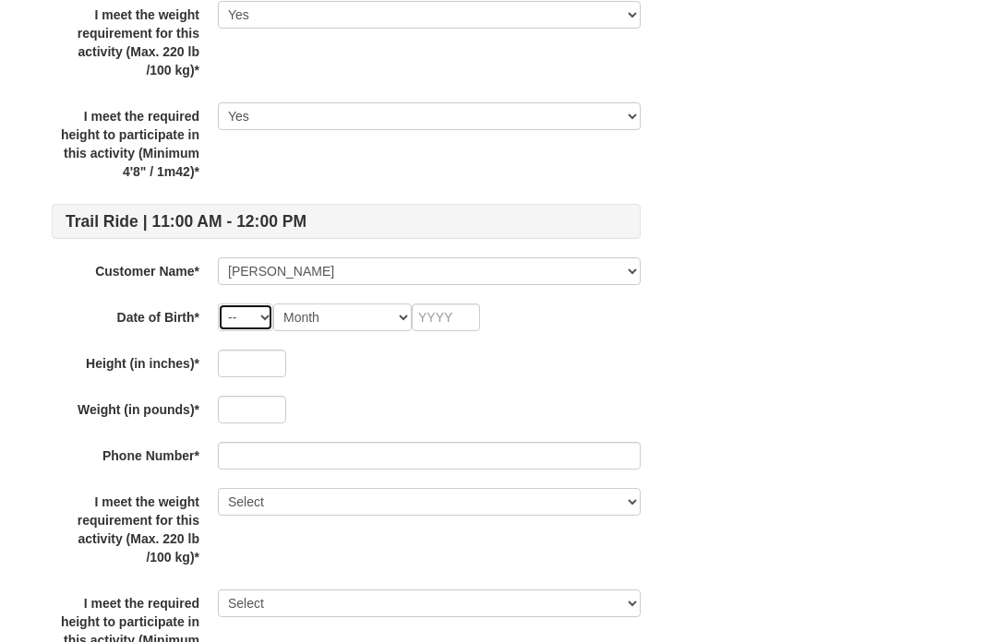
click at [252, 312] on select "-- 01 02 03 04 05 06 07 08 09 10 11 12 13 14 15 16 17 18 19 20 21 22 23 24 25 2…" at bounding box center [245, 318] width 55 height 28
select select "07"
click at [336, 327] on select "Month January February March April May June July August September October Novem…" at bounding box center [342, 318] width 138 height 28
select select "11"
click at [452, 328] on input "text" at bounding box center [446, 318] width 68 height 28
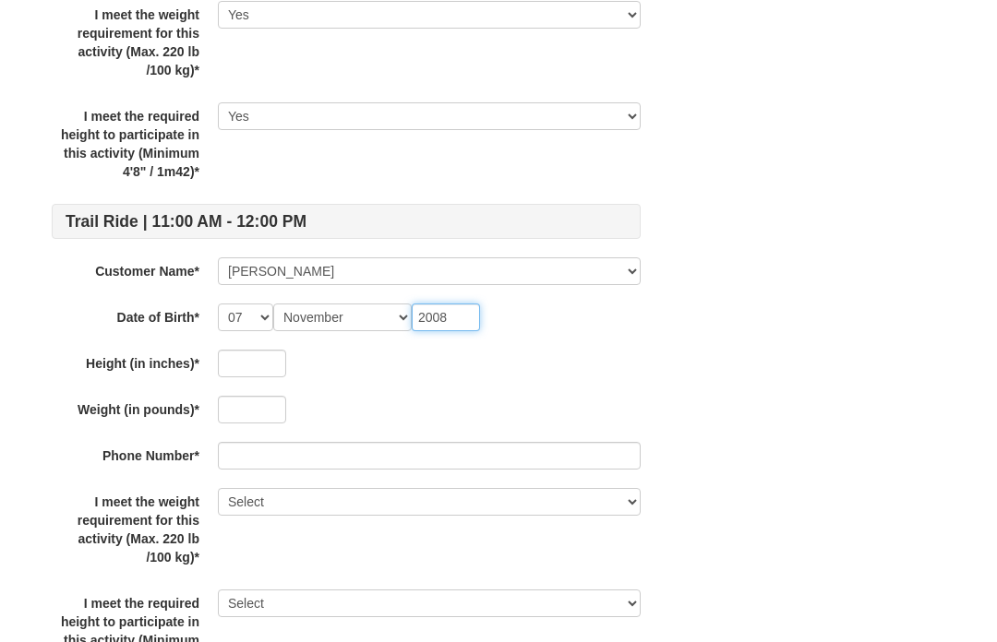
type input "2008"
click at [246, 376] on input "text" at bounding box center [252, 364] width 68 height 28
type input "63"
click at [256, 419] on input "text" at bounding box center [252, 410] width 68 height 28
type input "110"
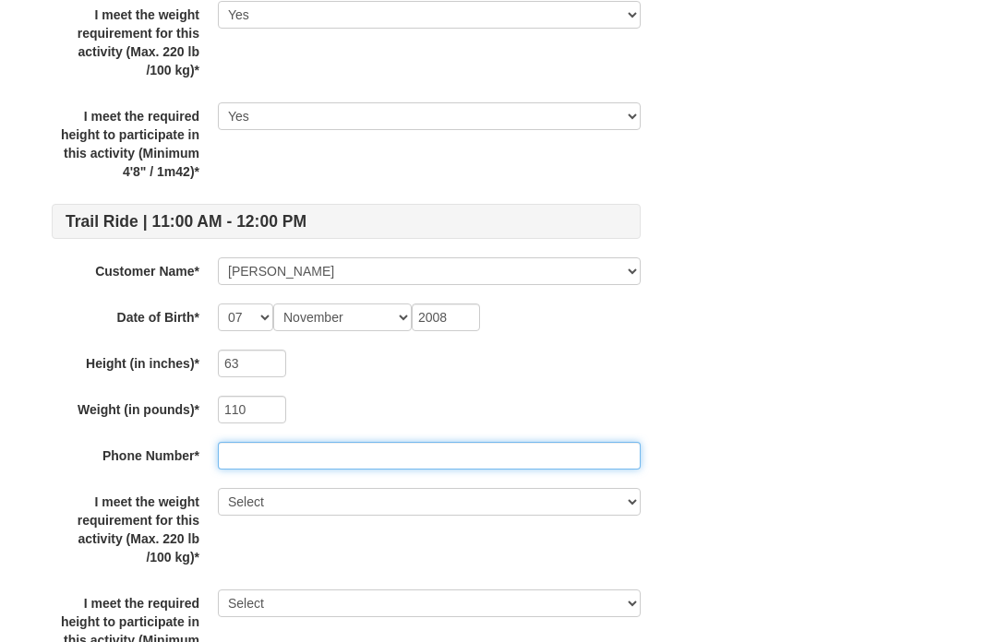
click at [271, 459] on input "text" at bounding box center [429, 456] width 423 height 28
type input "5712239017"
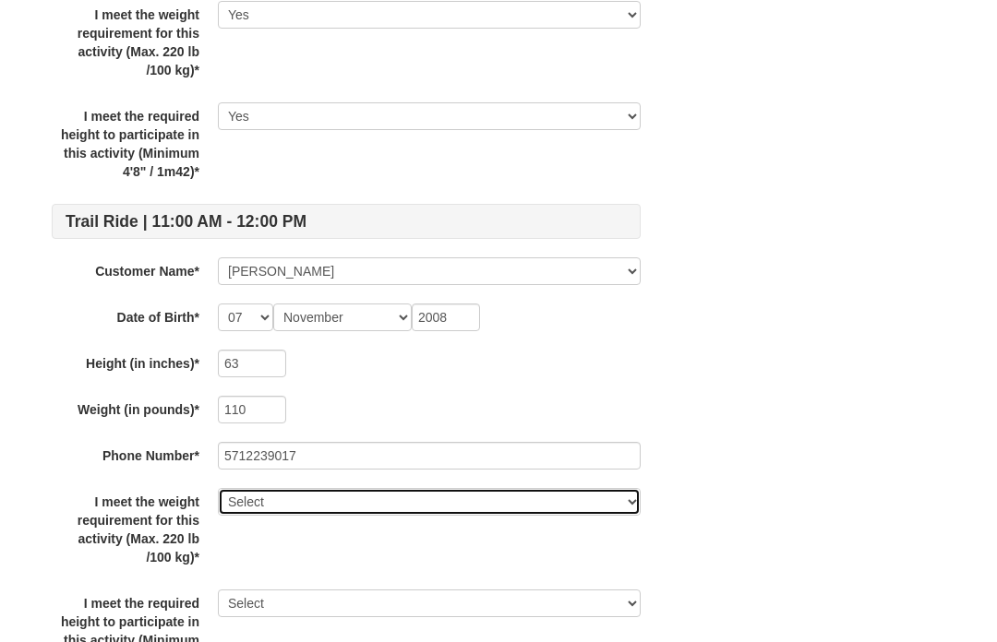
click at [305, 498] on select "Select Yes" at bounding box center [429, 502] width 423 height 28
select select "Yes"
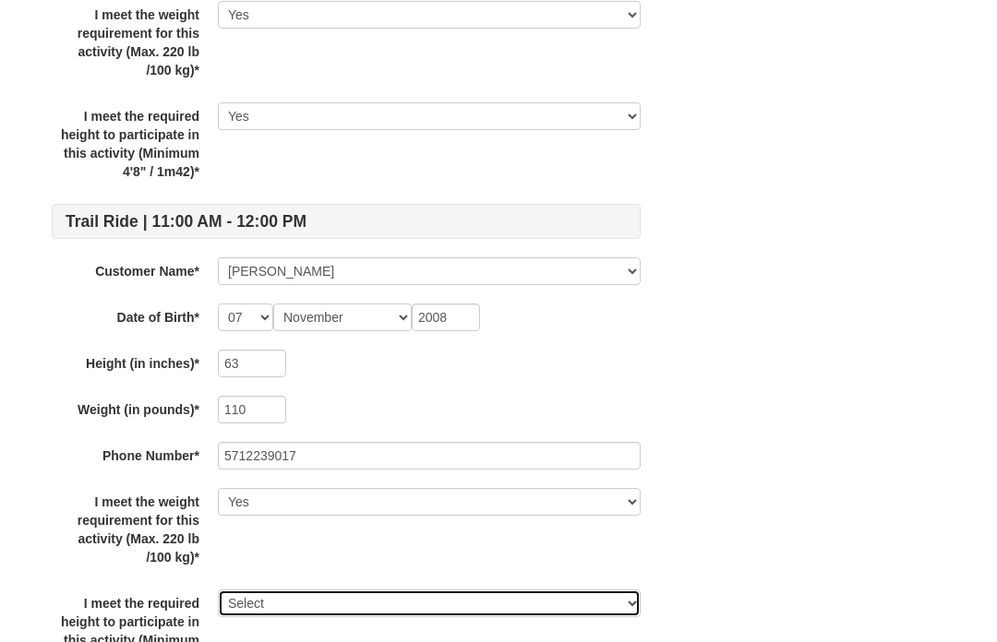
click at [307, 604] on select "Select Yes" at bounding box center [429, 604] width 423 height 28
select select "Yes"
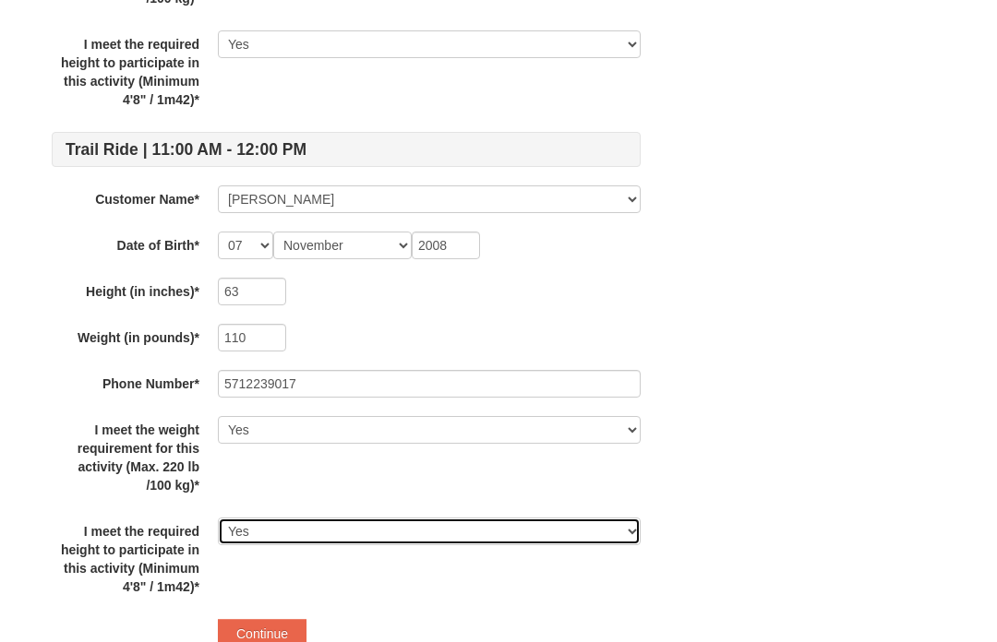
scroll to position [4468, 0]
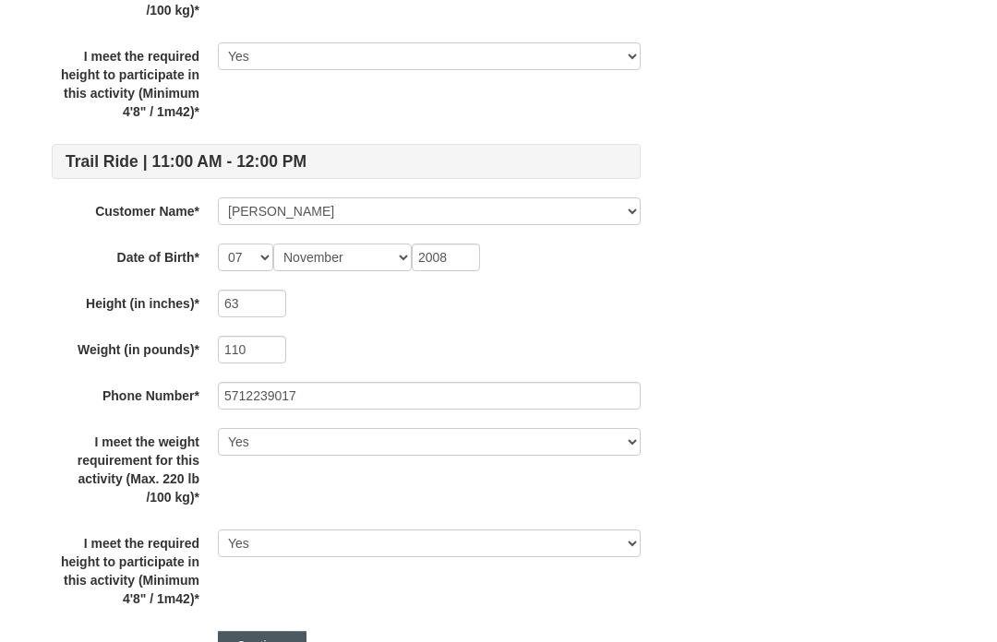
click at [274, 641] on button "Continue" at bounding box center [262, 646] width 89 height 30
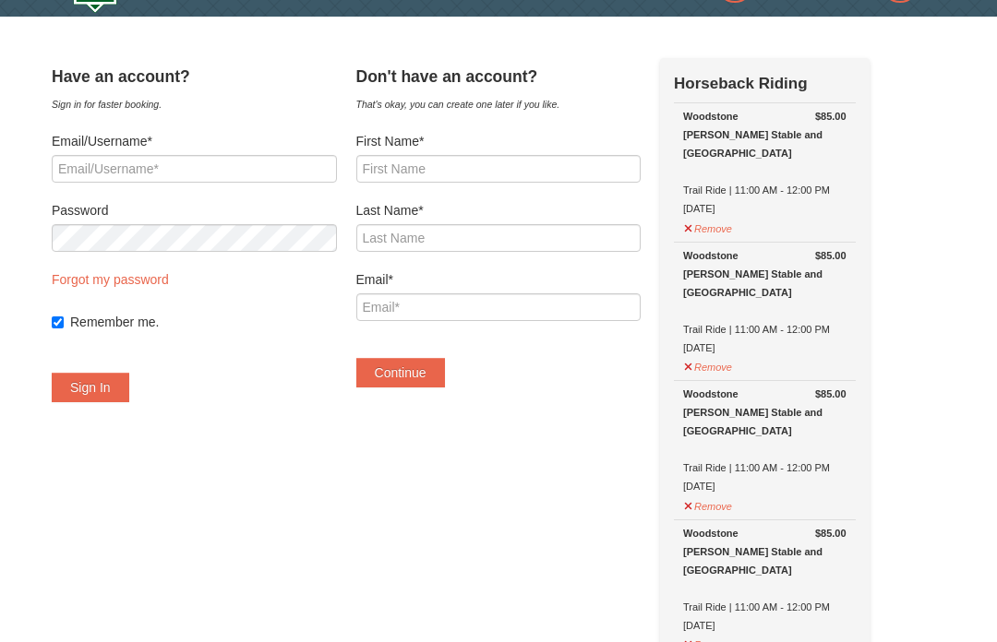
scroll to position [50, 0]
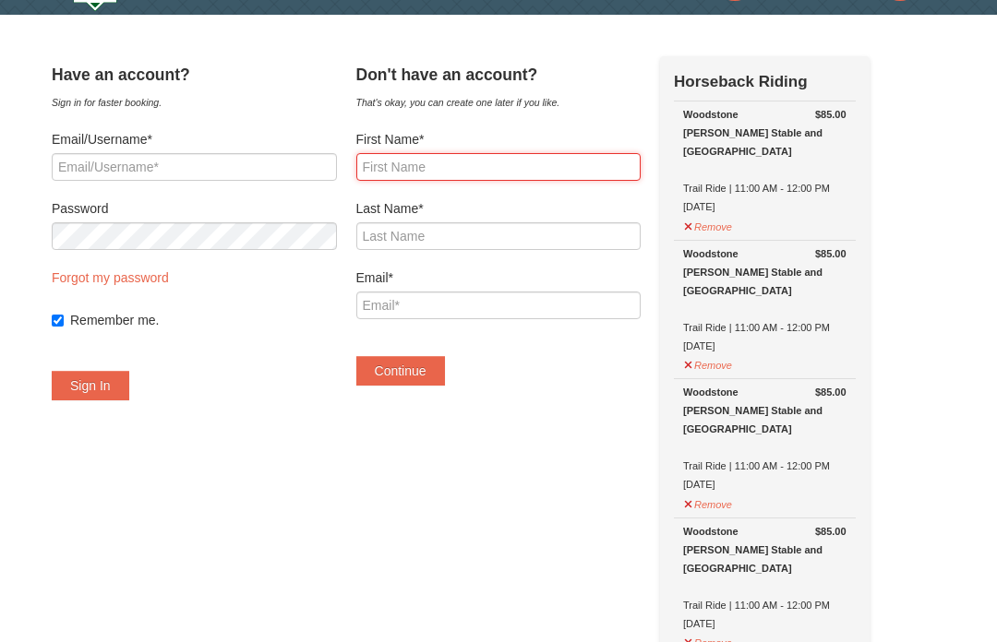
click at [432, 164] on input "First Name*" at bounding box center [498, 167] width 285 height 28
type input "[PERSON_NAME]"
click at [458, 259] on form "First Name* [PERSON_NAME] Last Name* Email* Continue" at bounding box center [498, 259] width 285 height 256
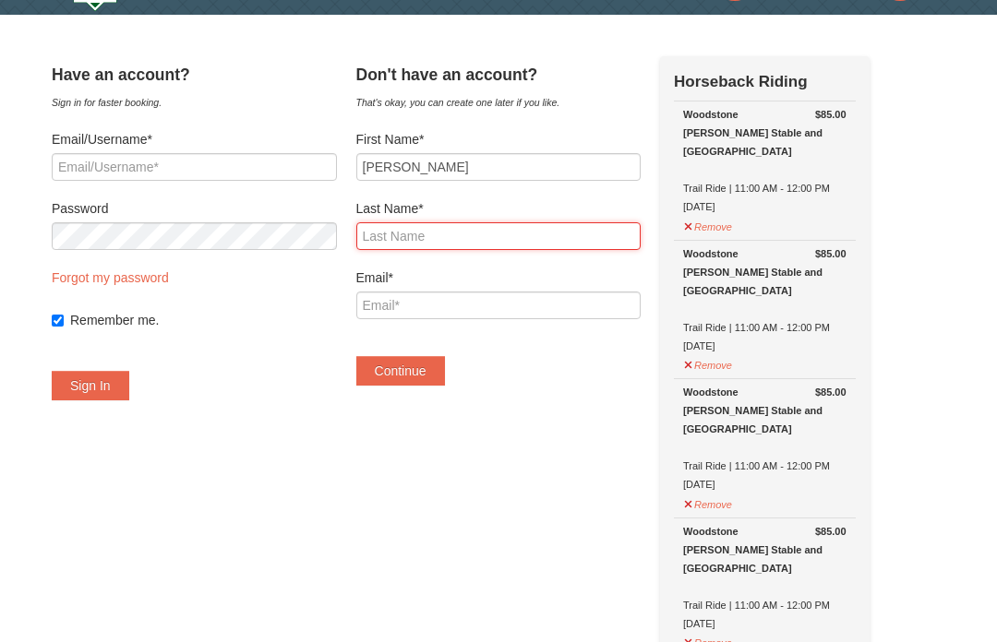
click at [436, 246] on input "Last Name*" at bounding box center [498, 237] width 285 height 28
type input "Elbaum"
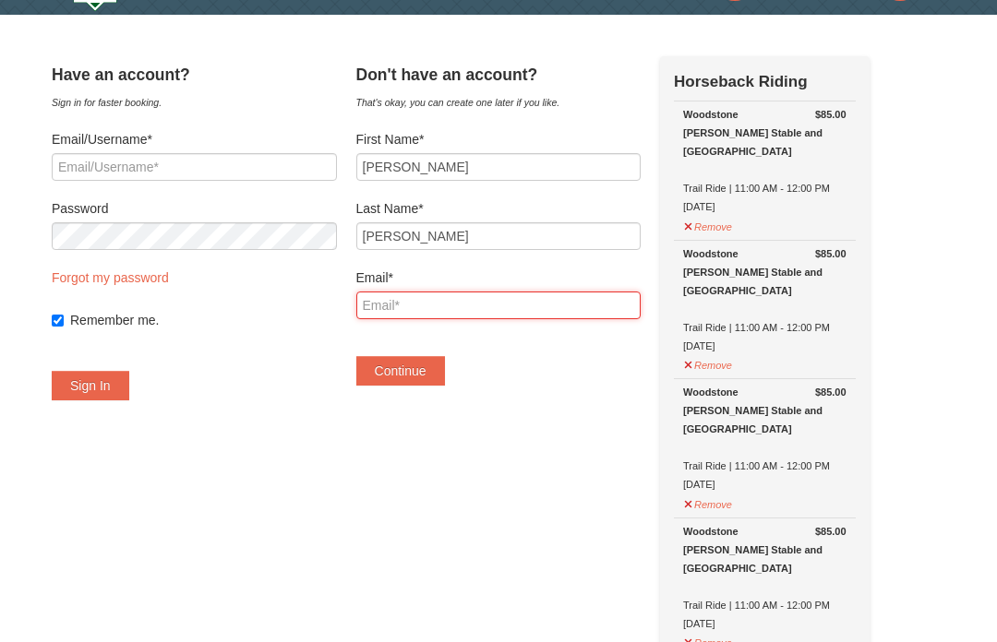
click at [438, 308] on input "Email*" at bounding box center [498, 307] width 285 height 28
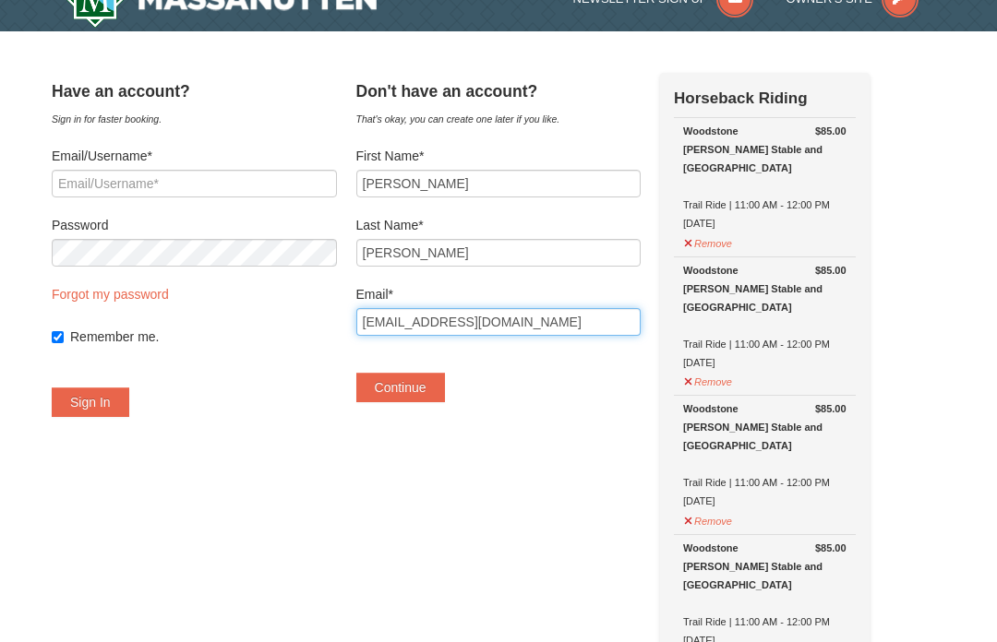
scroll to position [0, 0]
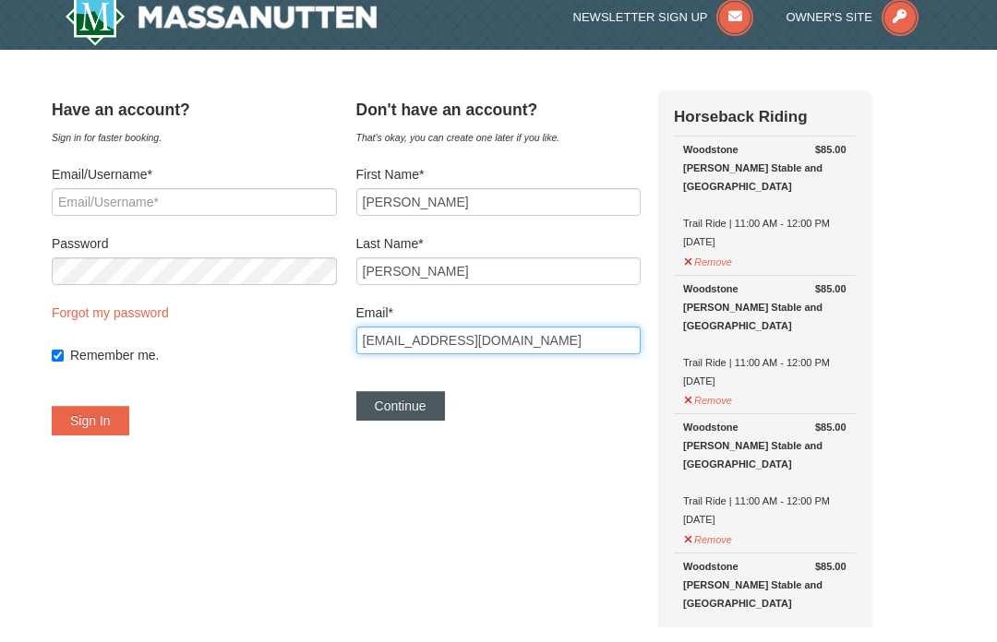
type input "[EMAIL_ADDRESS][DOMAIN_NAME]"
click at [431, 406] on button "Continue" at bounding box center [400, 421] width 89 height 30
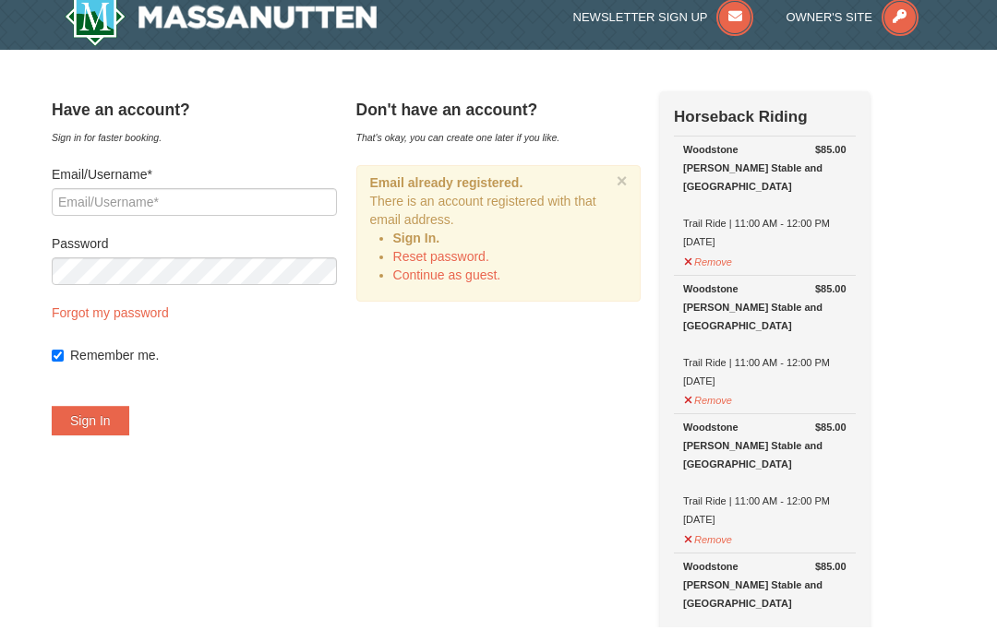
scroll to position [15, 0]
click at [504, 292] on div "× Email already registered. There is an account registered with that email addr…" at bounding box center [498, 233] width 285 height 137
click at [460, 273] on link "Continue as guest." at bounding box center [447, 275] width 108 height 15
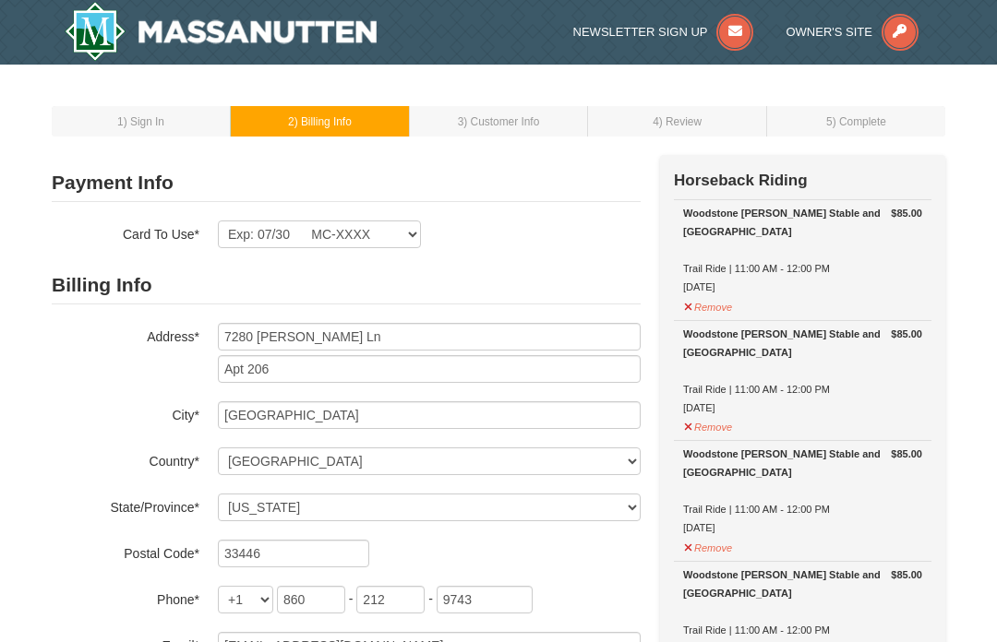
select select "FL"
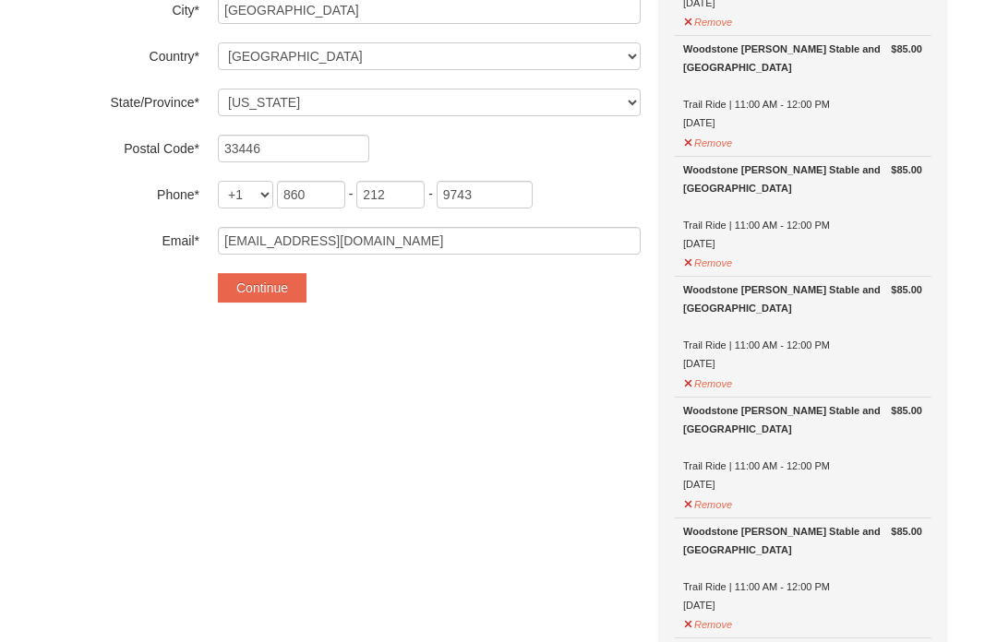
scroll to position [409, 0]
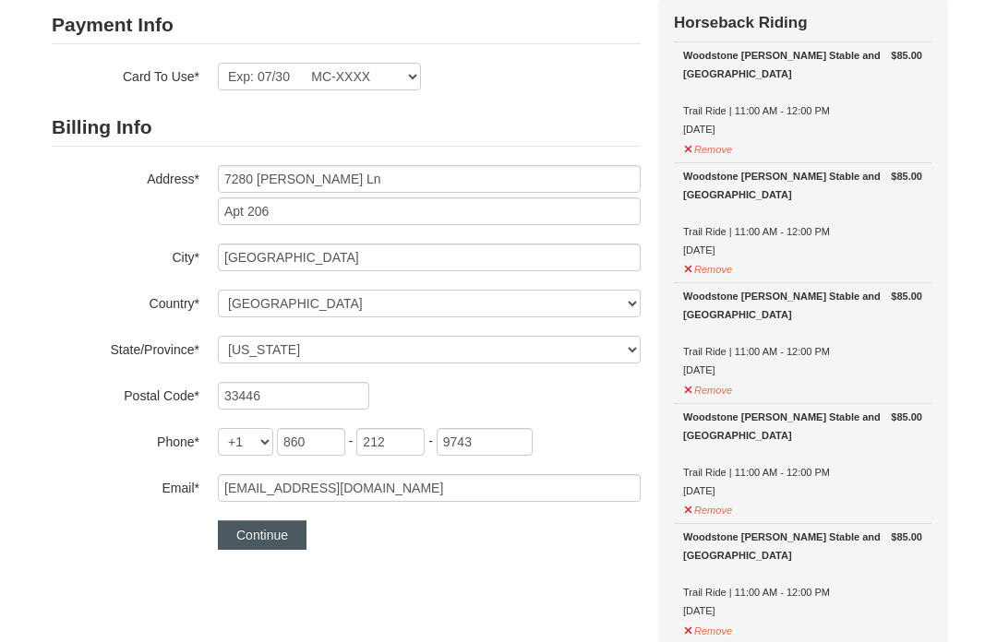
click at [259, 549] on button "Continue" at bounding box center [262, 536] width 89 height 30
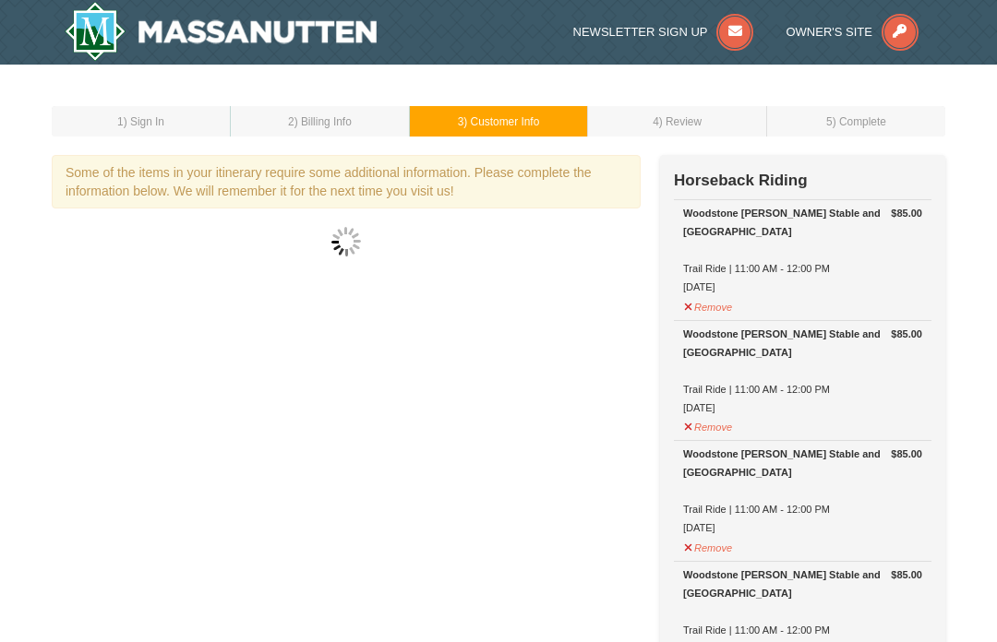
select select "18"
select select "02"
select select "28"
select select "04"
select select "24"
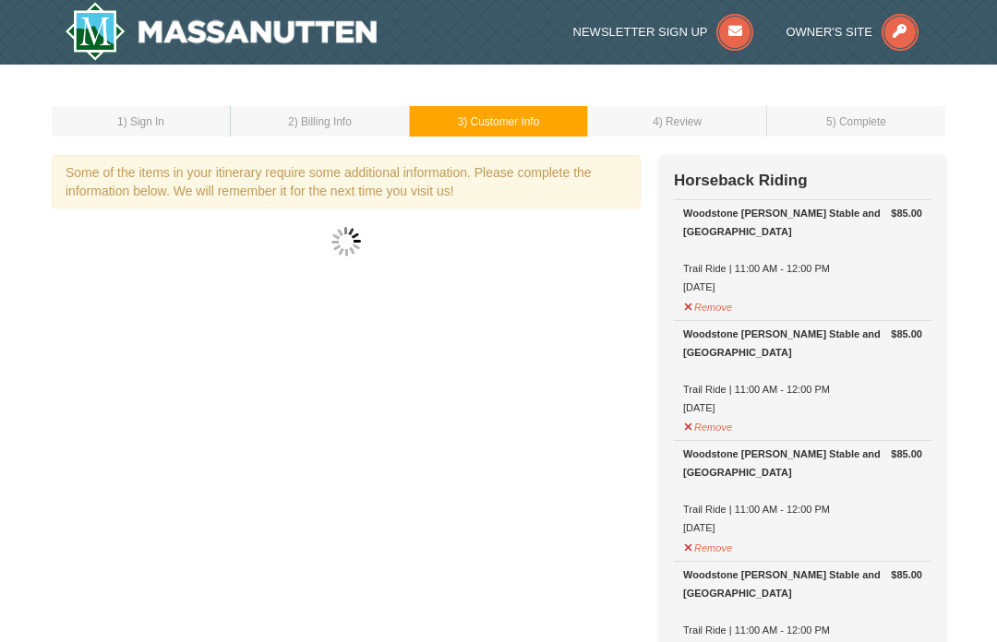
select select "10"
select select "14"
select select "02"
select select "13"
select select "04"
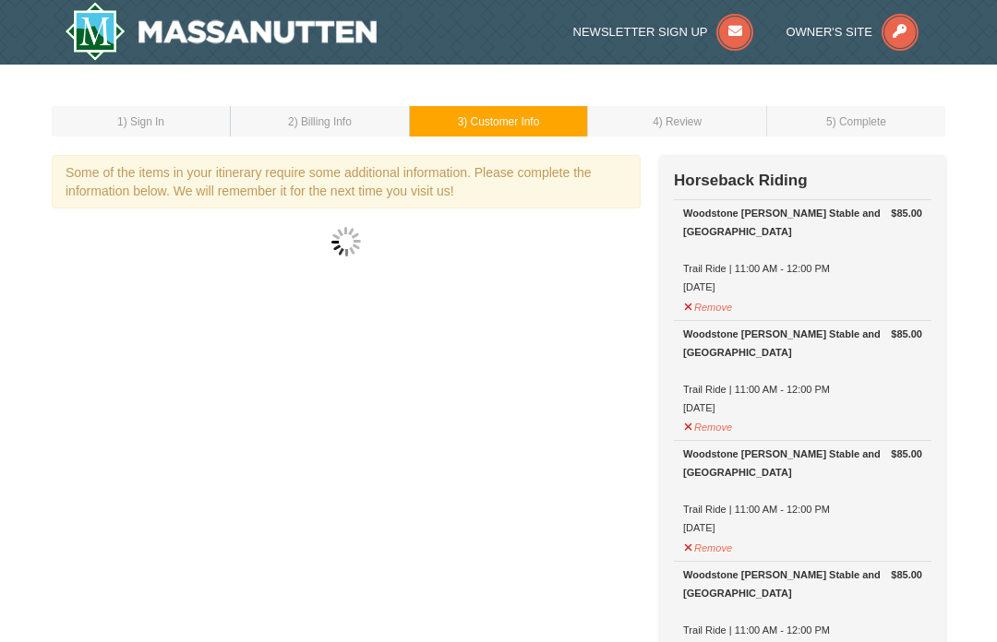
select select "30"
select select "10"
select select "23"
select select "04"
select select "10"
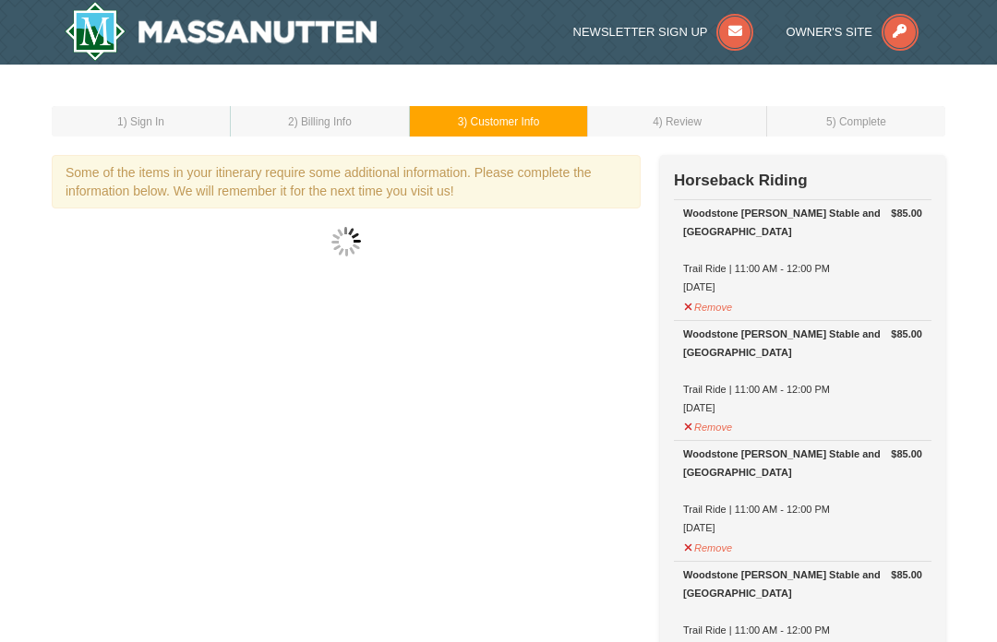
select select "02"
select select "12"
select select "04"
select select "07"
select select "11"
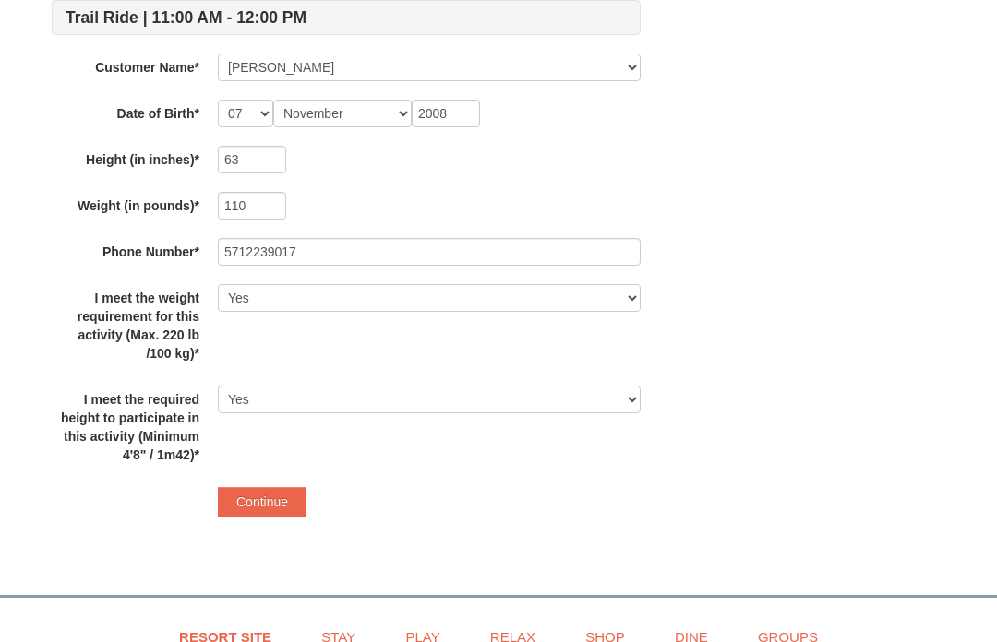
scroll to position [4643, 0]
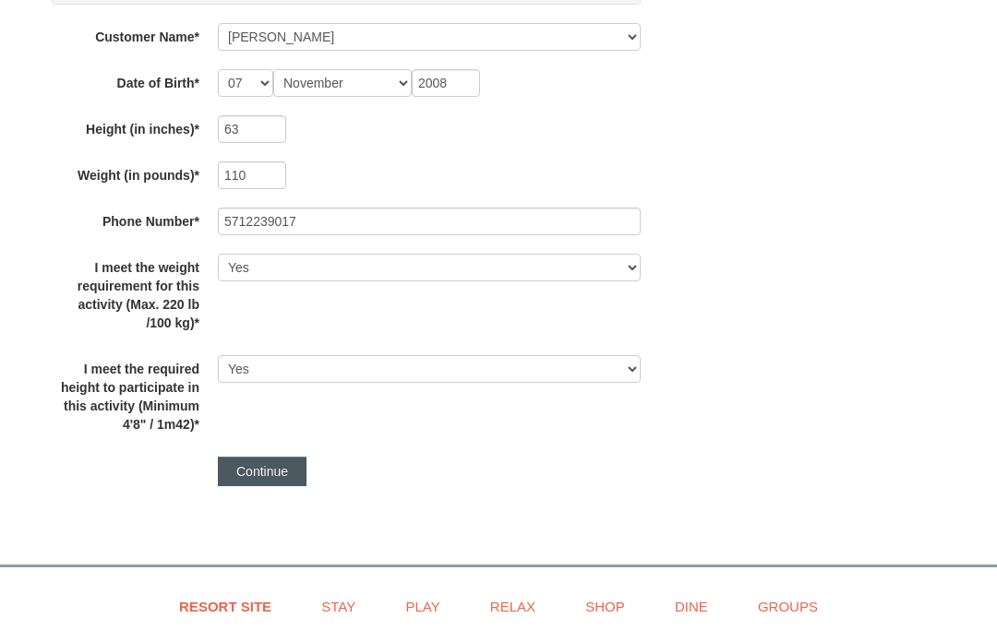
click at [281, 483] on button "Continue" at bounding box center [262, 472] width 89 height 30
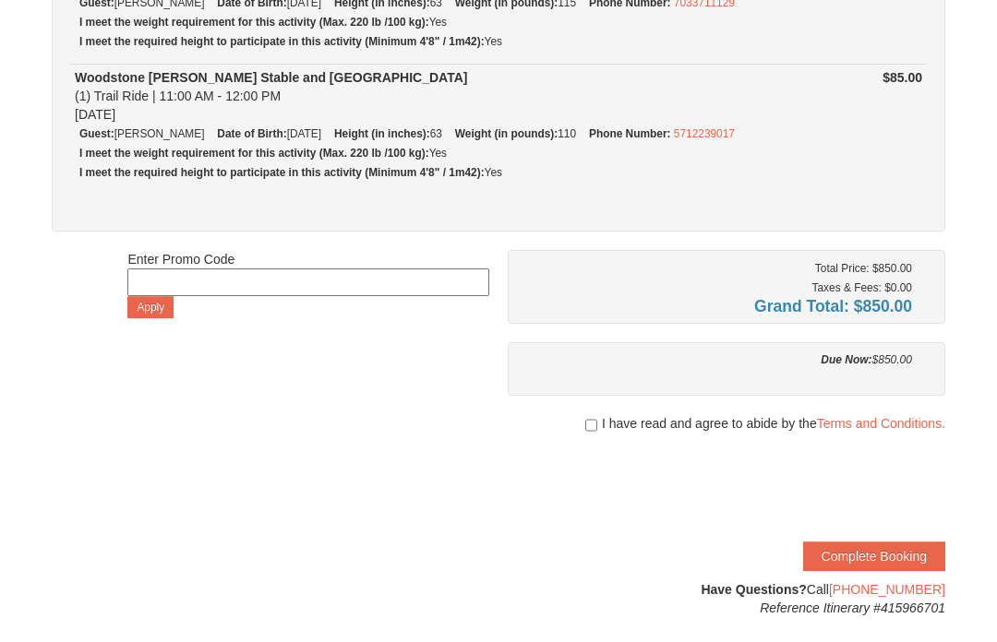
scroll to position [1329, 0]
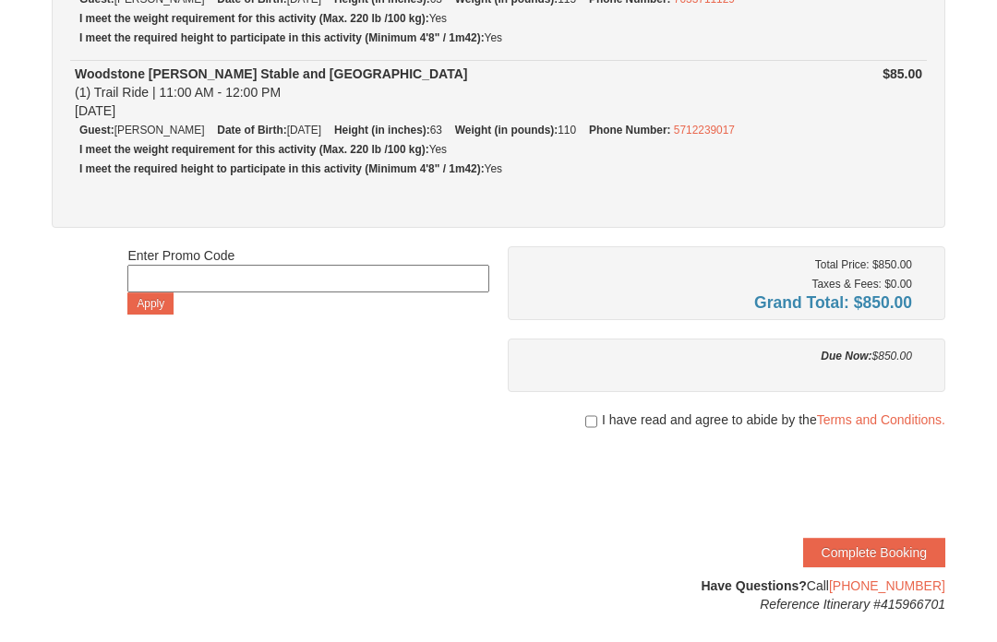
click at [588, 428] on input "checkbox" at bounding box center [591, 422] width 12 height 15
checkbox input "true"
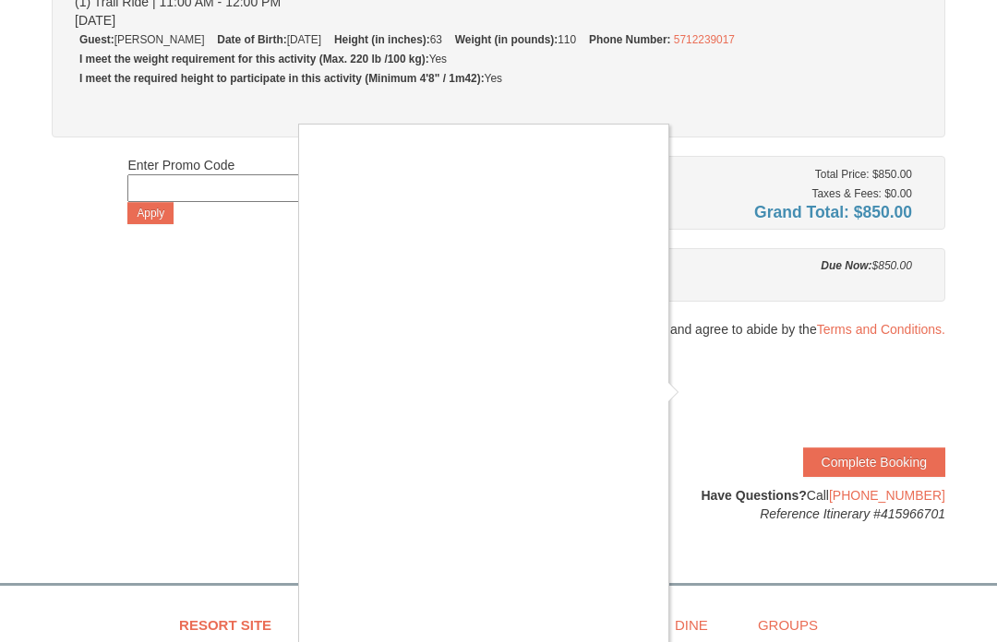
scroll to position [1417, 0]
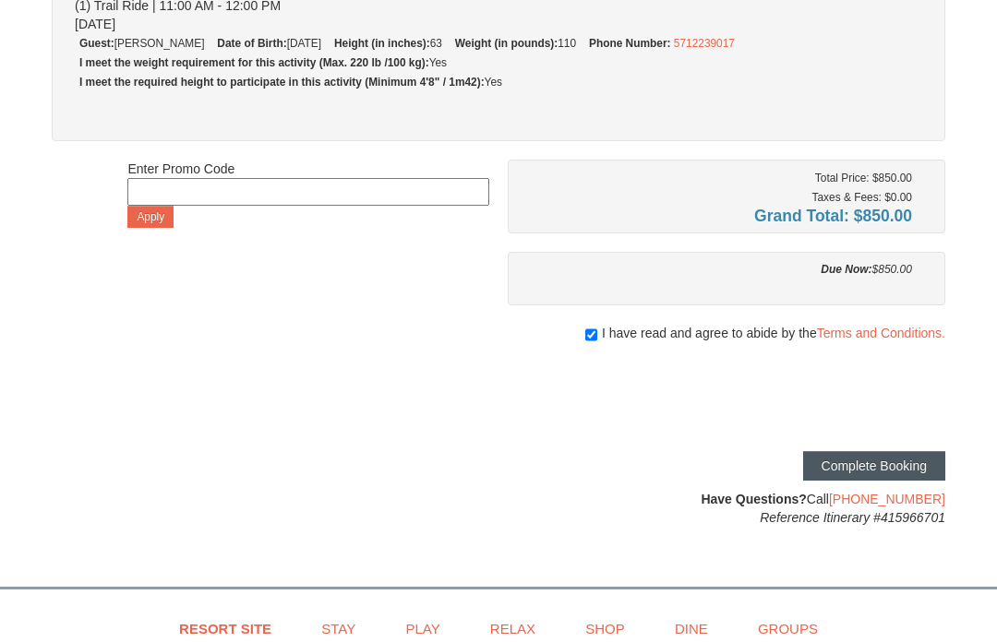
click at [904, 474] on button "Complete Booking" at bounding box center [874, 466] width 142 height 30
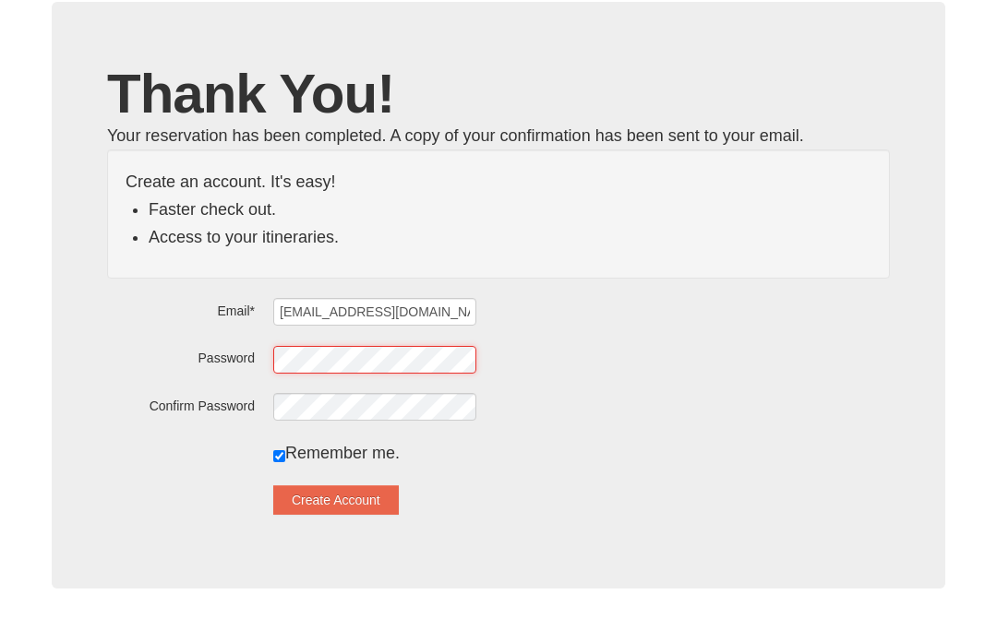
scroll to position [60, 0]
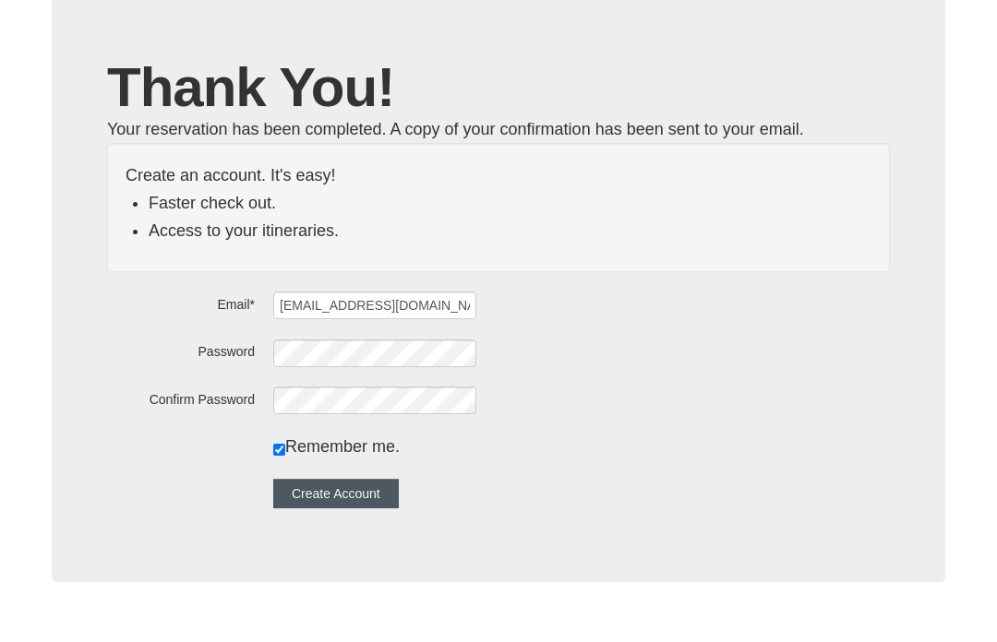
click at [355, 530] on button "Create Account" at bounding box center [336, 545] width 126 height 30
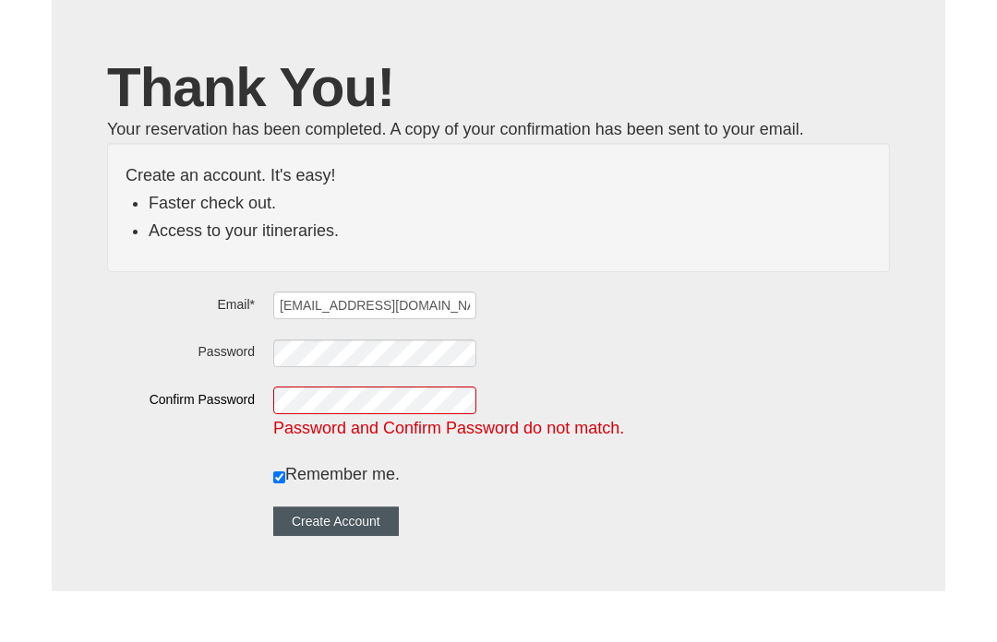
scroll to position [111, 0]
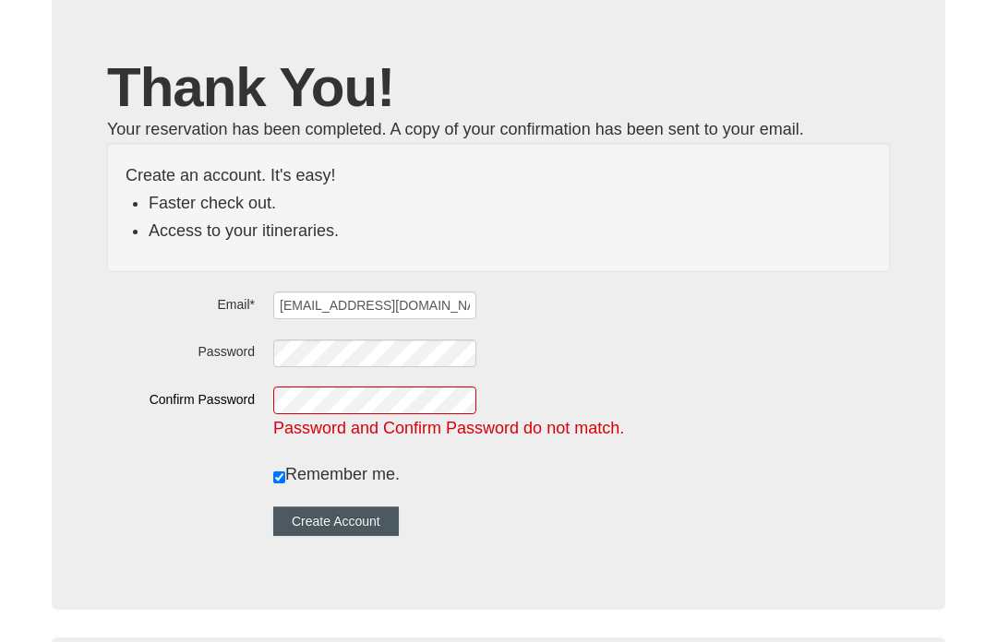
click at [377, 521] on button "Create Account" at bounding box center [336, 522] width 126 height 30
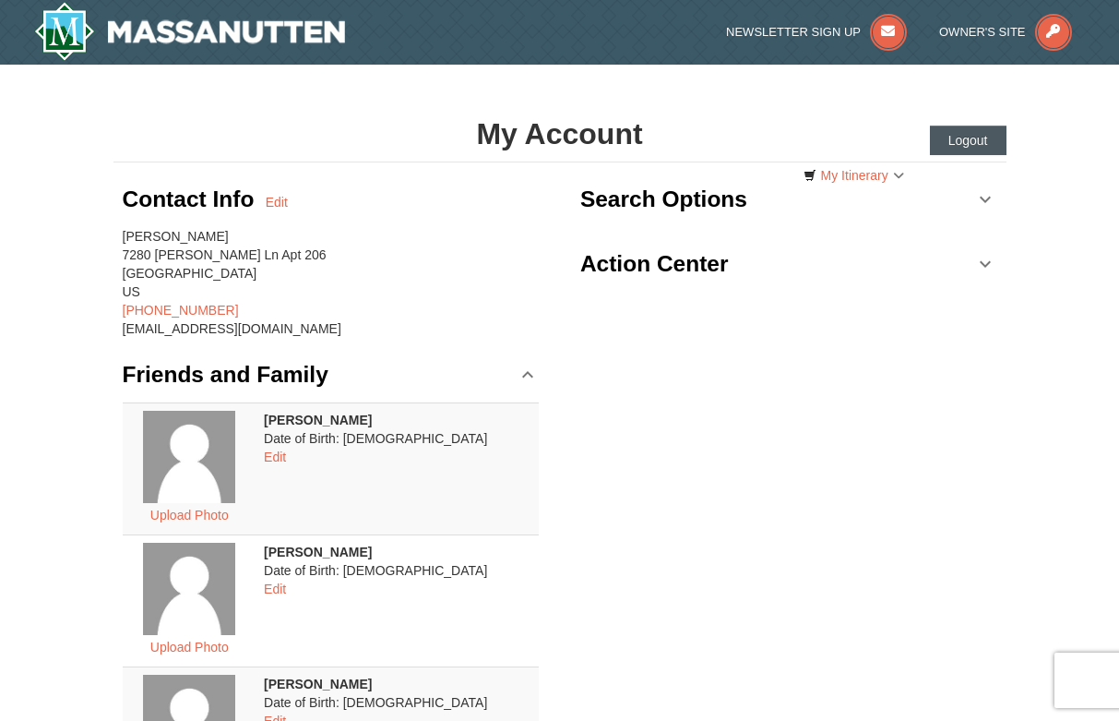
click at [969, 145] on button "Logout" at bounding box center [968, 141] width 77 height 30
